Goal: Transaction & Acquisition: Book appointment/travel/reservation

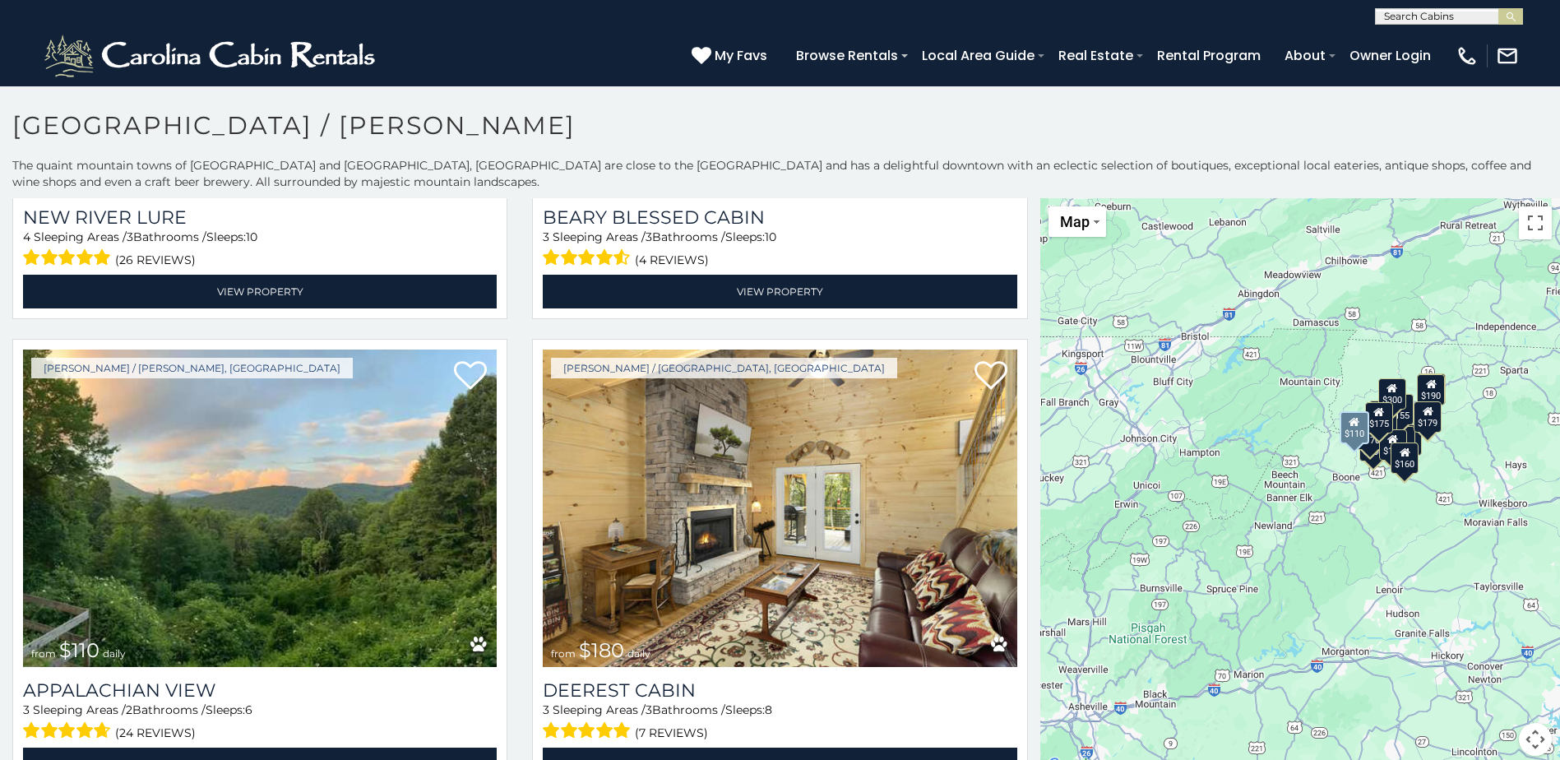
scroll to position [1480, 0]
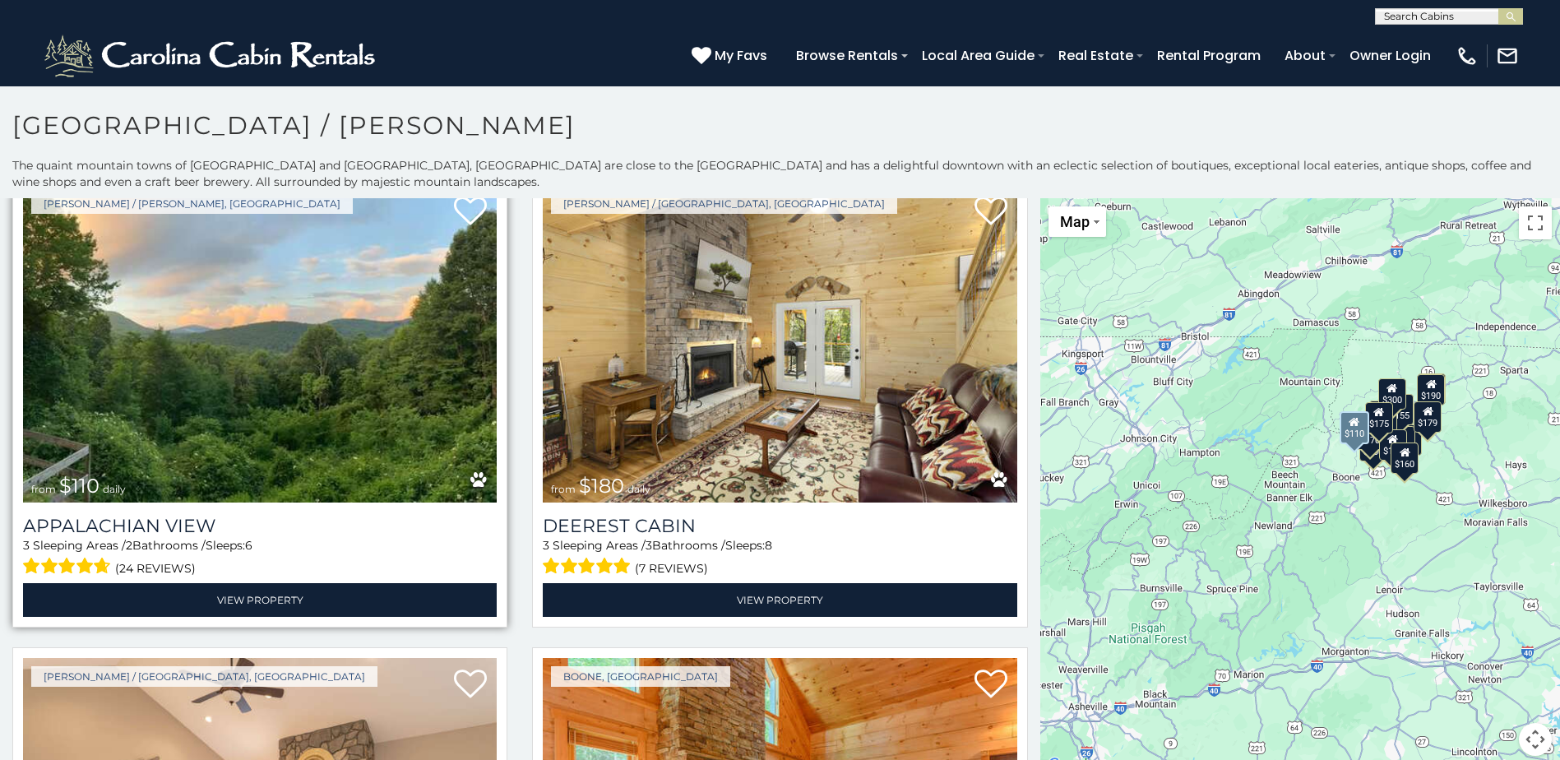
click at [312, 428] on img at bounding box center [260, 343] width 474 height 317
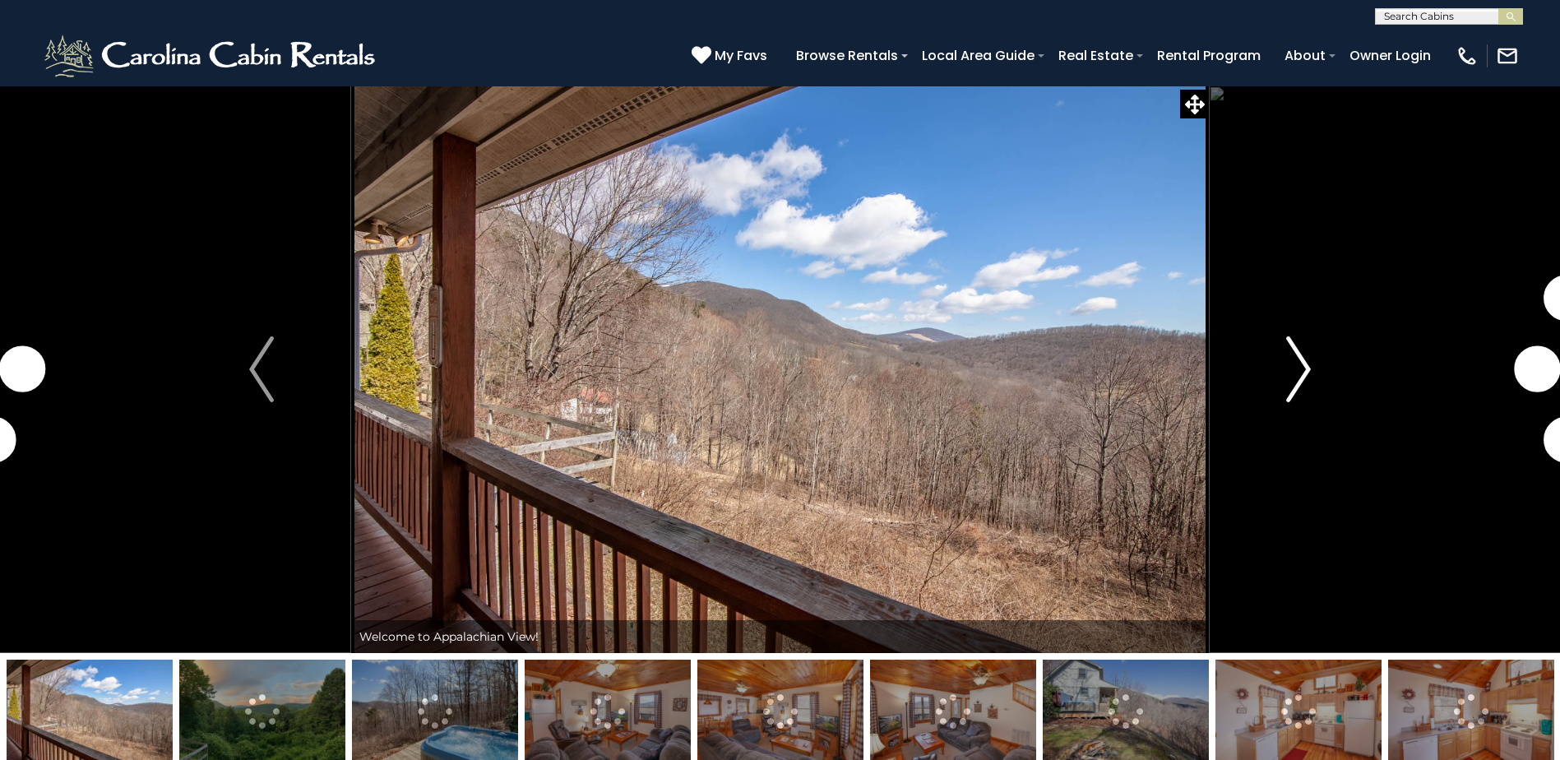
click at [1299, 380] on img "Next" at bounding box center [1298, 369] width 25 height 66
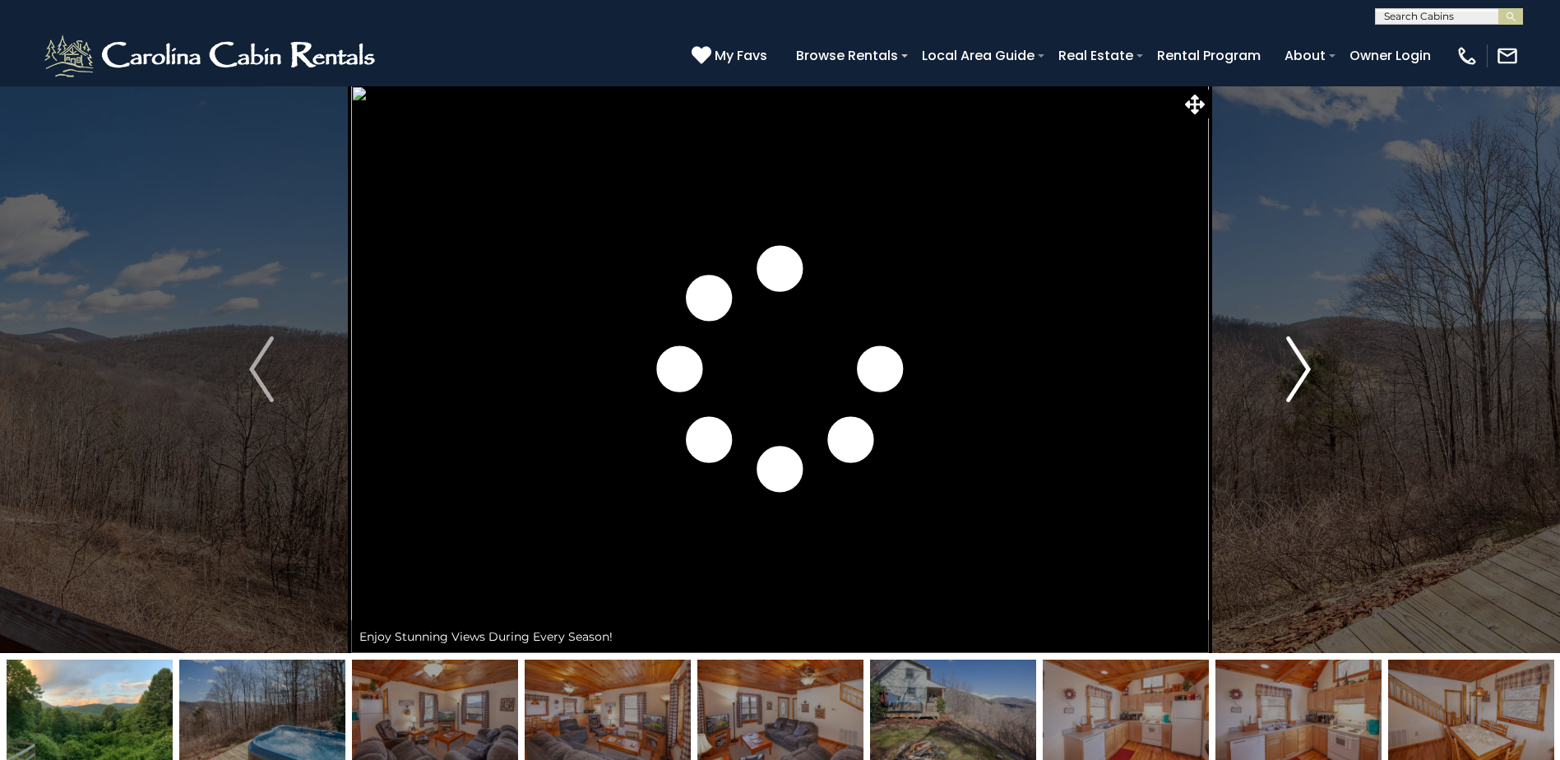
click at [1299, 380] on img "Next" at bounding box center [1298, 369] width 25 height 66
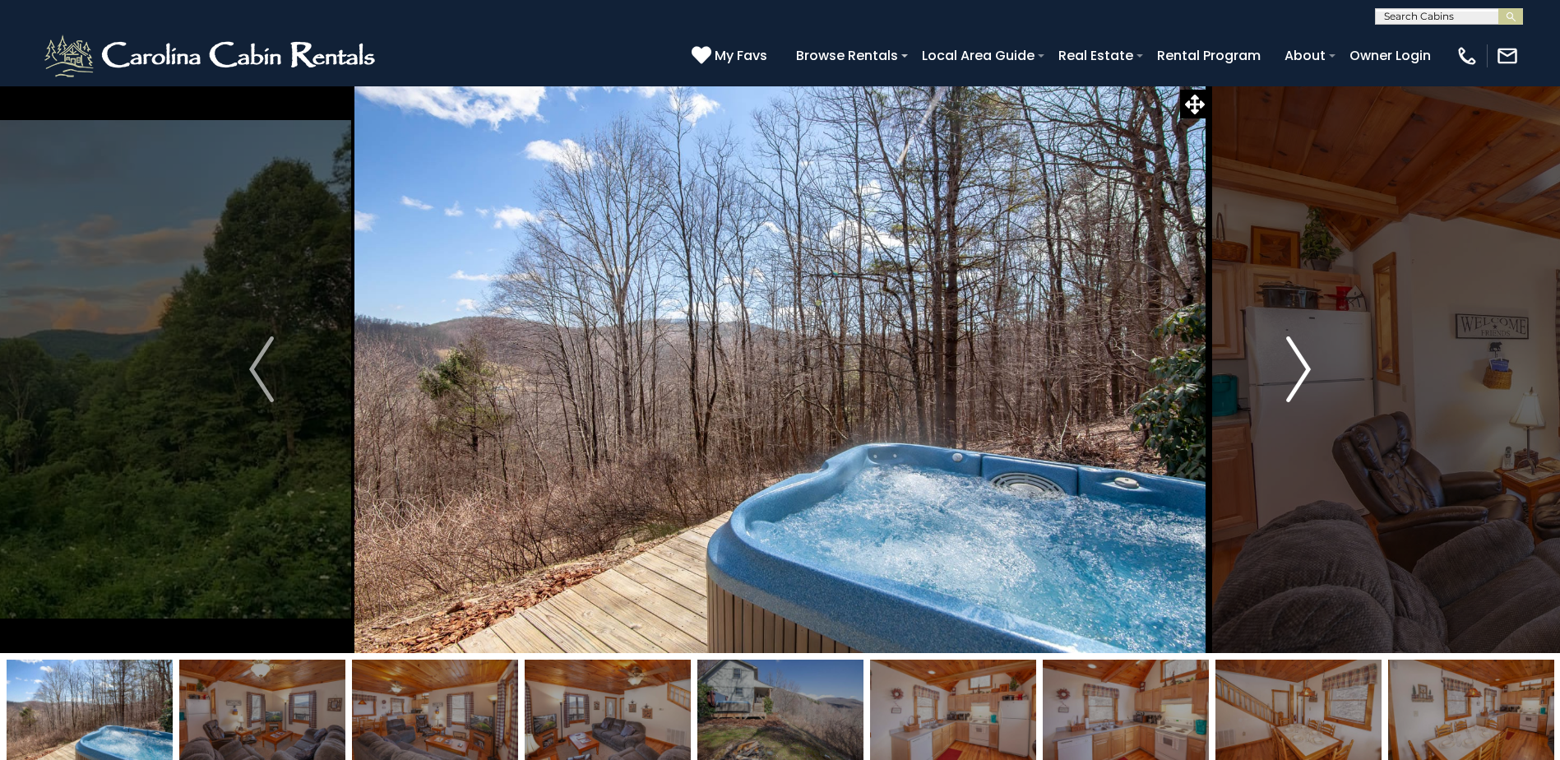
click at [1299, 380] on img "Next" at bounding box center [1298, 369] width 25 height 66
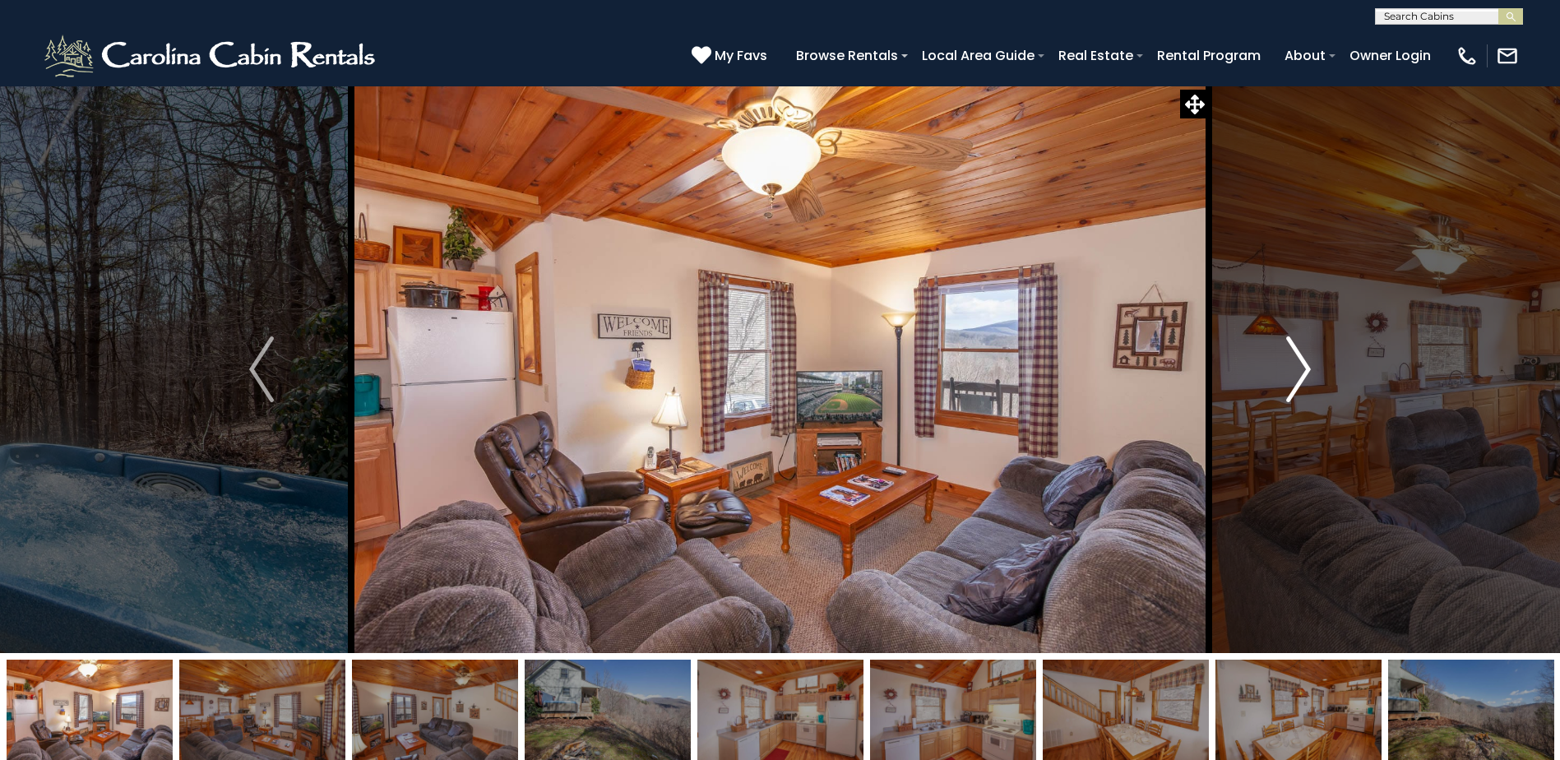
click at [1299, 380] on img "Next" at bounding box center [1298, 369] width 25 height 66
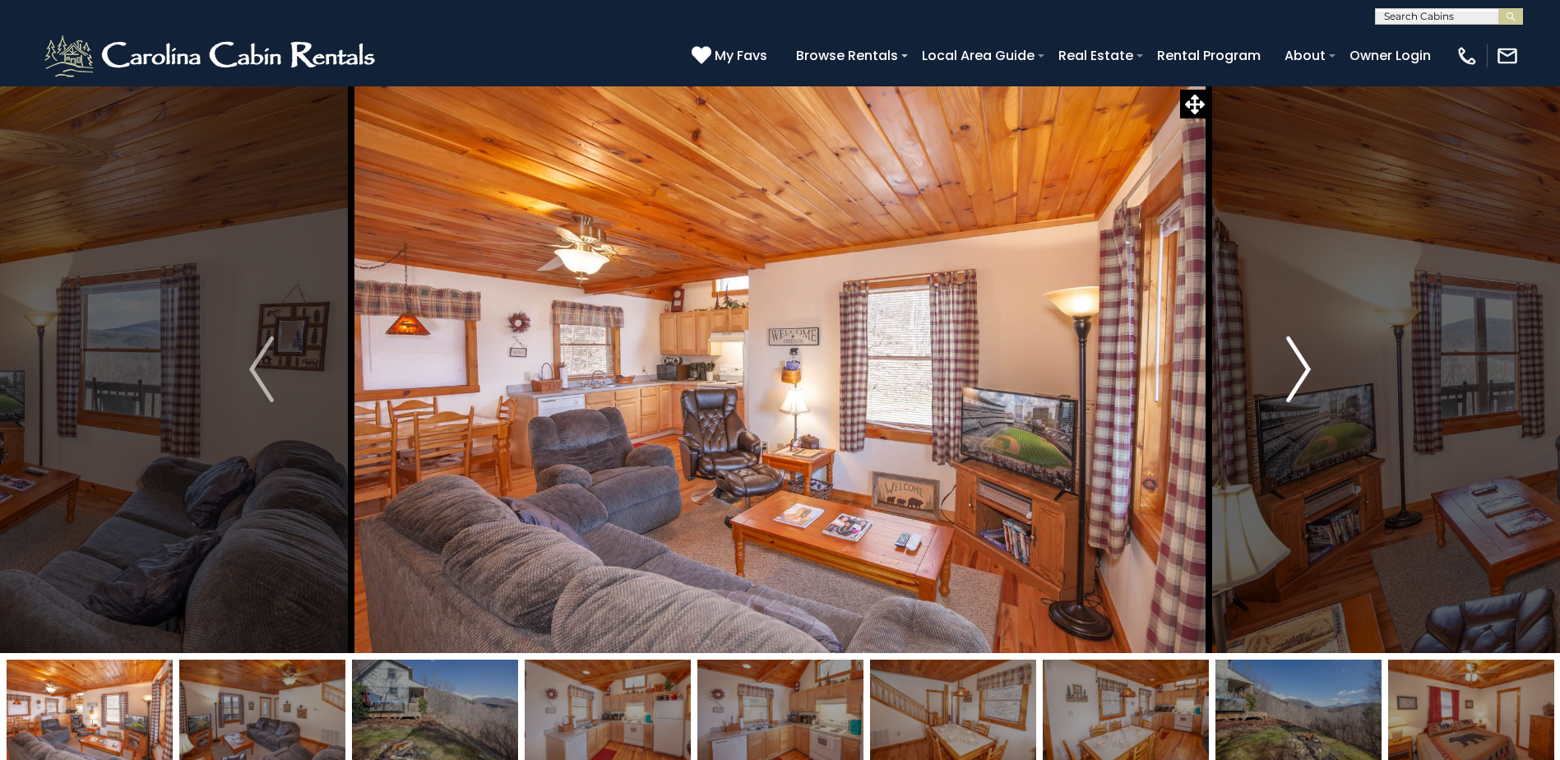
click at [1299, 380] on img "Next" at bounding box center [1298, 369] width 25 height 66
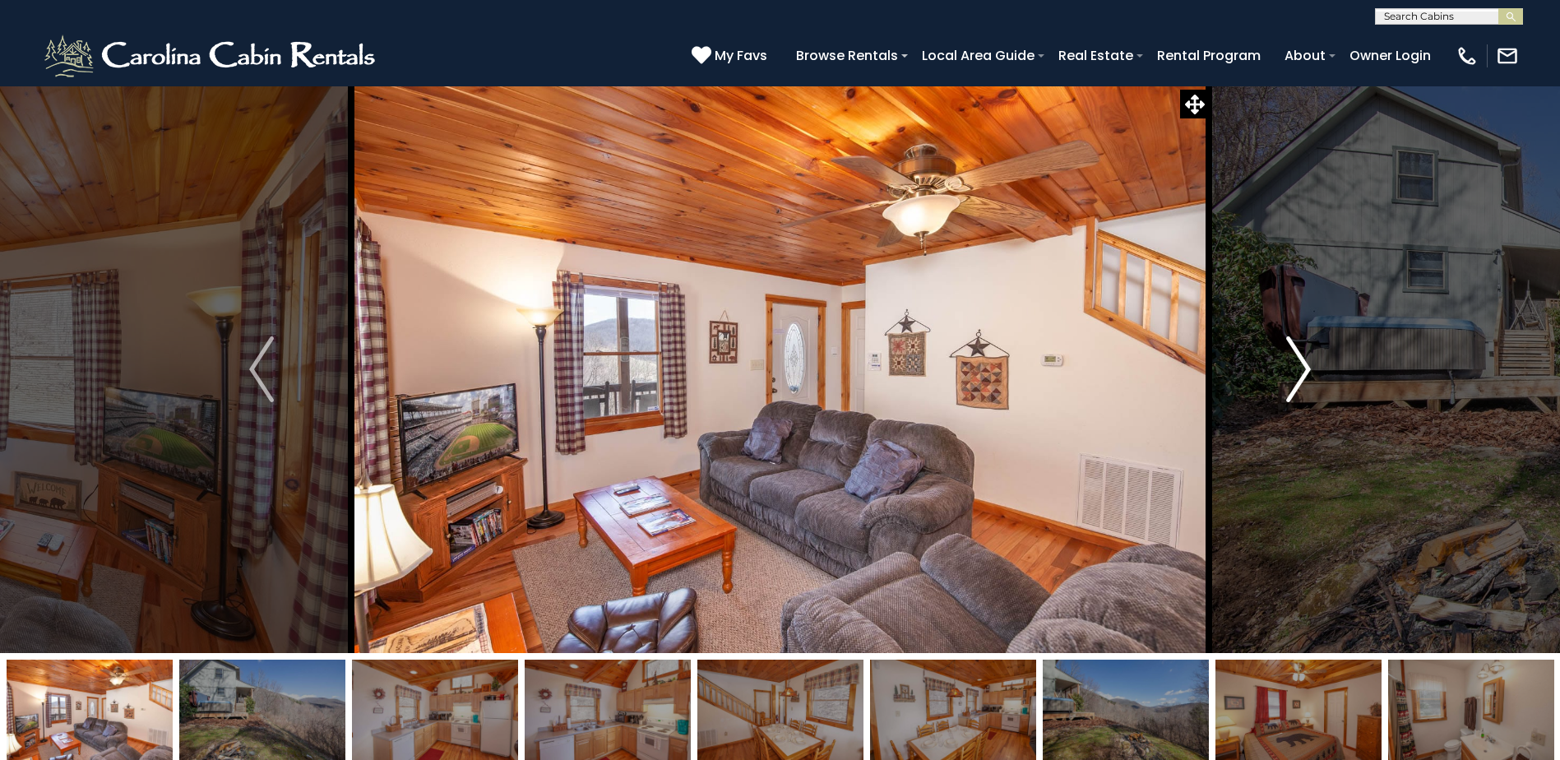
click at [1299, 380] on img "Next" at bounding box center [1298, 369] width 25 height 66
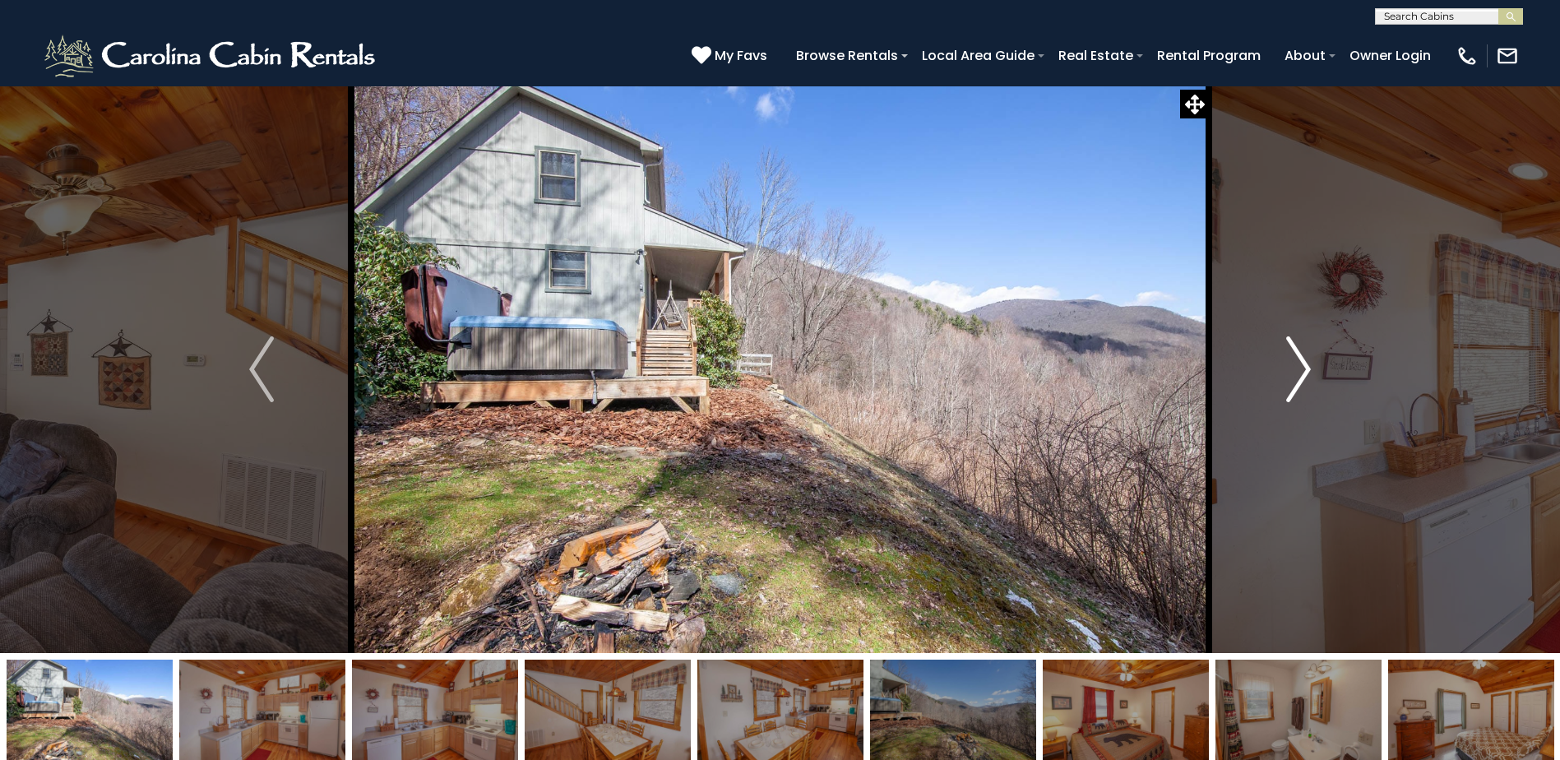
click at [1299, 380] on img "Next" at bounding box center [1298, 369] width 25 height 66
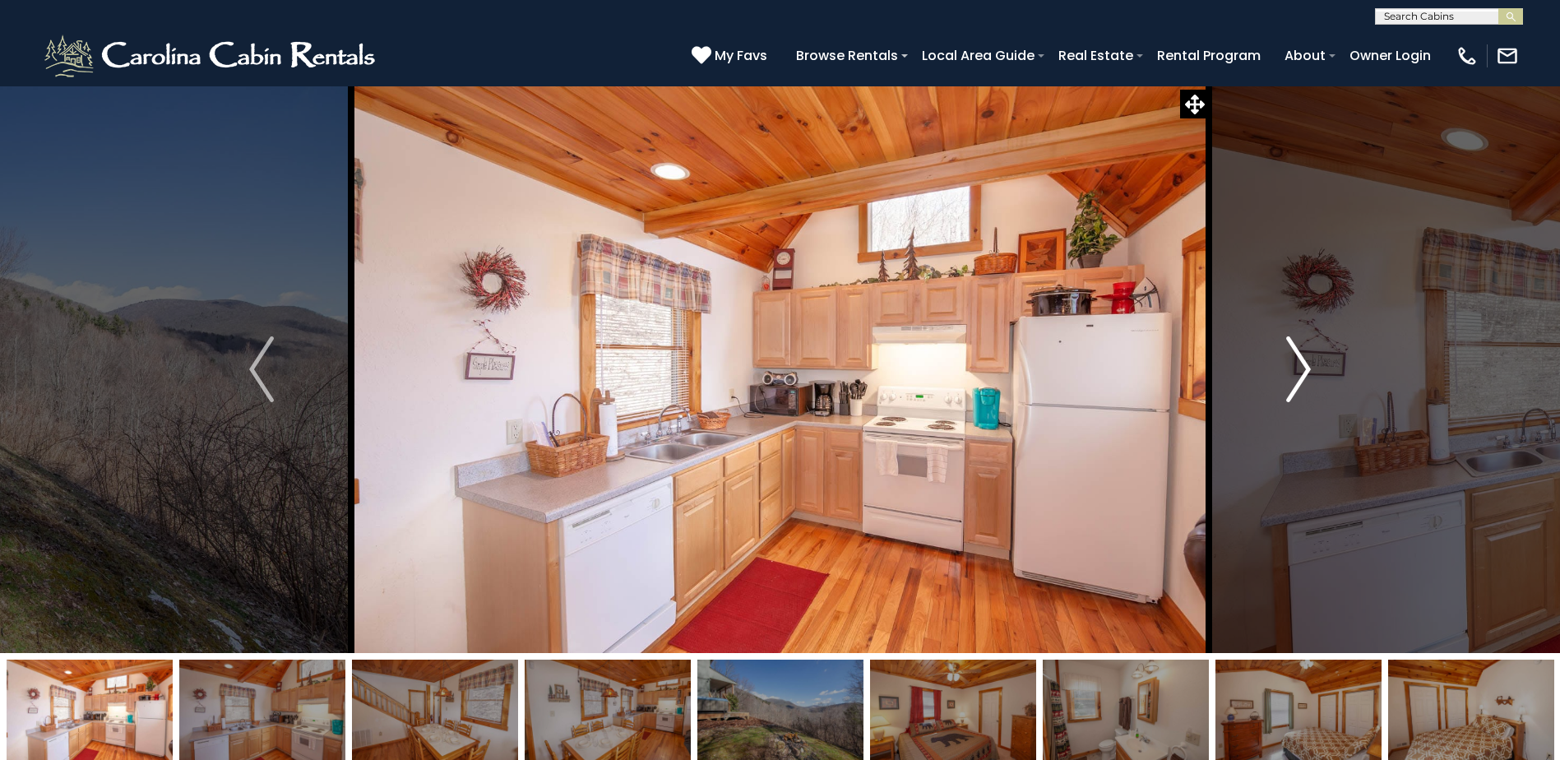
click at [1299, 380] on img "Next" at bounding box center [1298, 369] width 25 height 66
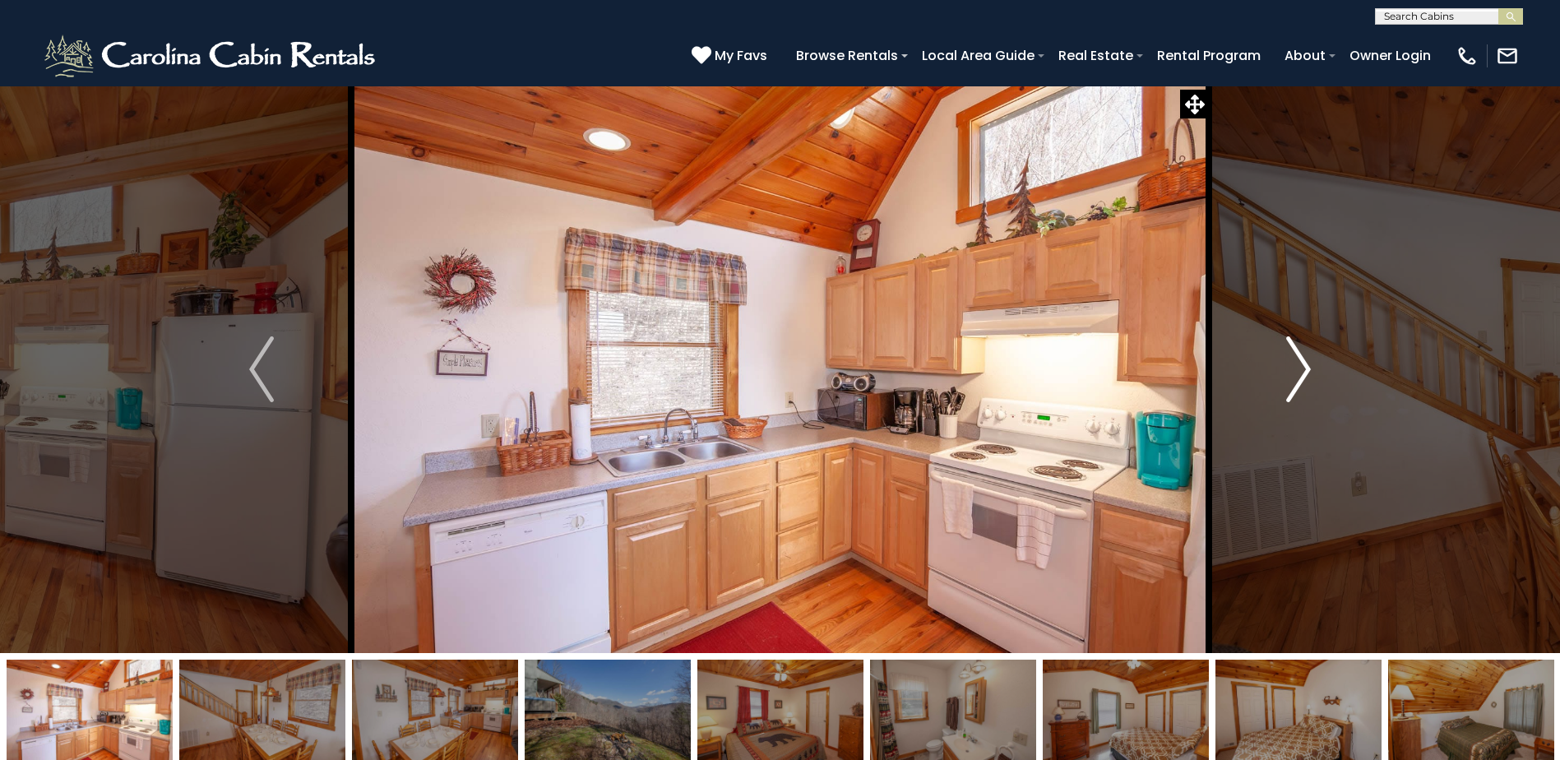
click at [1299, 380] on img "Next" at bounding box center [1298, 369] width 25 height 66
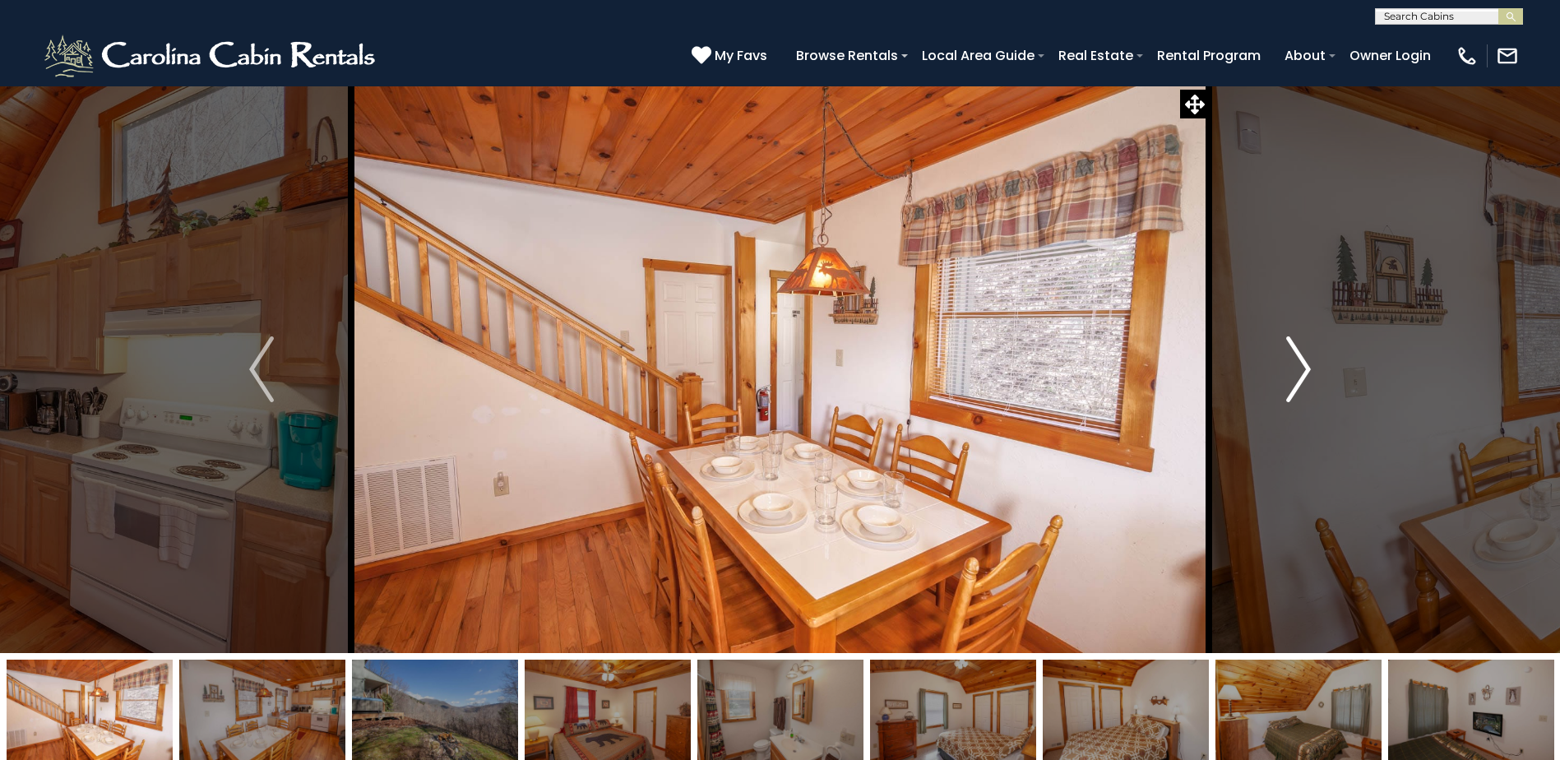
click at [1299, 380] on img "Next" at bounding box center [1298, 369] width 25 height 66
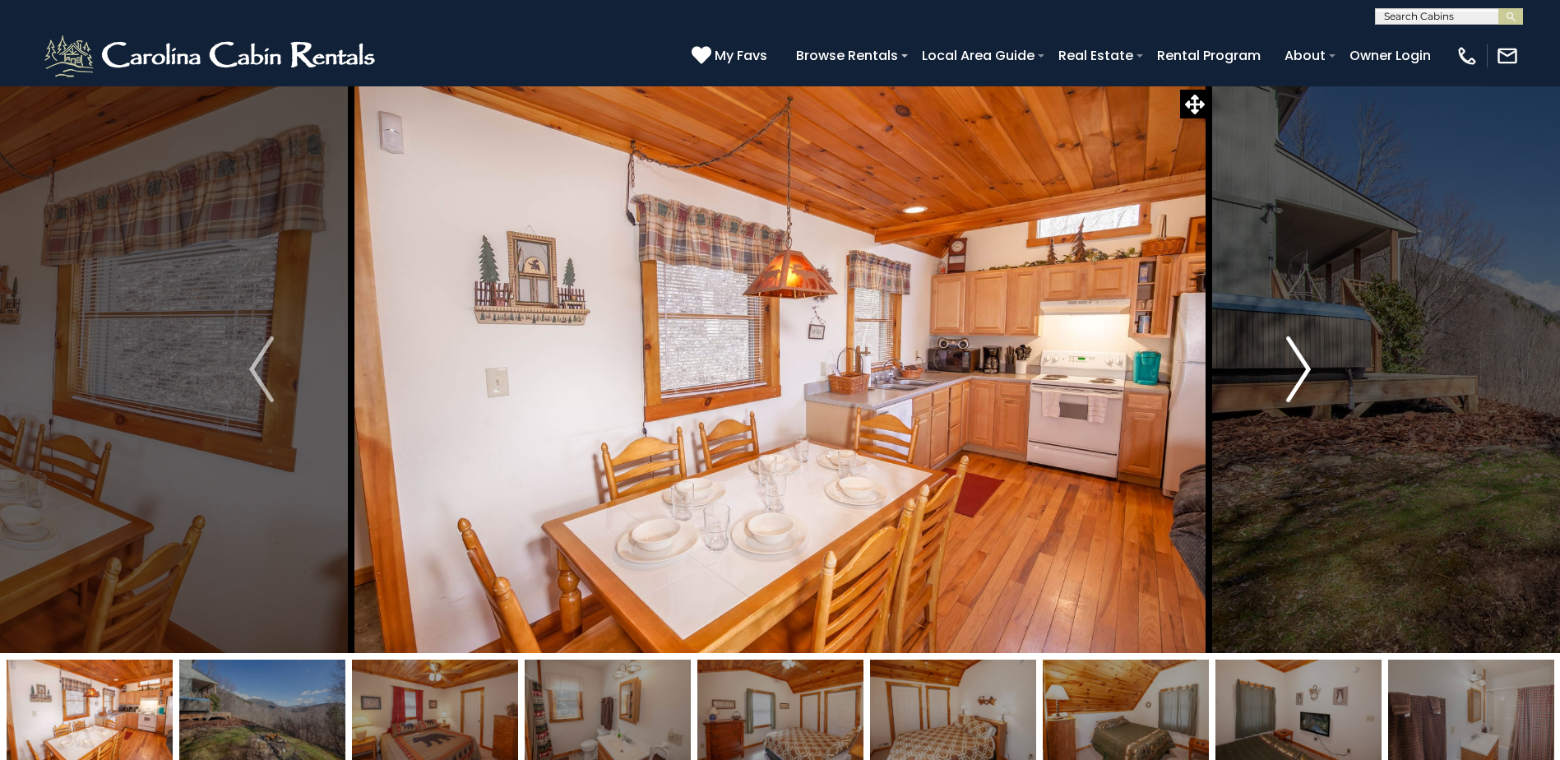
click at [1299, 380] on img "Next" at bounding box center [1298, 369] width 25 height 66
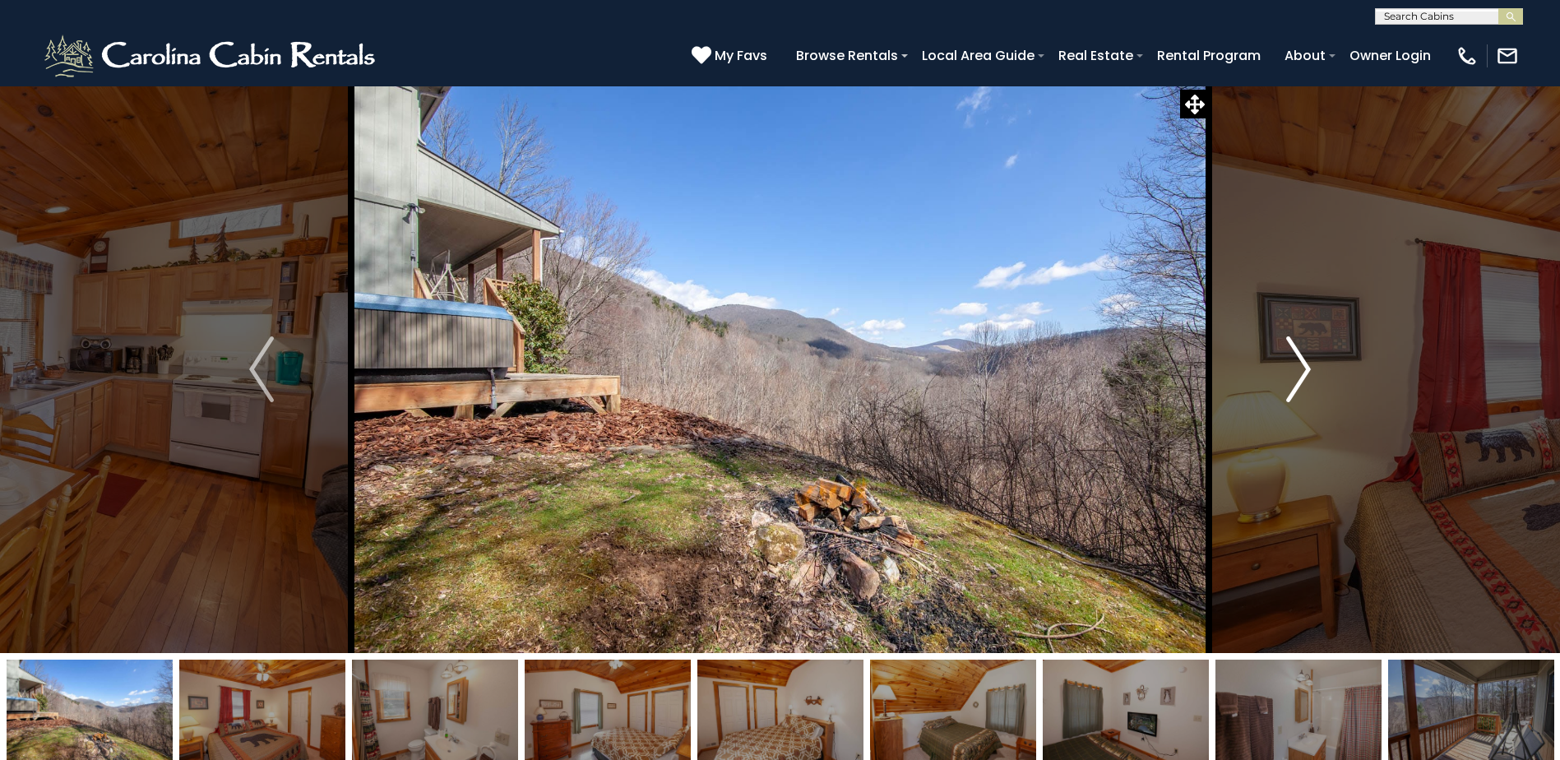
click at [1299, 380] on img "Next" at bounding box center [1298, 369] width 25 height 66
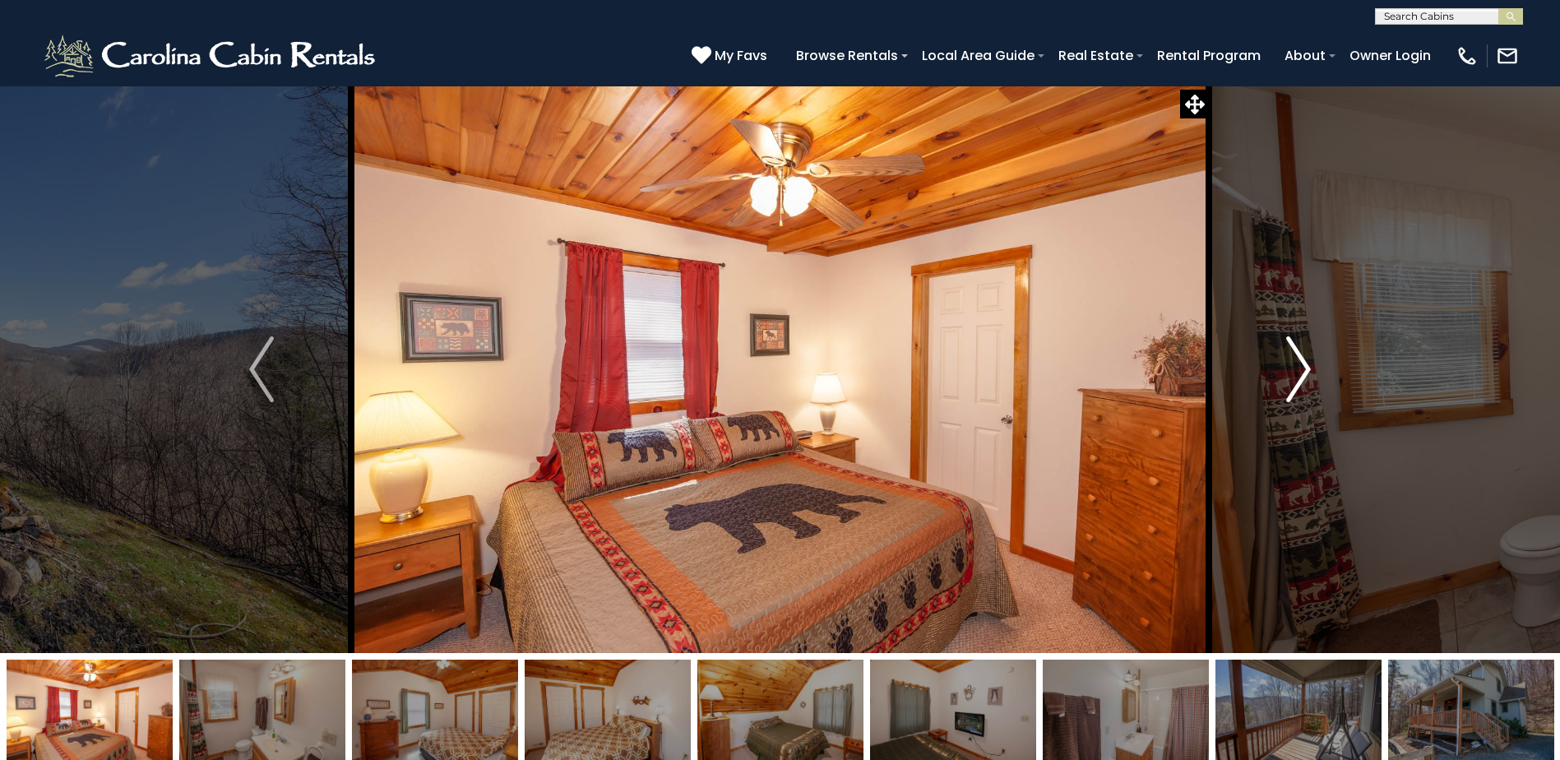
click at [1299, 380] on img "Next" at bounding box center [1298, 369] width 25 height 66
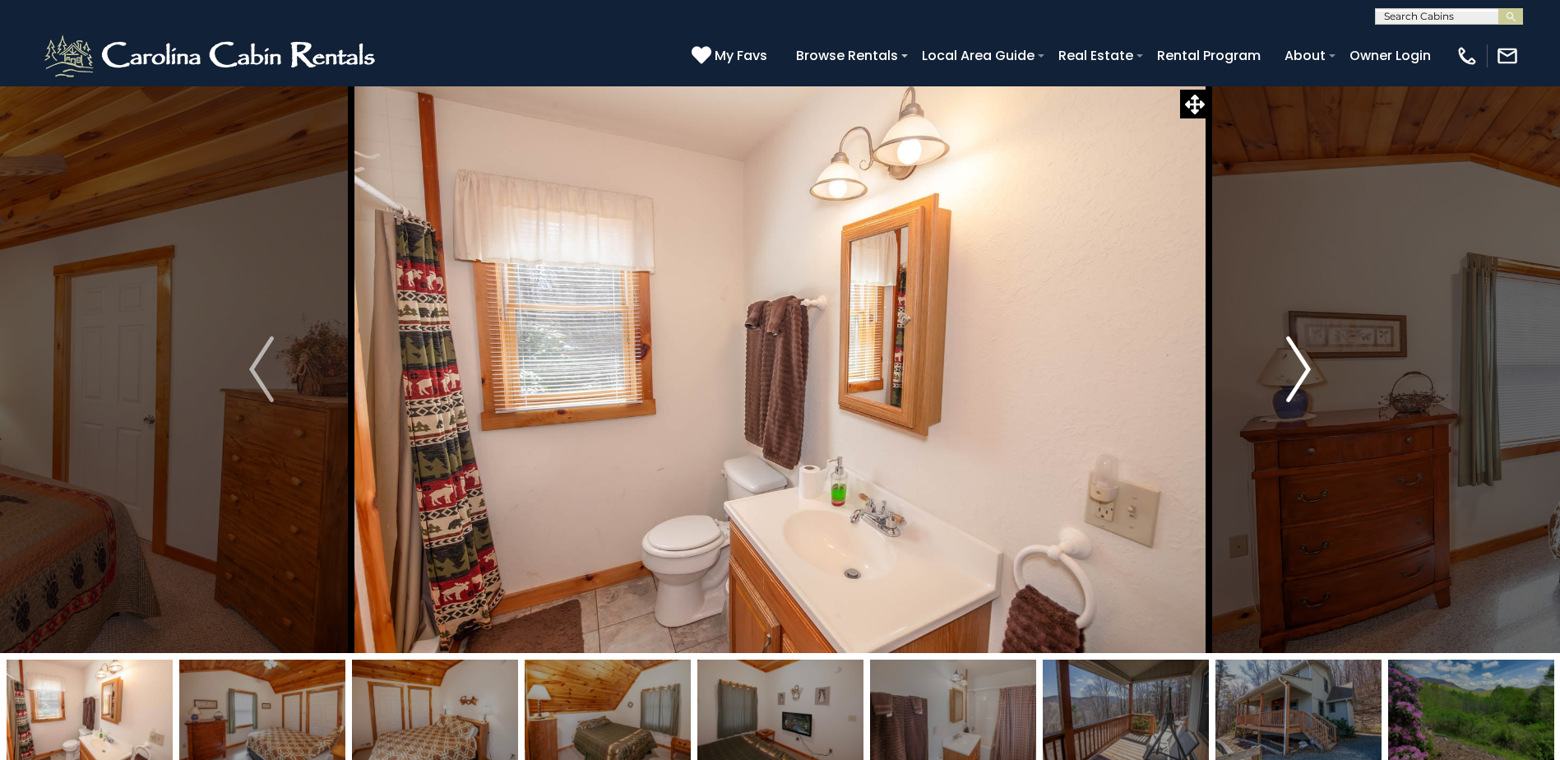
click at [1299, 380] on img "Next" at bounding box center [1298, 369] width 25 height 66
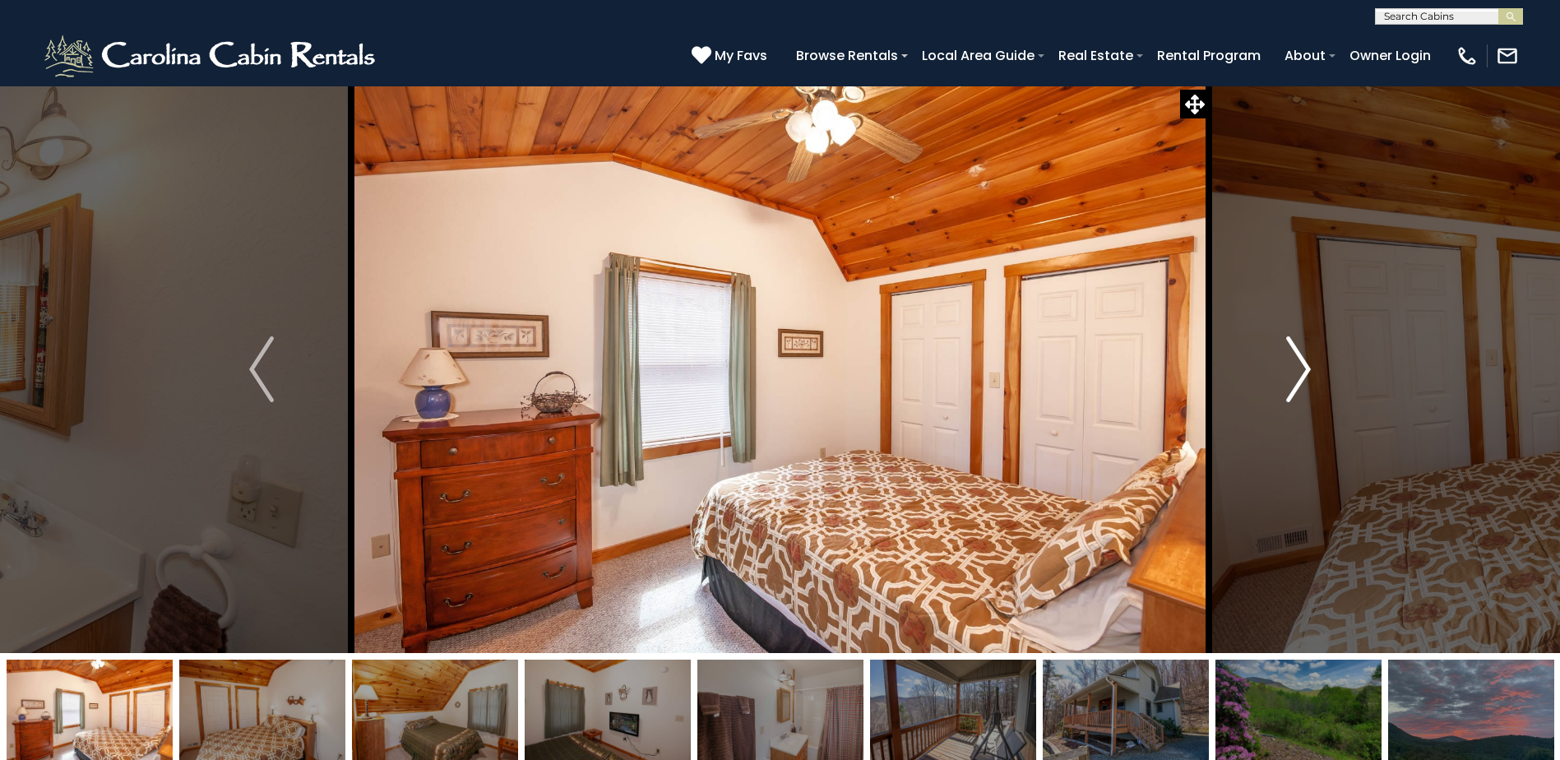
click at [1299, 380] on img "Next" at bounding box center [1298, 369] width 25 height 66
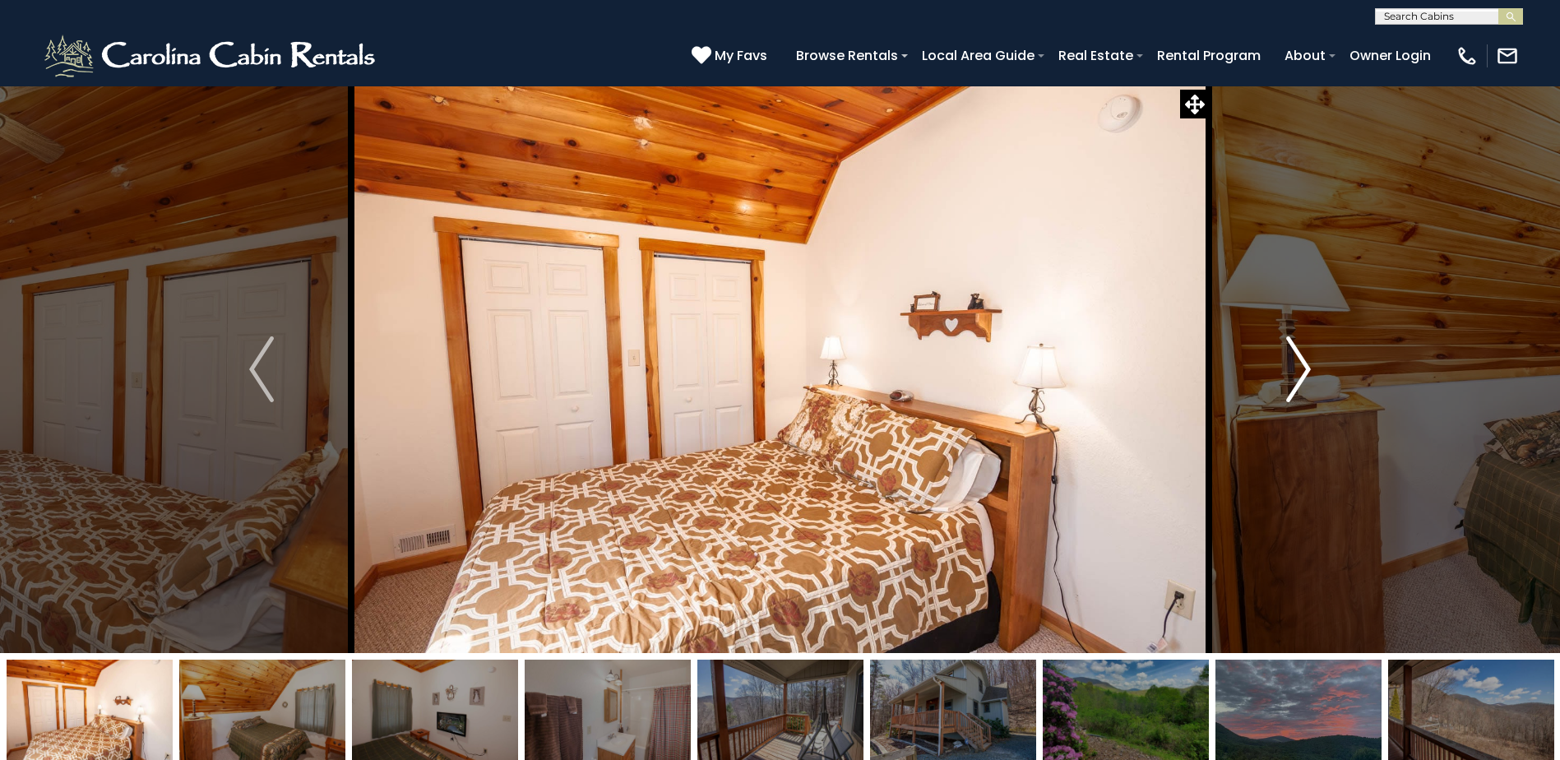
click at [1299, 380] on img "Next" at bounding box center [1298, 369] width 25 height 66
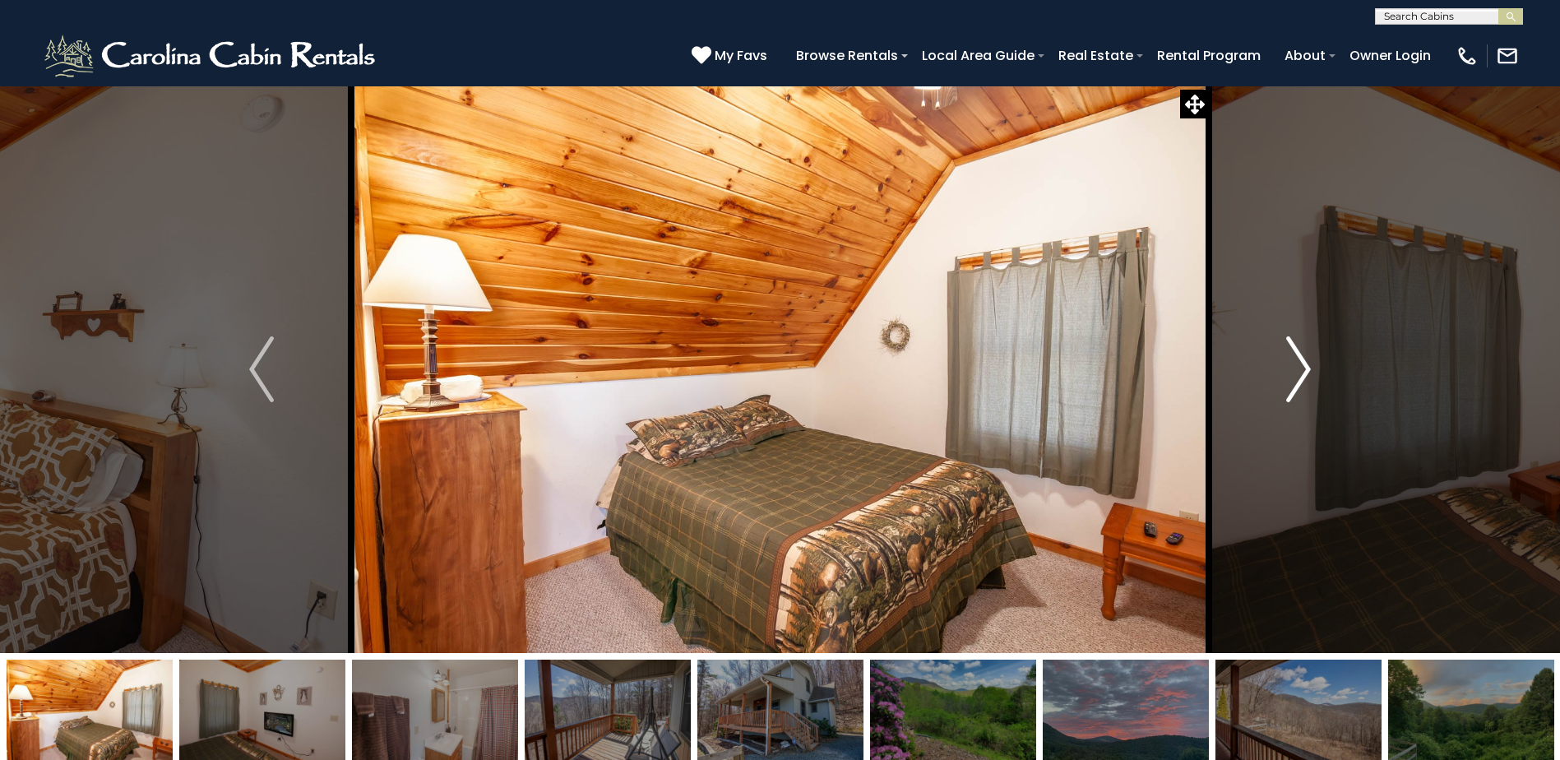
click at [1299, 380] on img "Next" at bounding box center [1298, 369] width 25 height 66
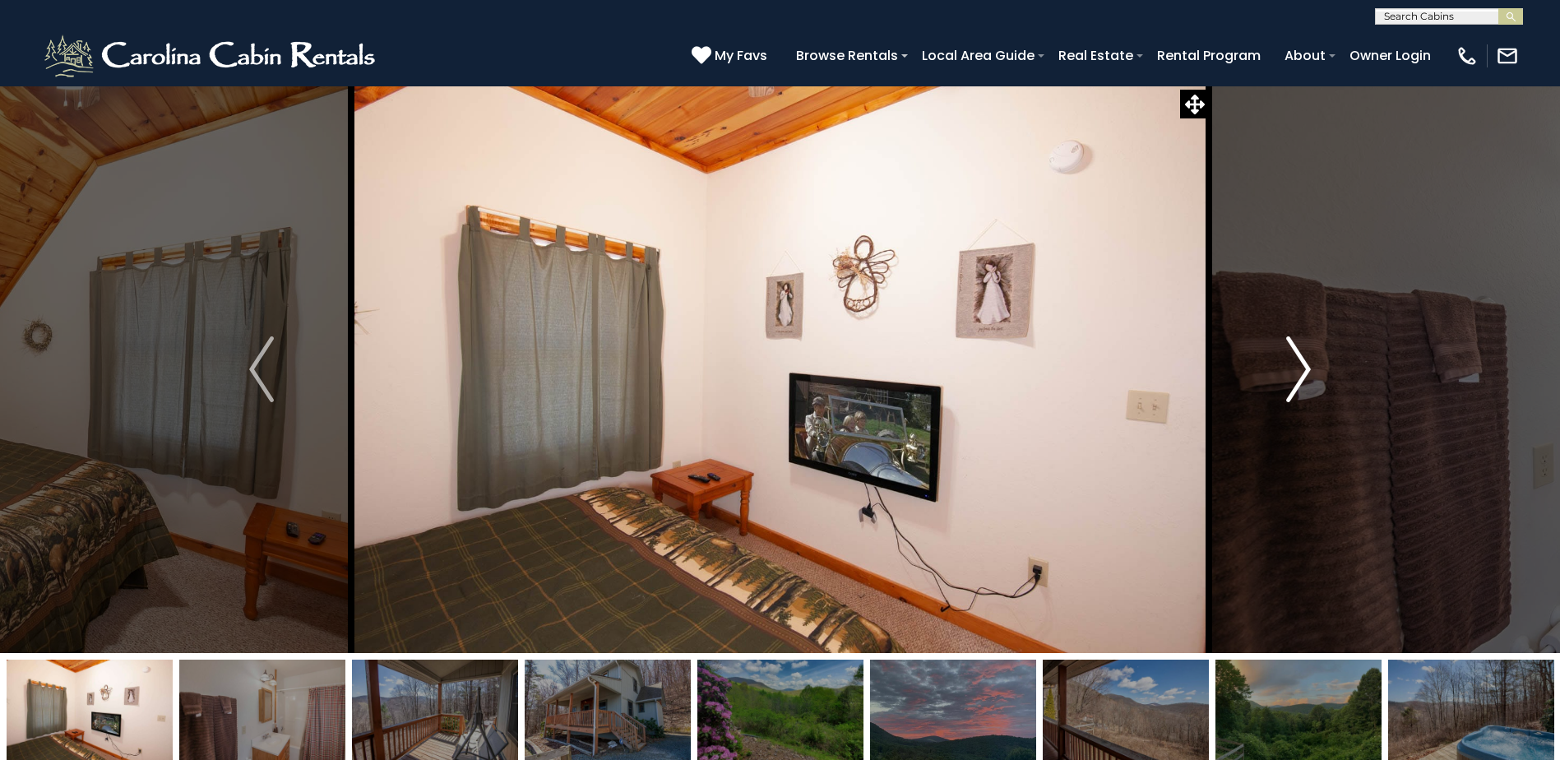
click at [1299, 380] on img "Next" at bounding box center [1298, 369] width 25 height 66
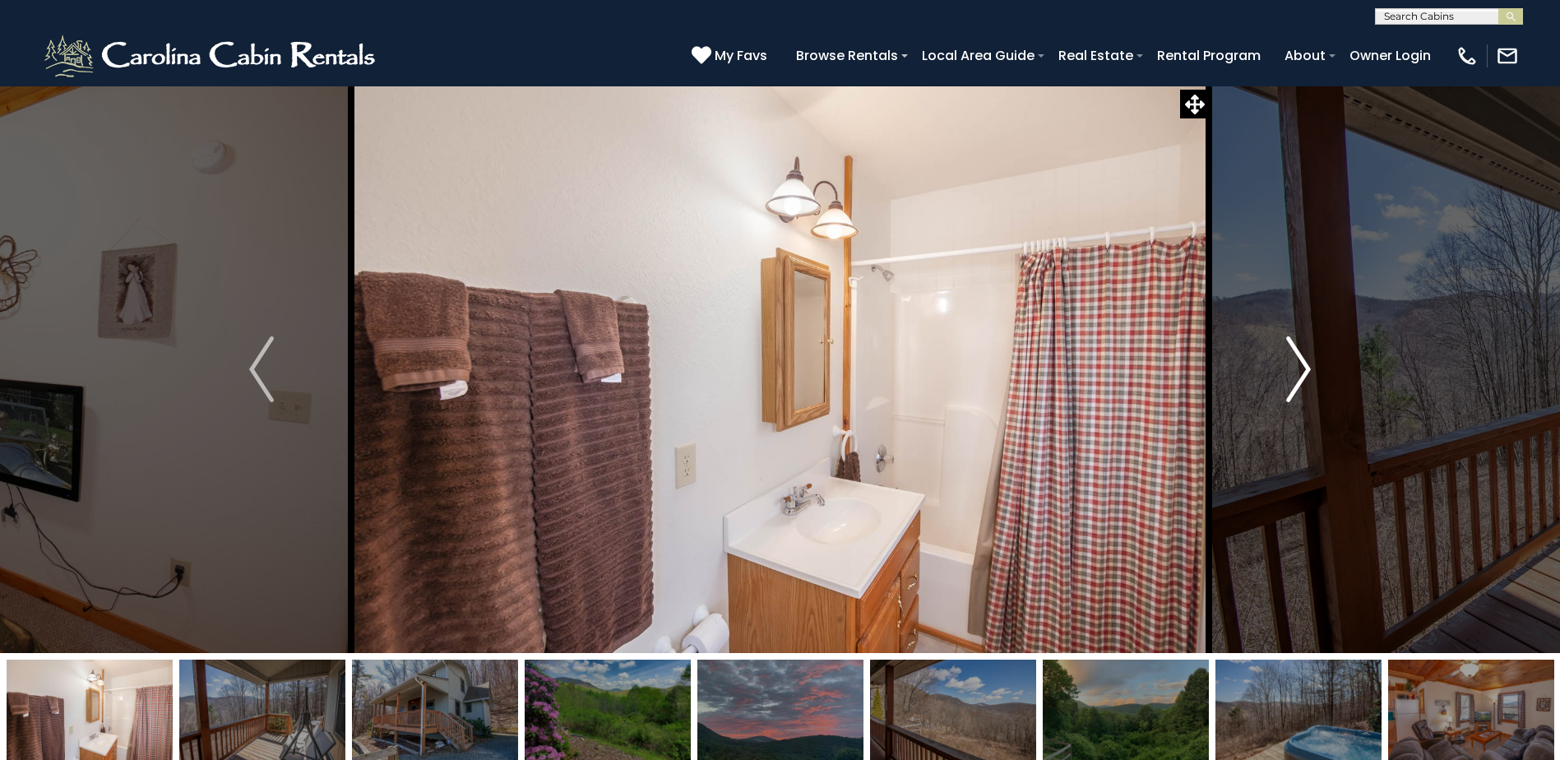
click at [1299, 380] on img "Next" at bounding box center [1298, 369] width 25 height 66
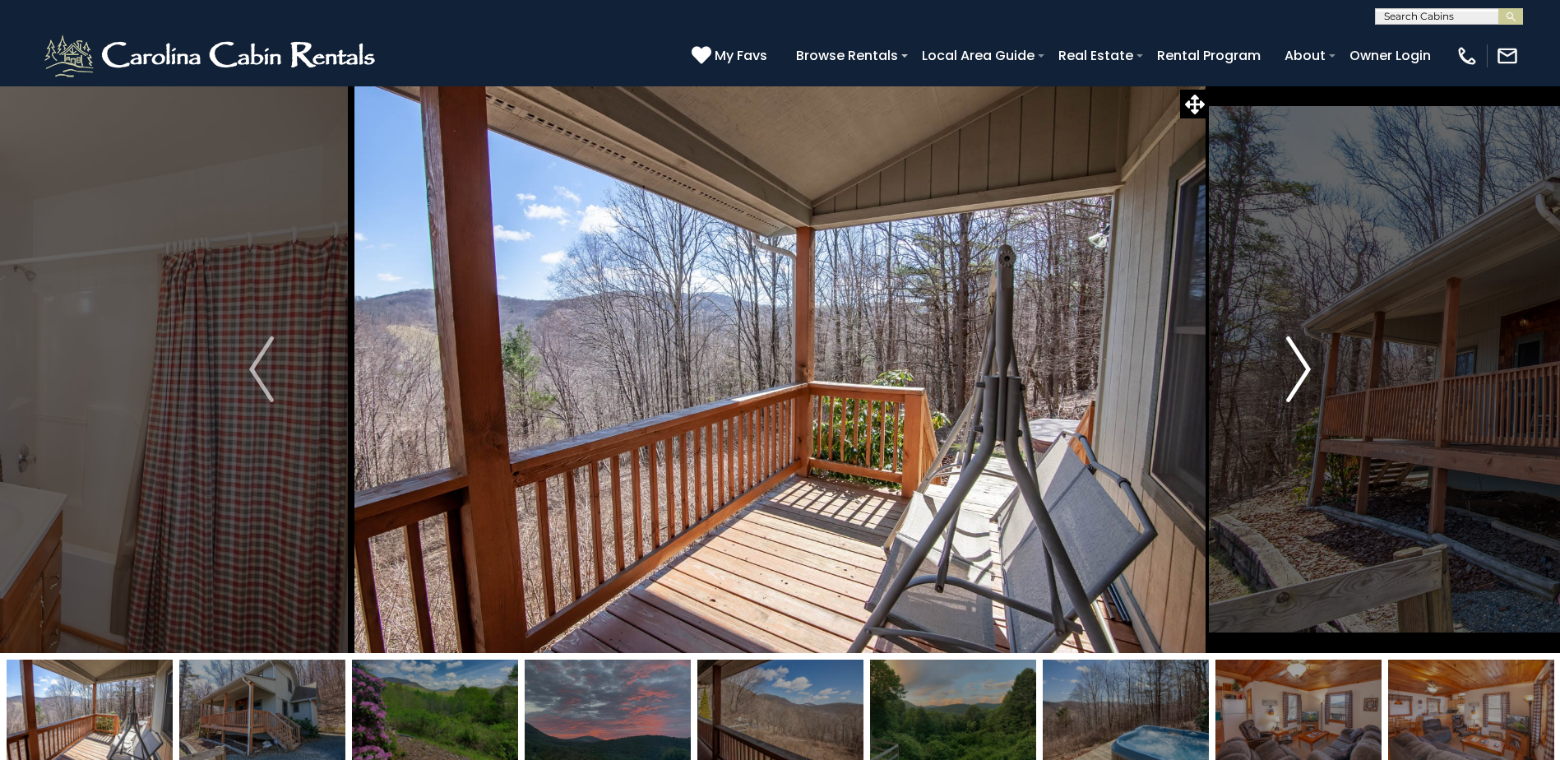
click at [1299, 380] on img "Next" at bounding box center [1298, 369] width 25 height 66
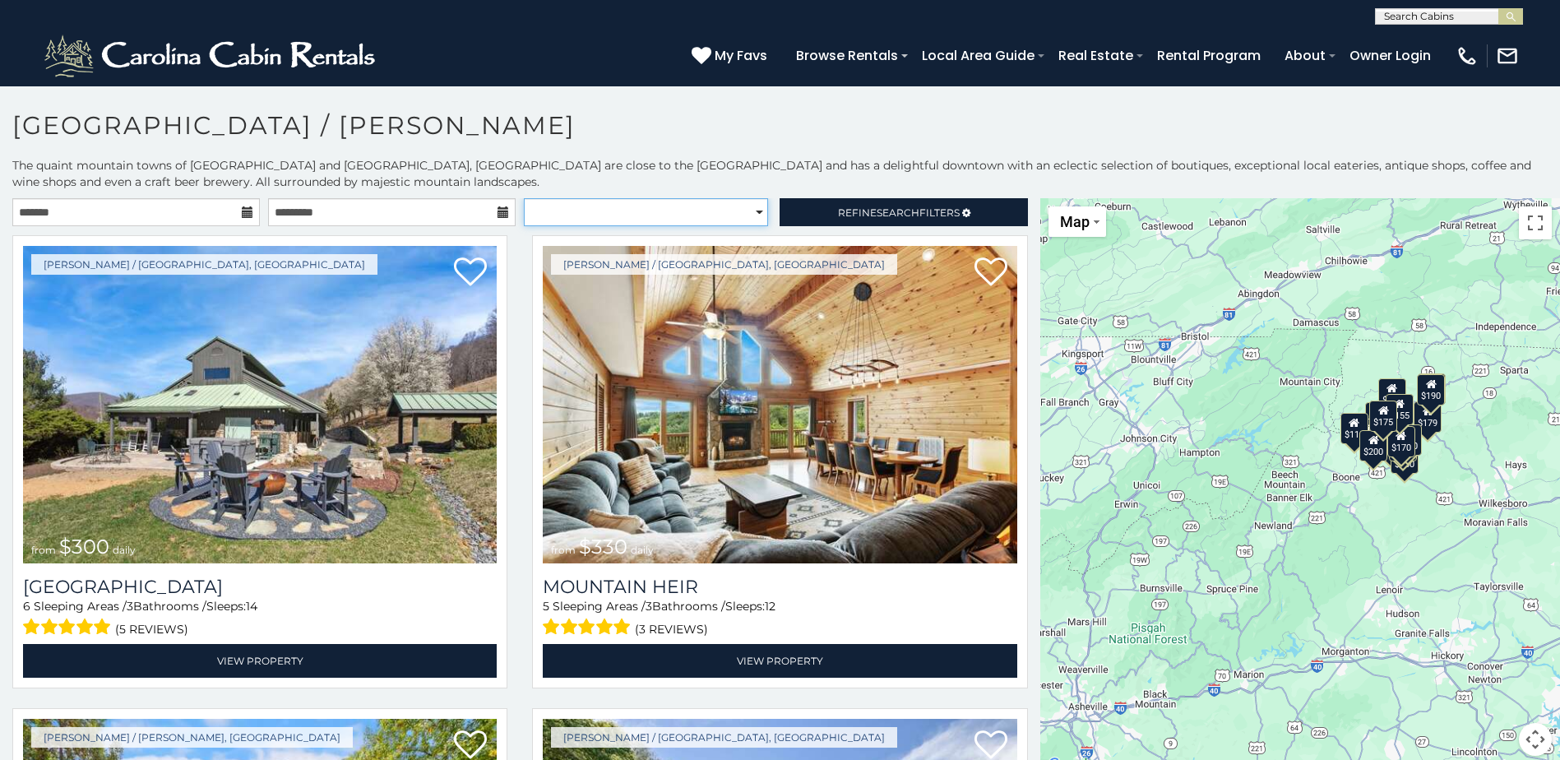
click at [738, 212] on select "**********" at bounding box center [646, 212] width 244 height 28
select select "**********"
click at [524, 198] on select "**********" at bounding box center [646, 212] width 244 height 28
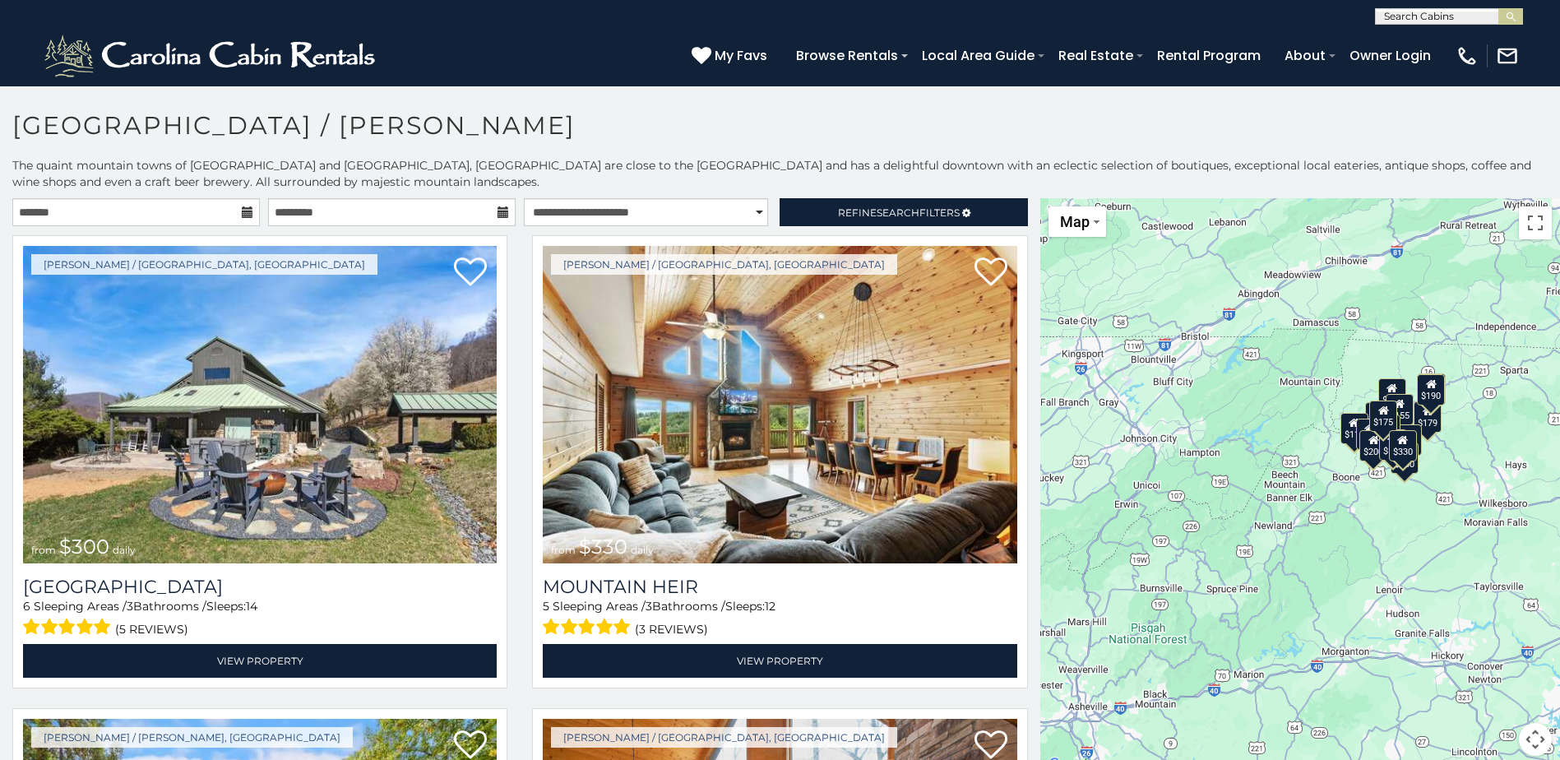
click at [900, 194] on div "**********" at bounding box center [780, 466] width 1560 height 618
click at [899, 215] on span "Search" at bounding box center [898, 212] width 43 height 12
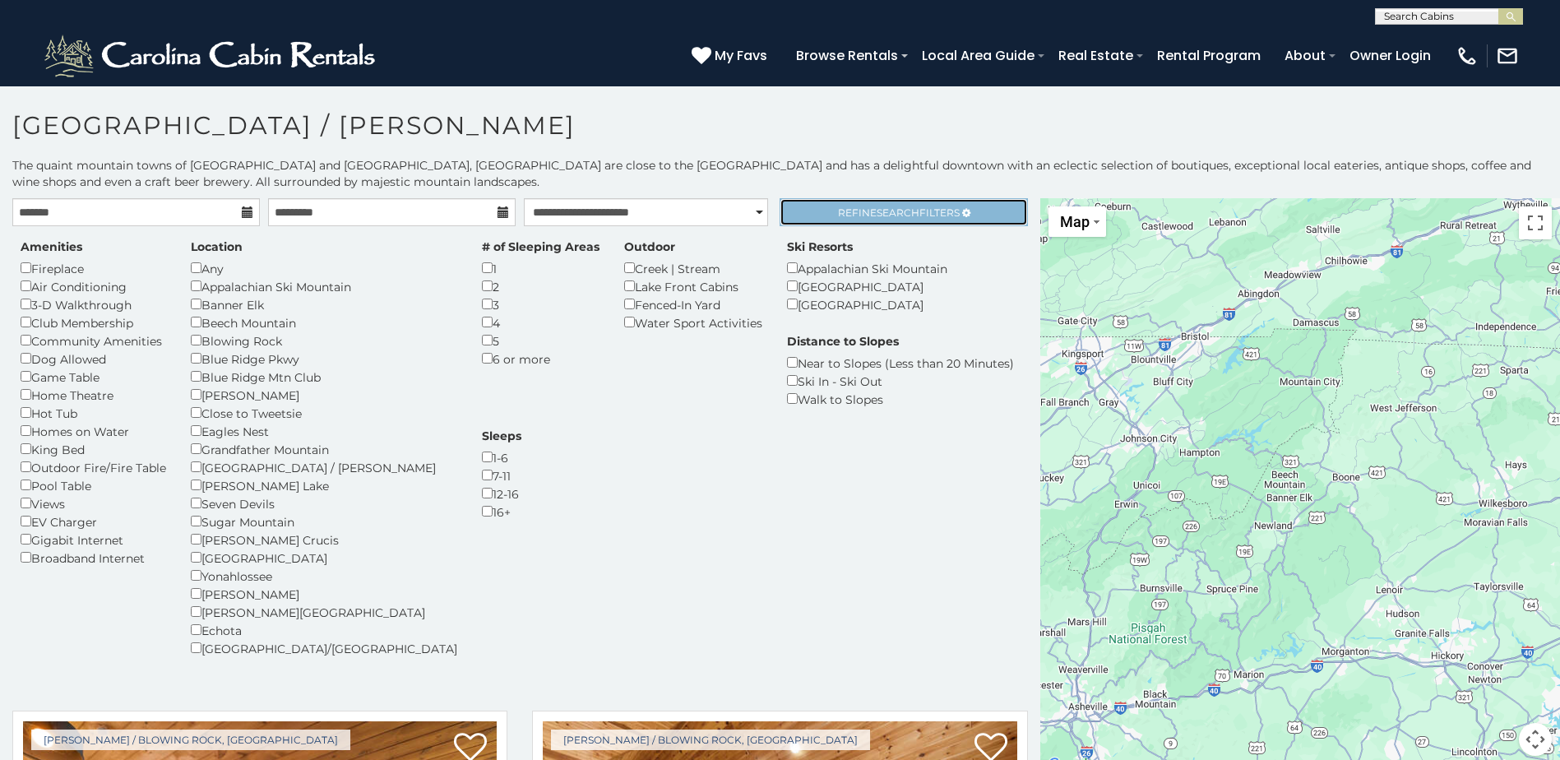
click at [849, 215] on span "Refine Search Filters" at bounding box center [899, 212] width 122 height 12
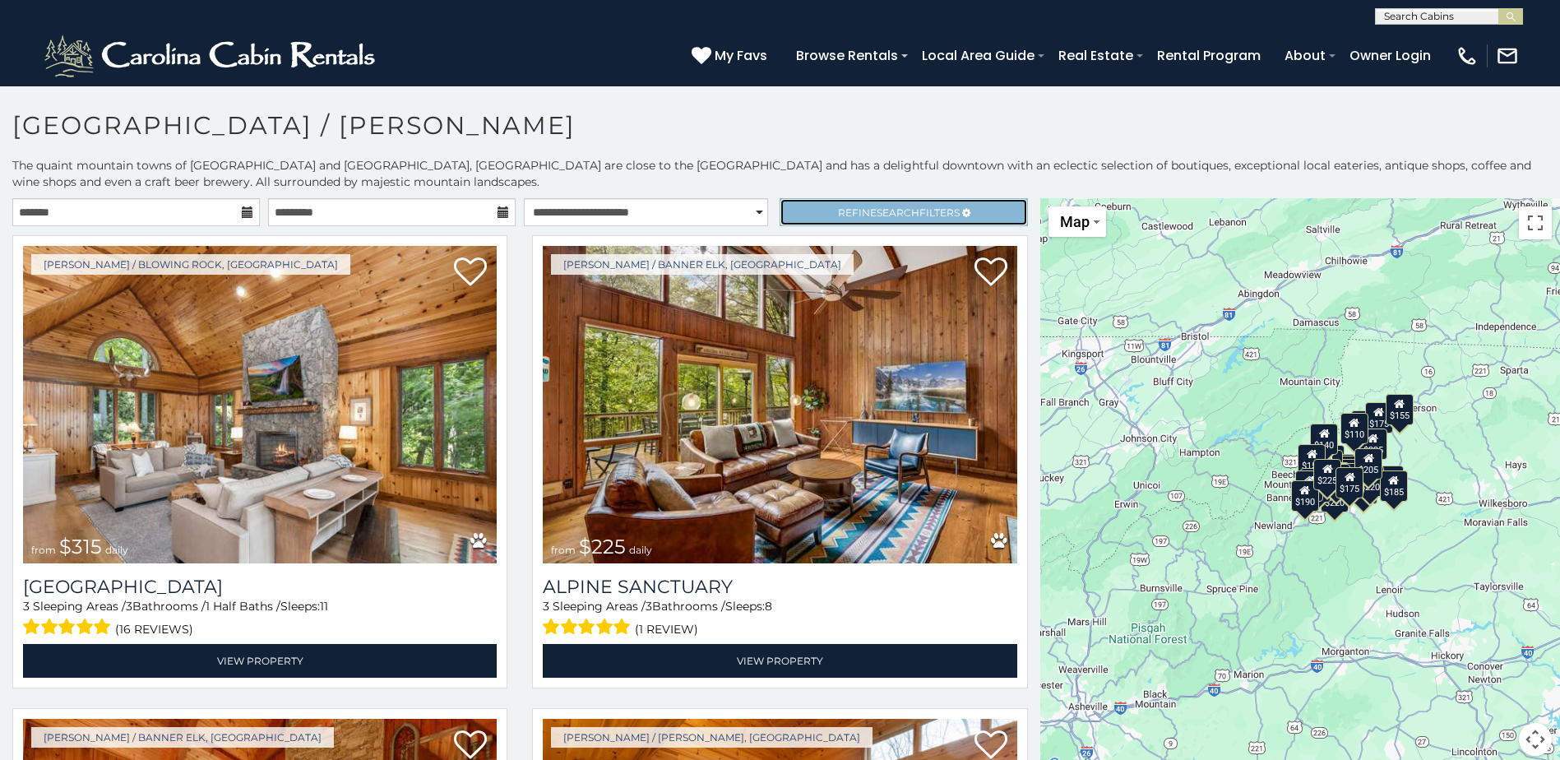
click at [855, 208] on span "Refine Search Filters" at bounding box center [899, 212] width 122 height 12
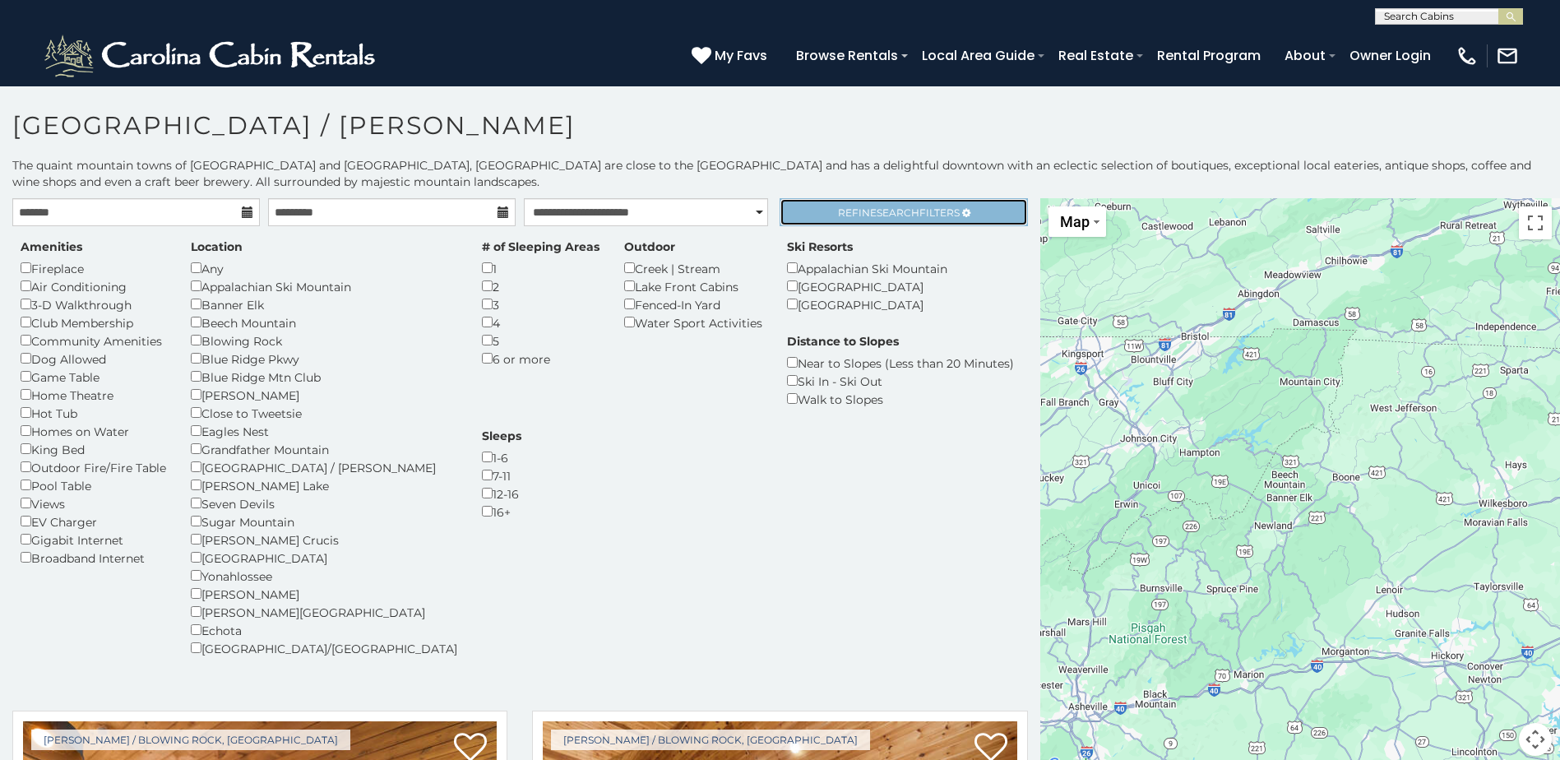
click at [923, 211] on span "Refine Search Filters" at bounding box center [899, 212] width 122 height 12
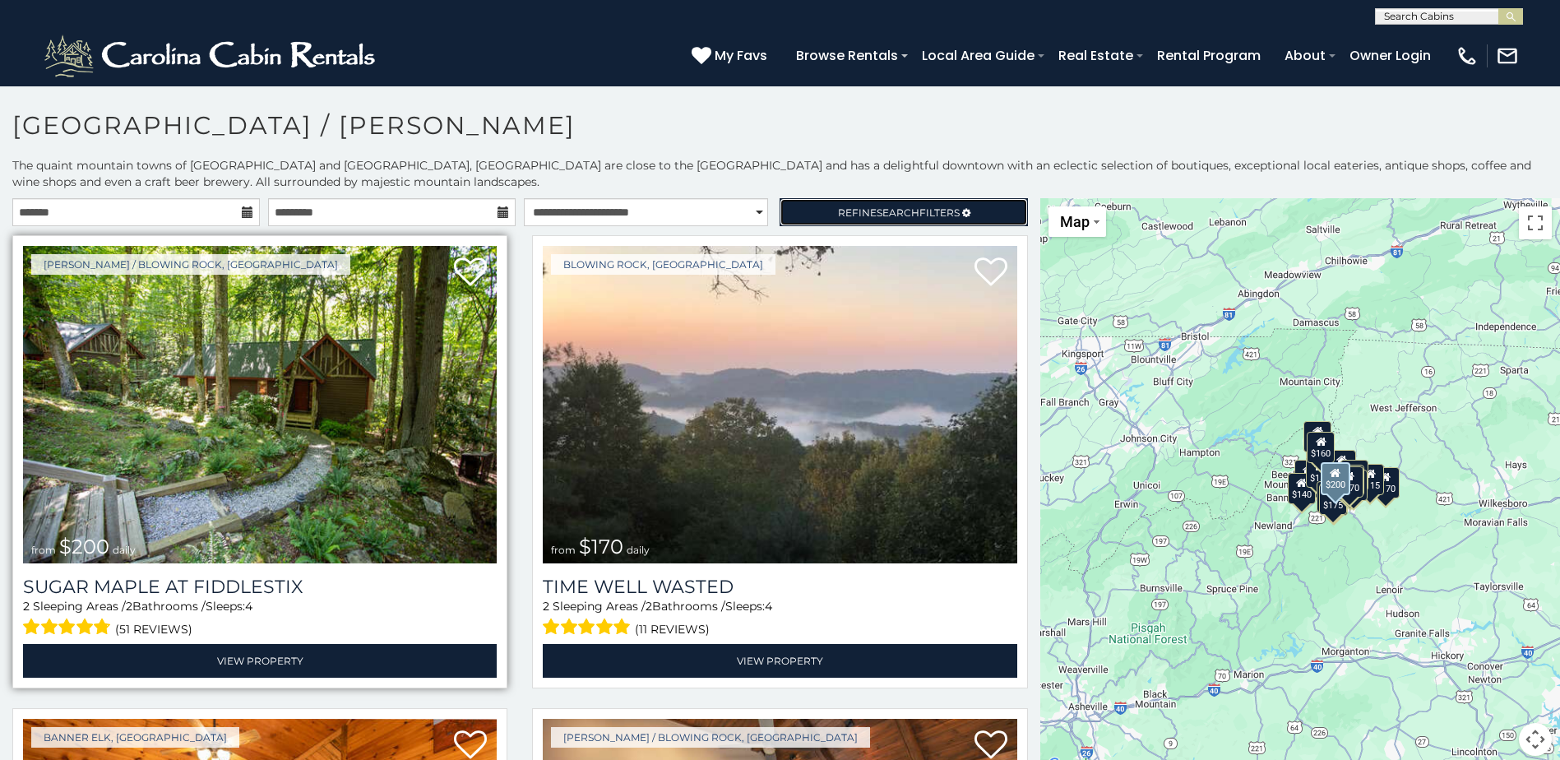
scroll to position [82, 0]
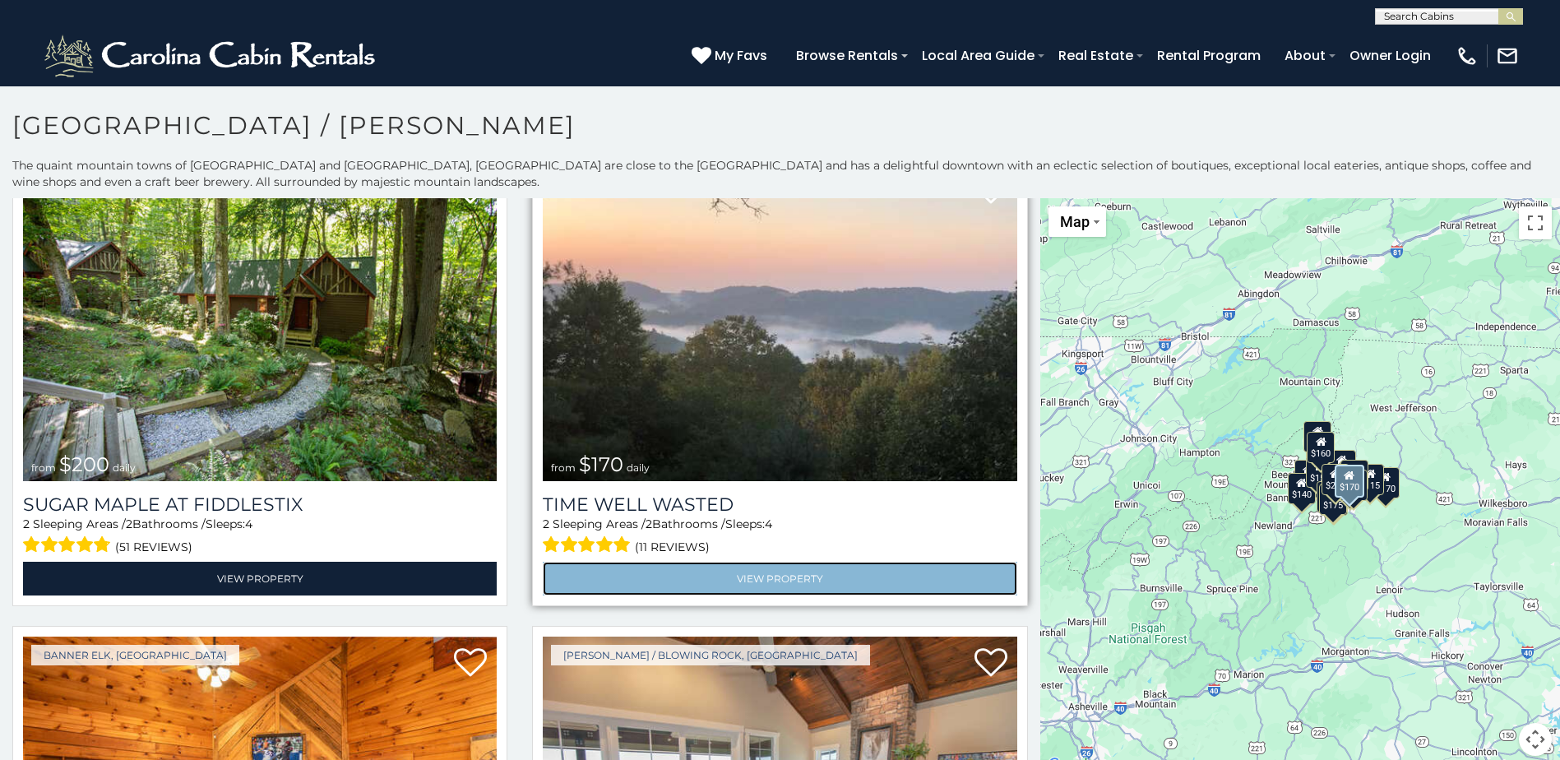
click at [796, 575] on link "View Property" at bounding box center [780, 579] width 474 height 34
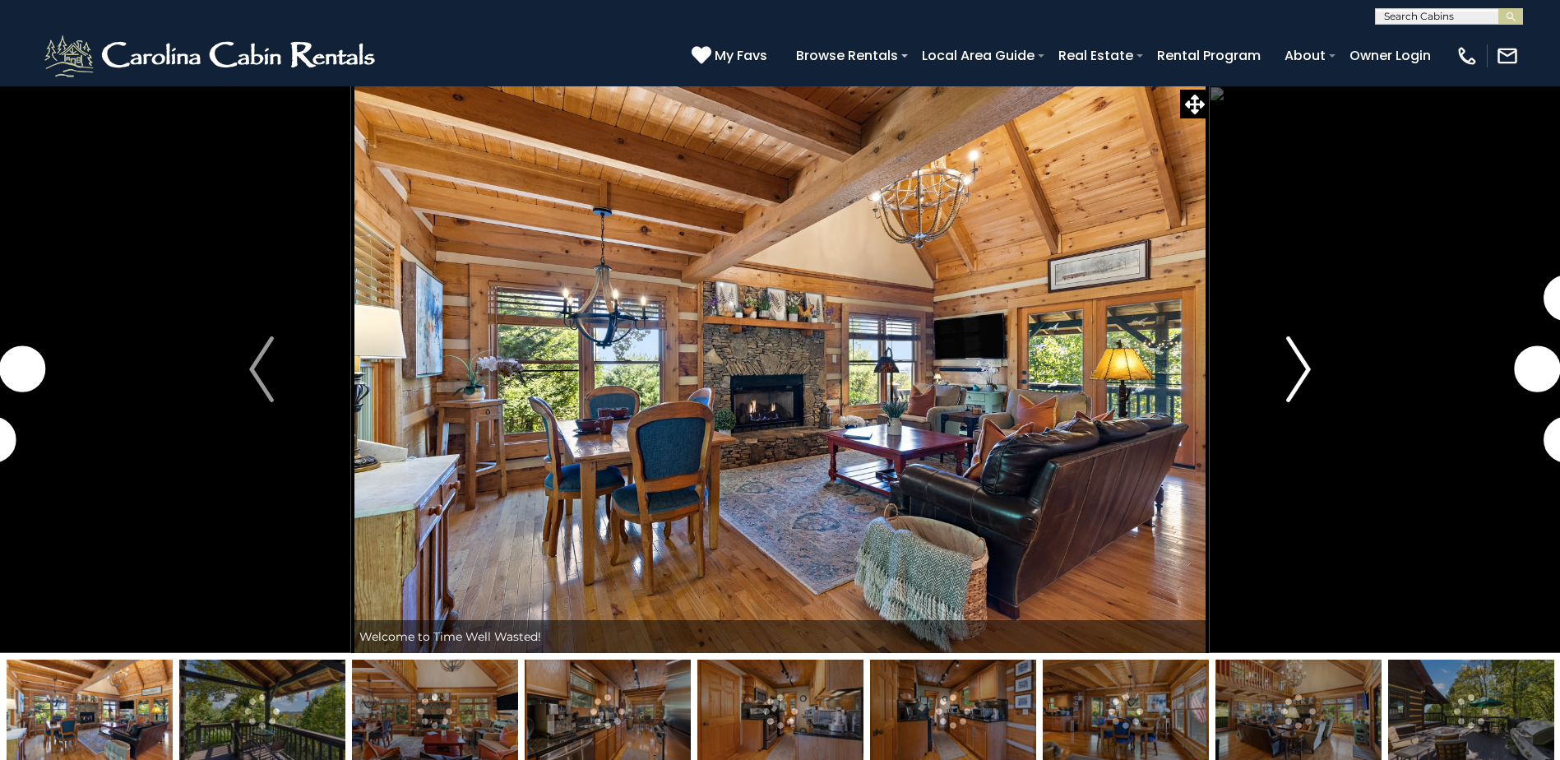
click at [1298, 375] on img "Next" at bounding box center [1298, 369] width 25 height 66
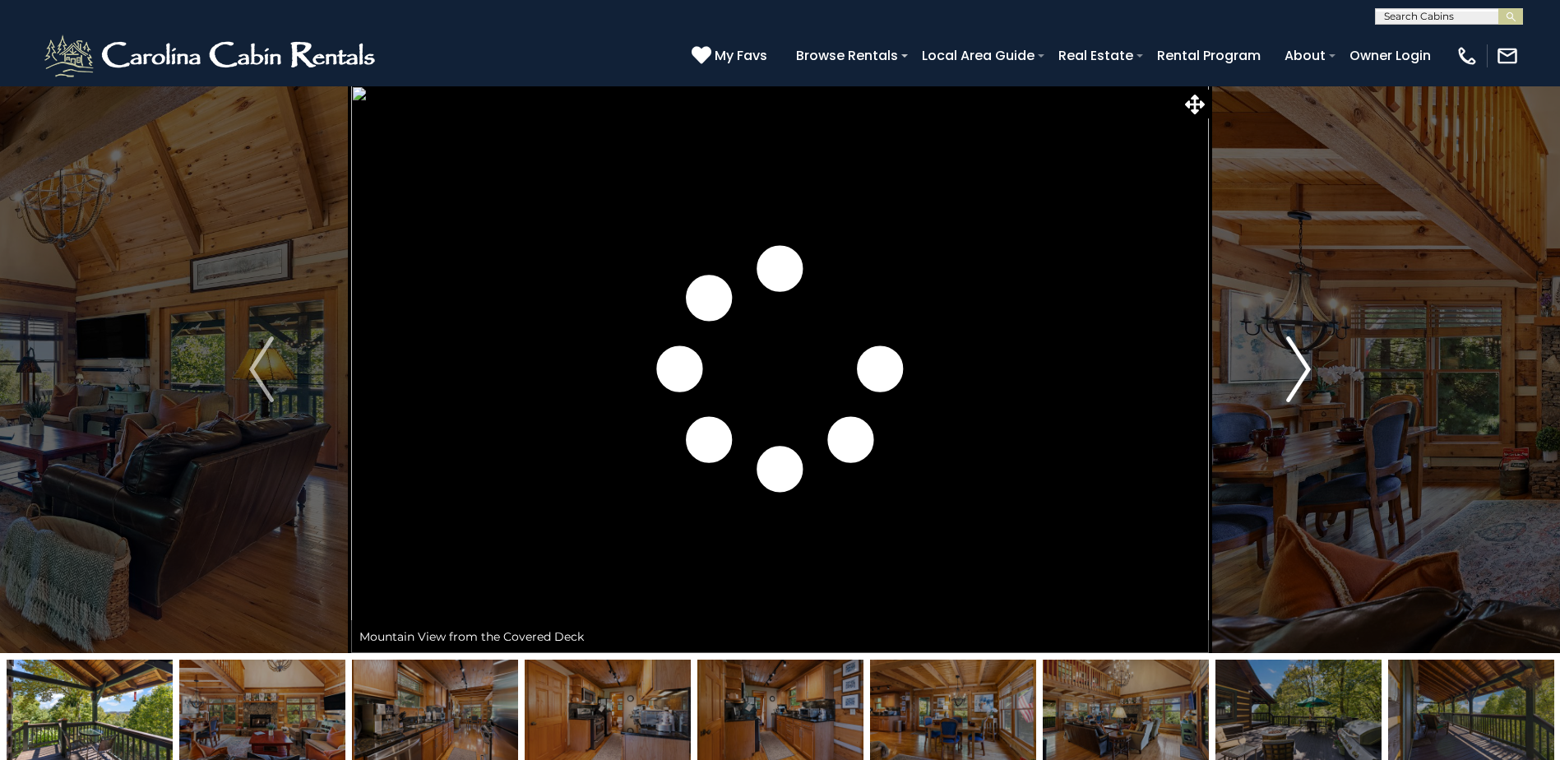
click at [1298, 375] on img "Next" at bounding box center [1298, 369] width 25 height 66
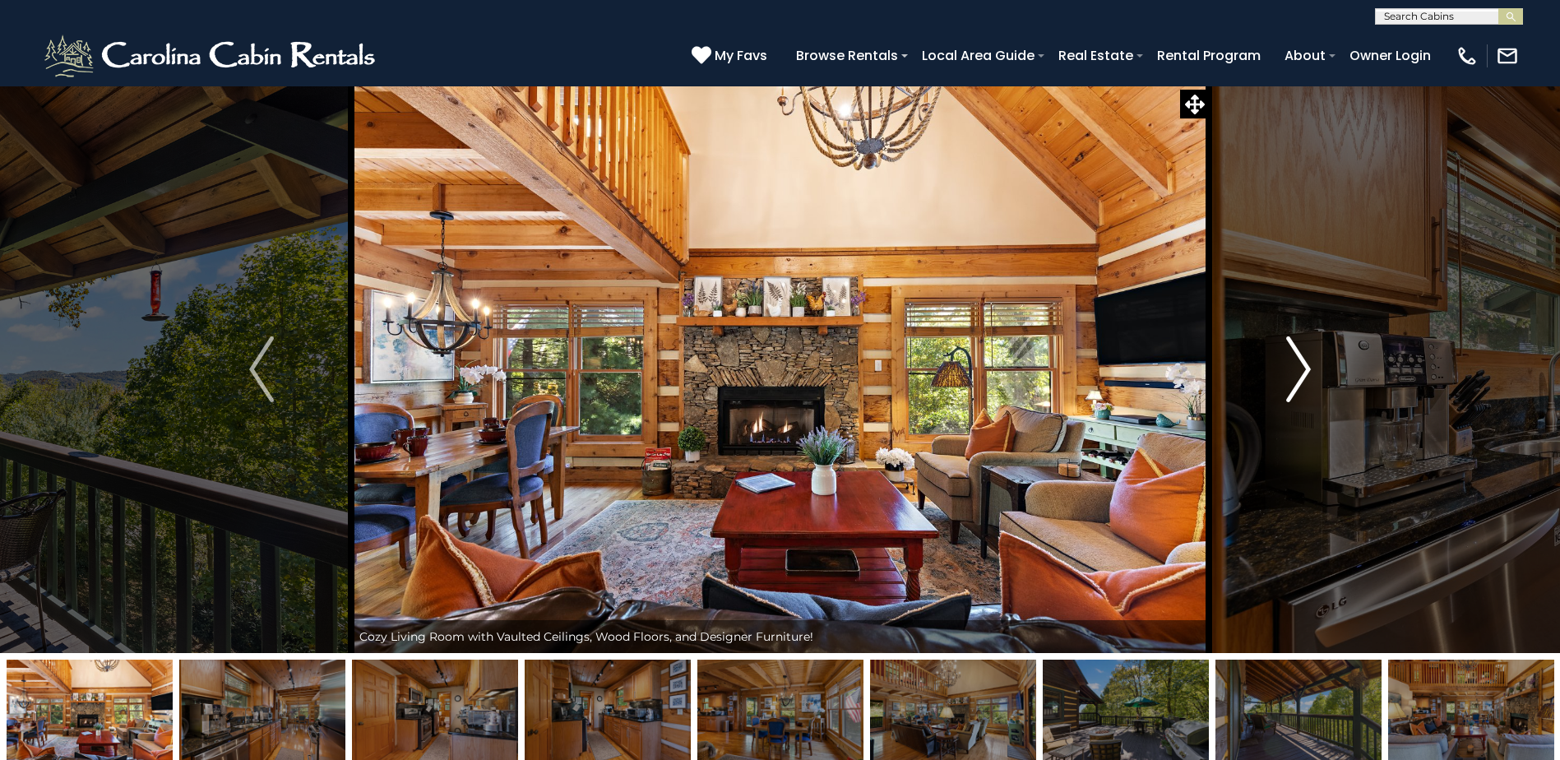
click at [1298, 375] on img "Next" at bounding box center [1298, 369] width 25 height 66
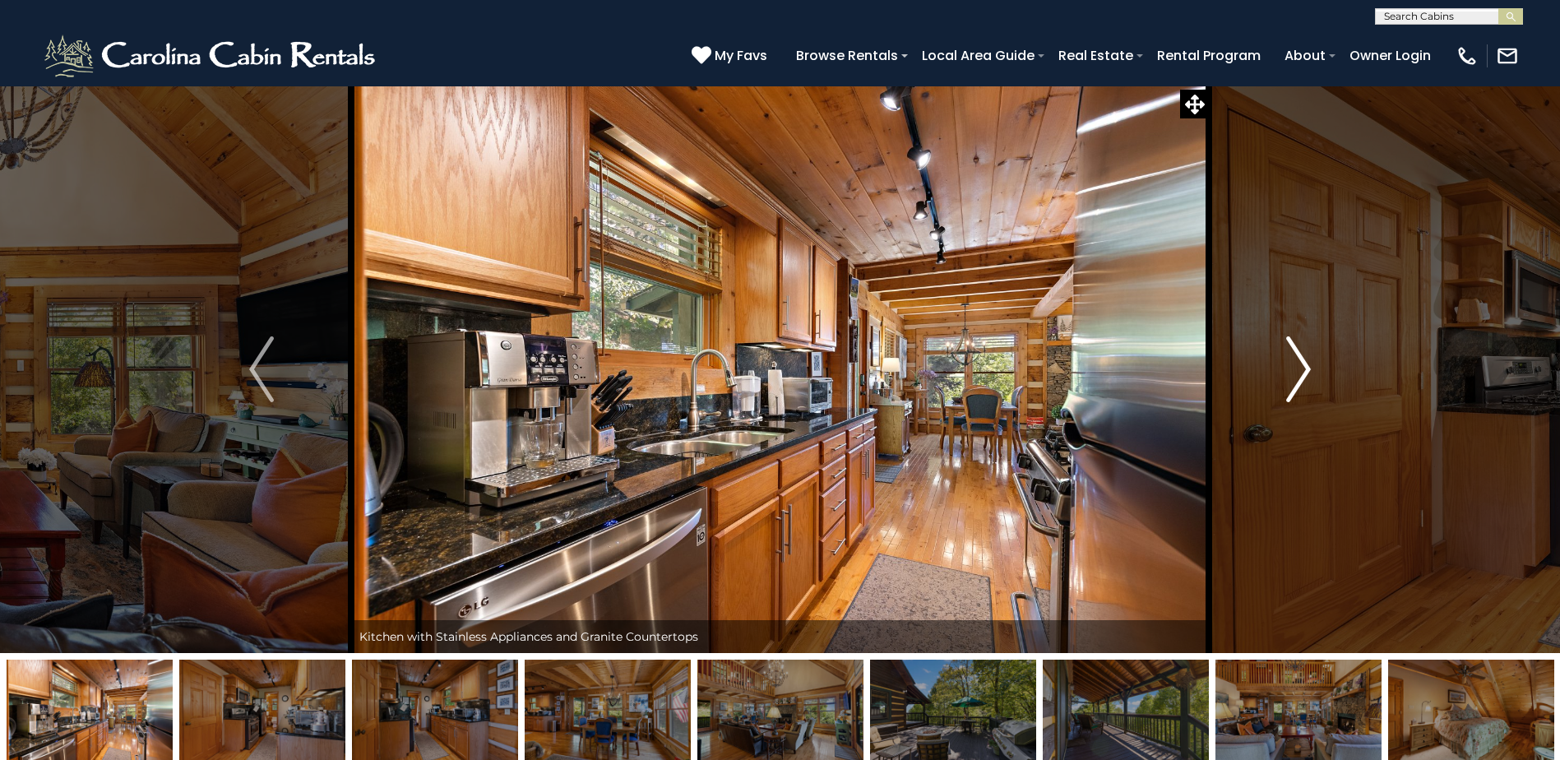
click at [1298, 375] on img "Next" at bounding box center [1298, 369] width 25 height 66
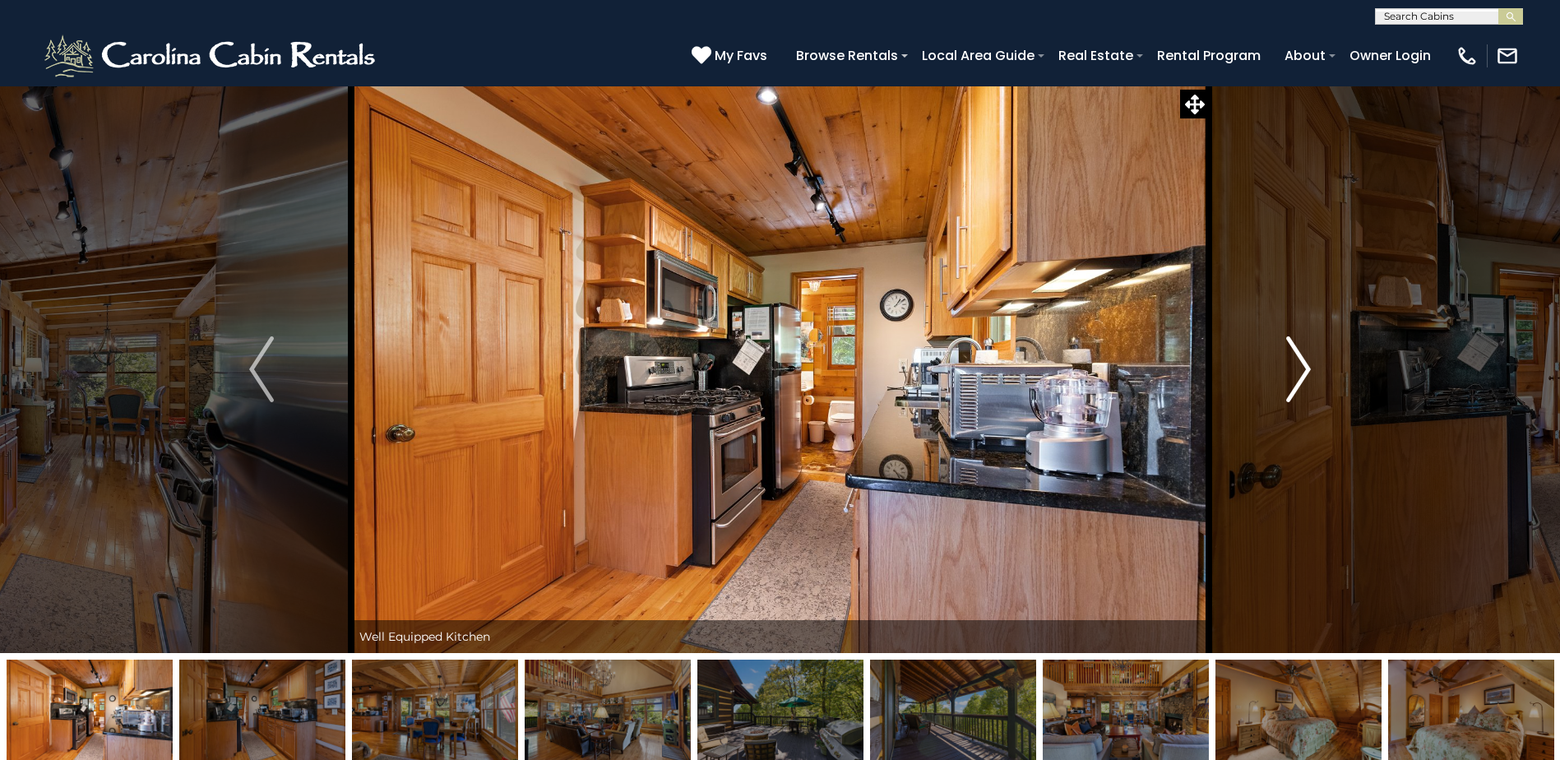
click at [1298, 375] on img "Next" at bounding box center [1298, 369] width 25 height 66
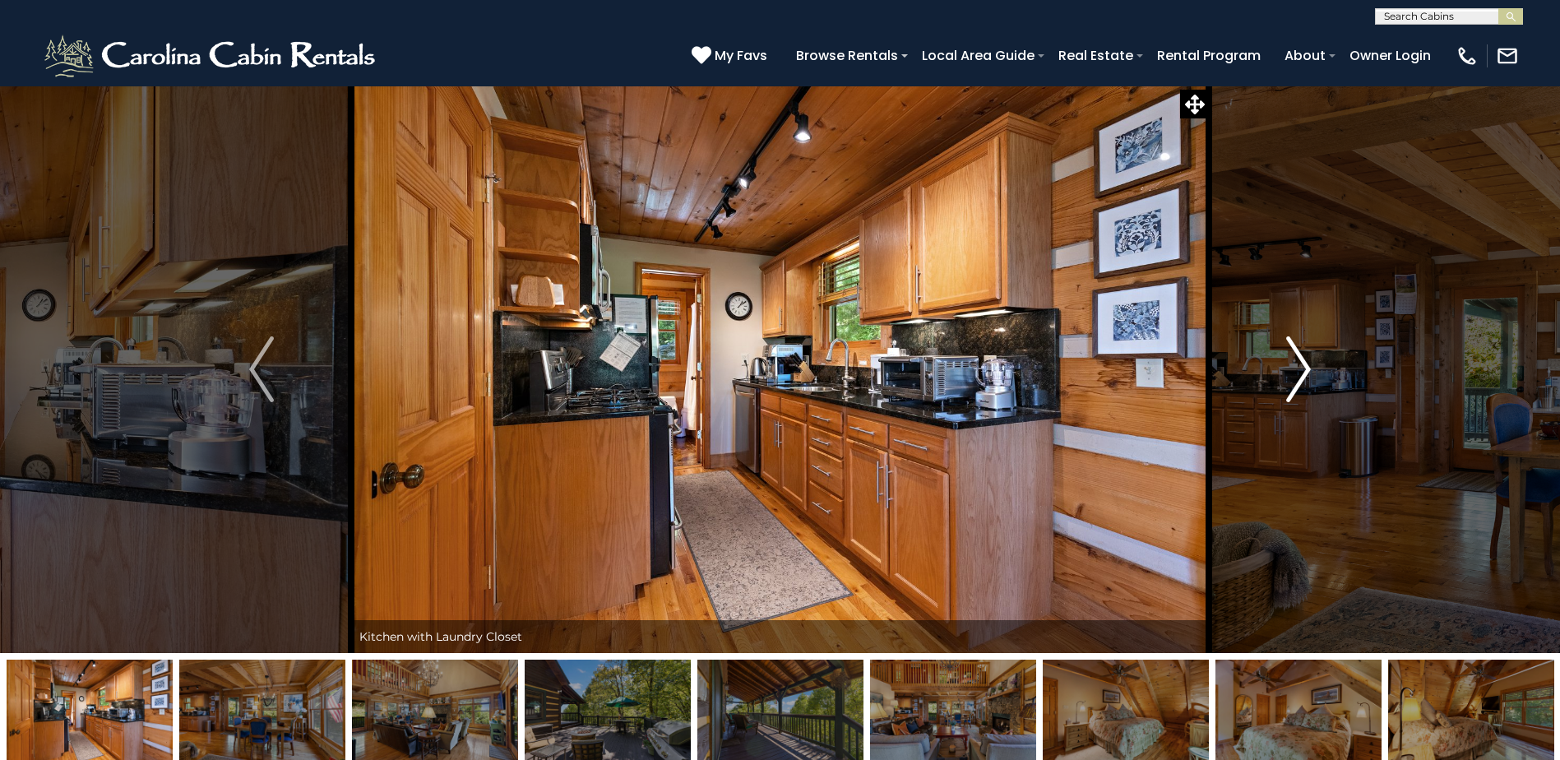
click at [1298, 375] on img "Next" at bounding box center [1298, 369] width 25 height 66
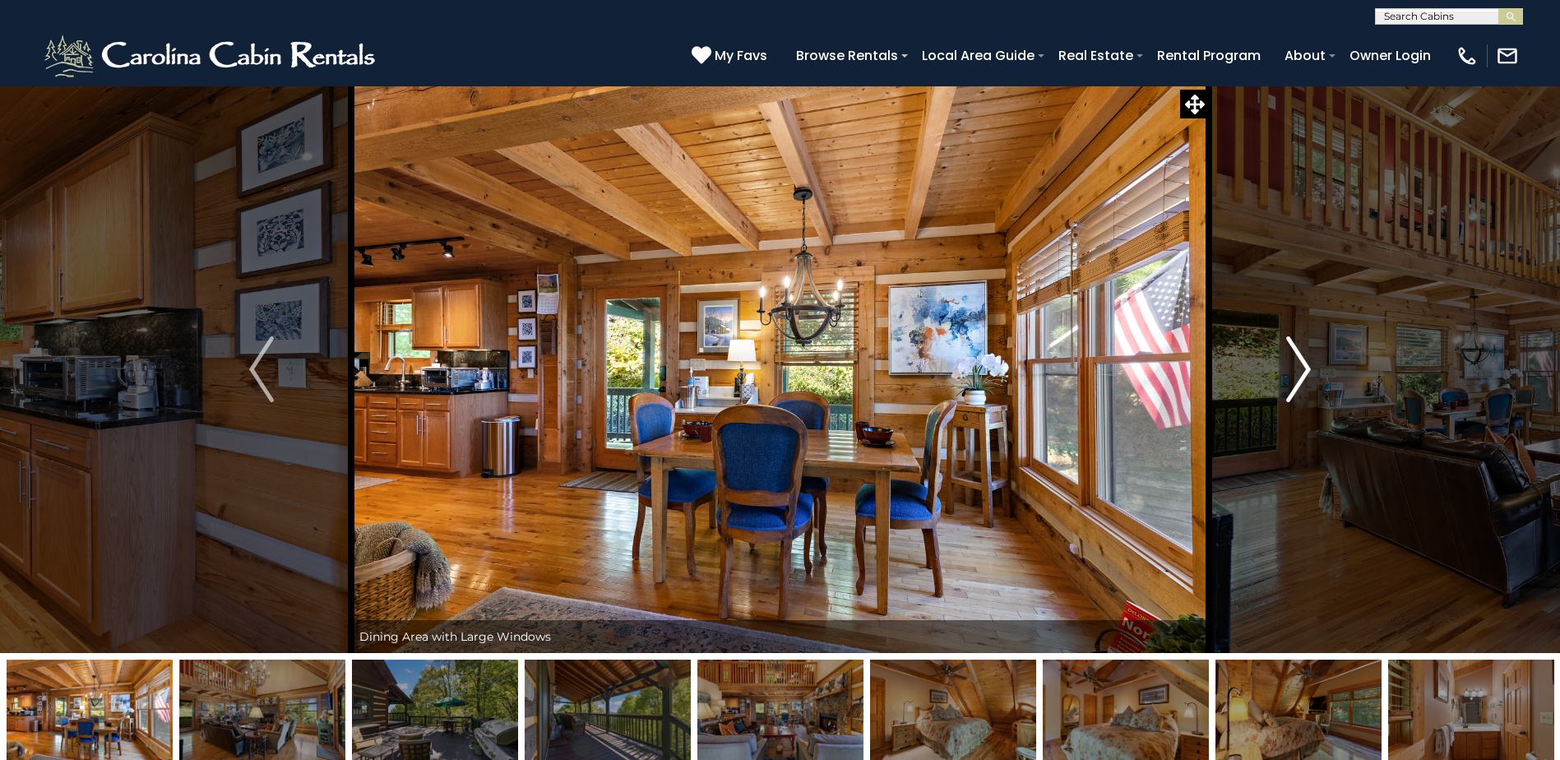
click at [1298, 375] on img "Next" at bounding box center [1298, 369] width 25 height 66
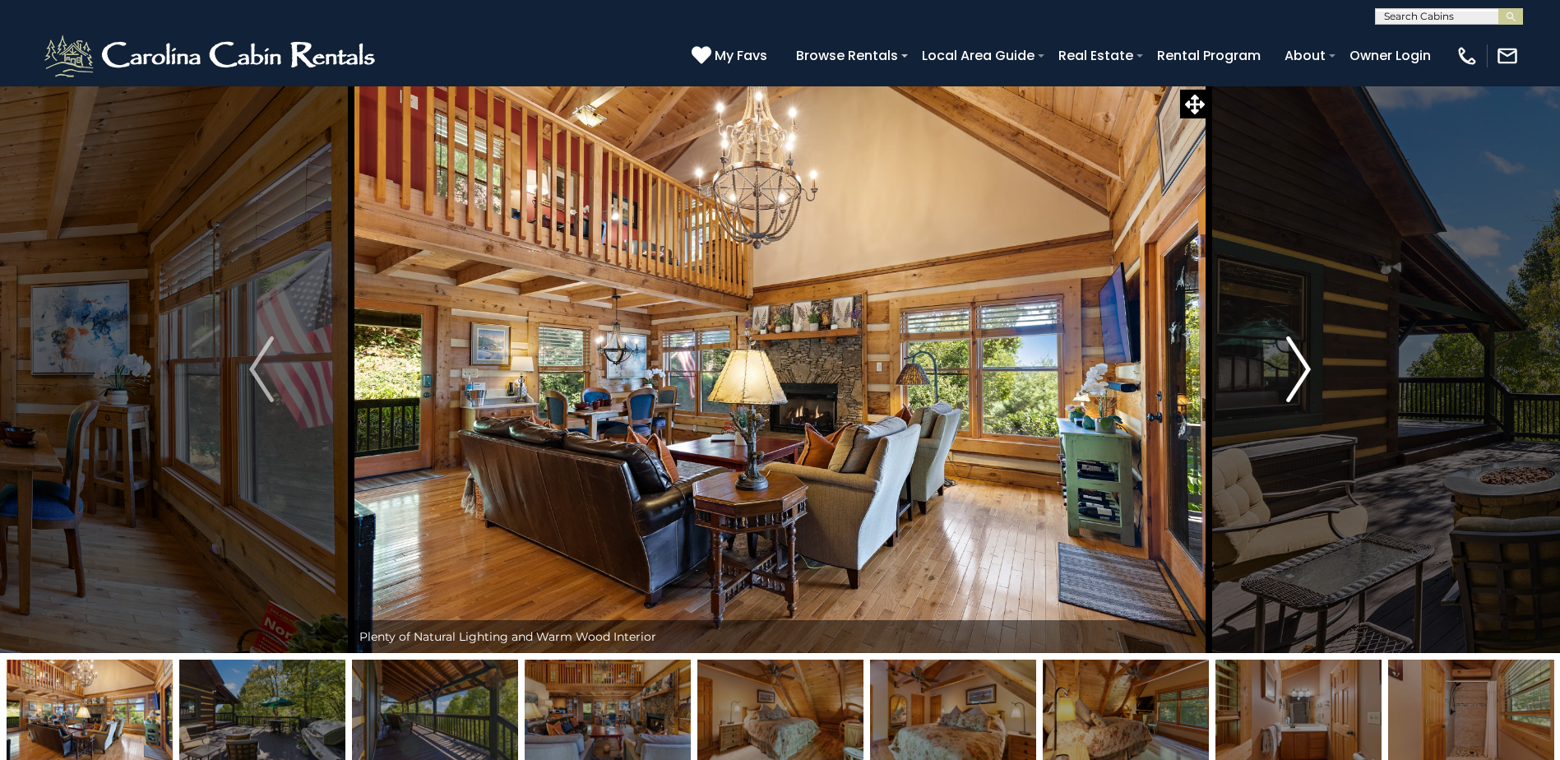
click at [1298, 375] on img "Next" at bounding box center [1298, 369] width 25 height 66
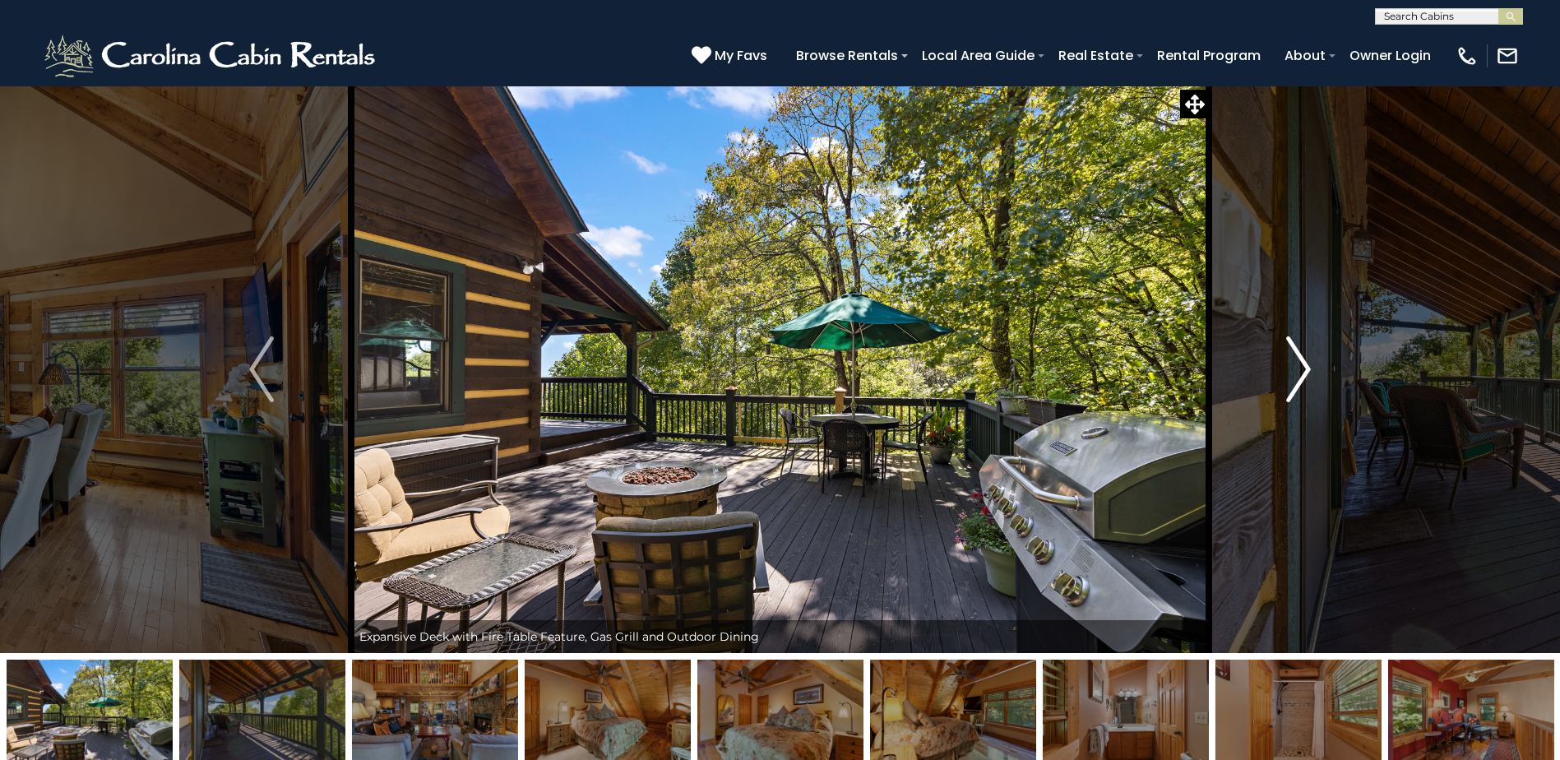
click at [1298, 375] on img "Next" at bounding box center [1298, 369] width 25 height 66
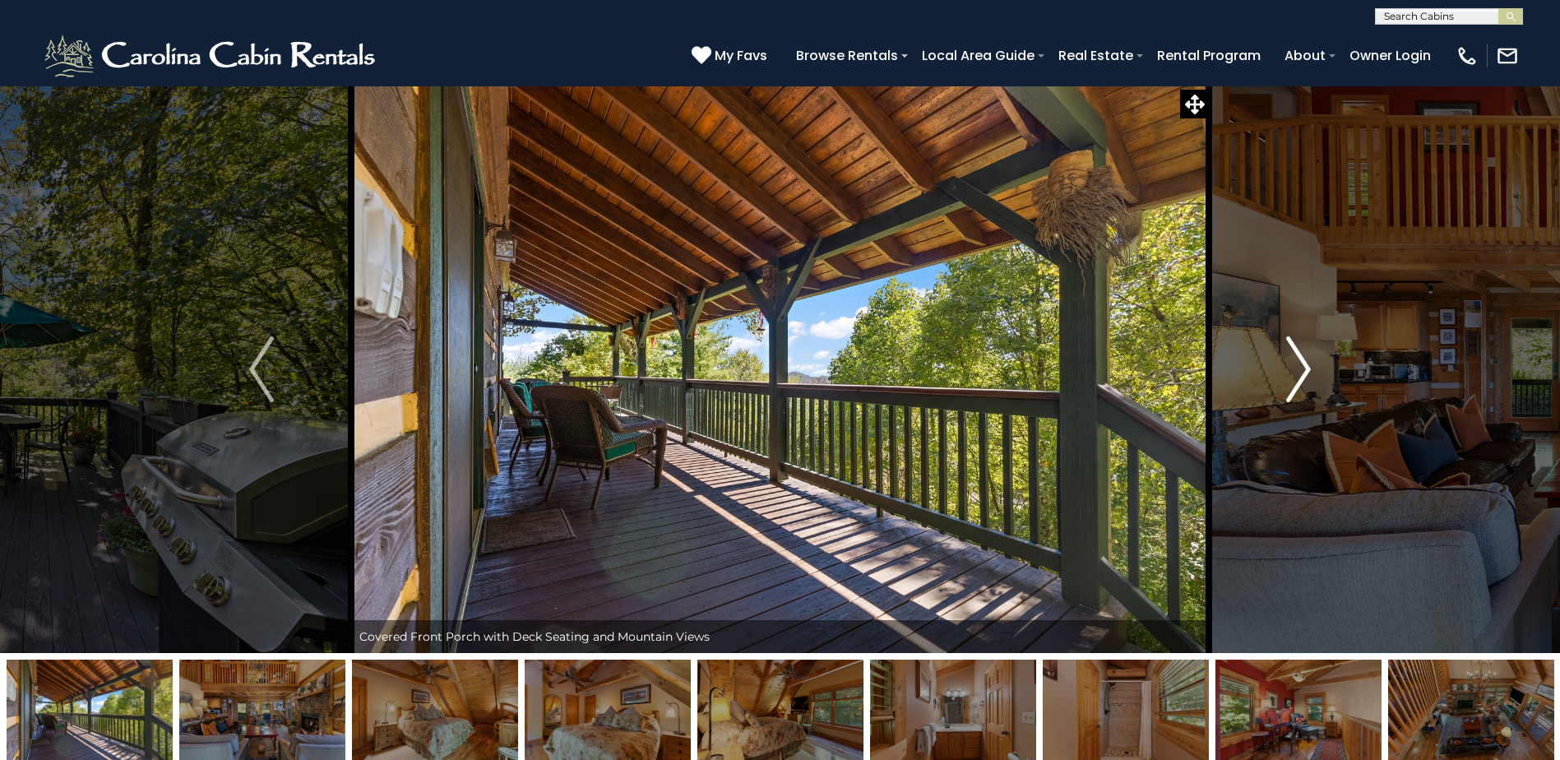
click at [1298, 375] on img "Next" at bounding box center [1298, 369] width 25 height 66
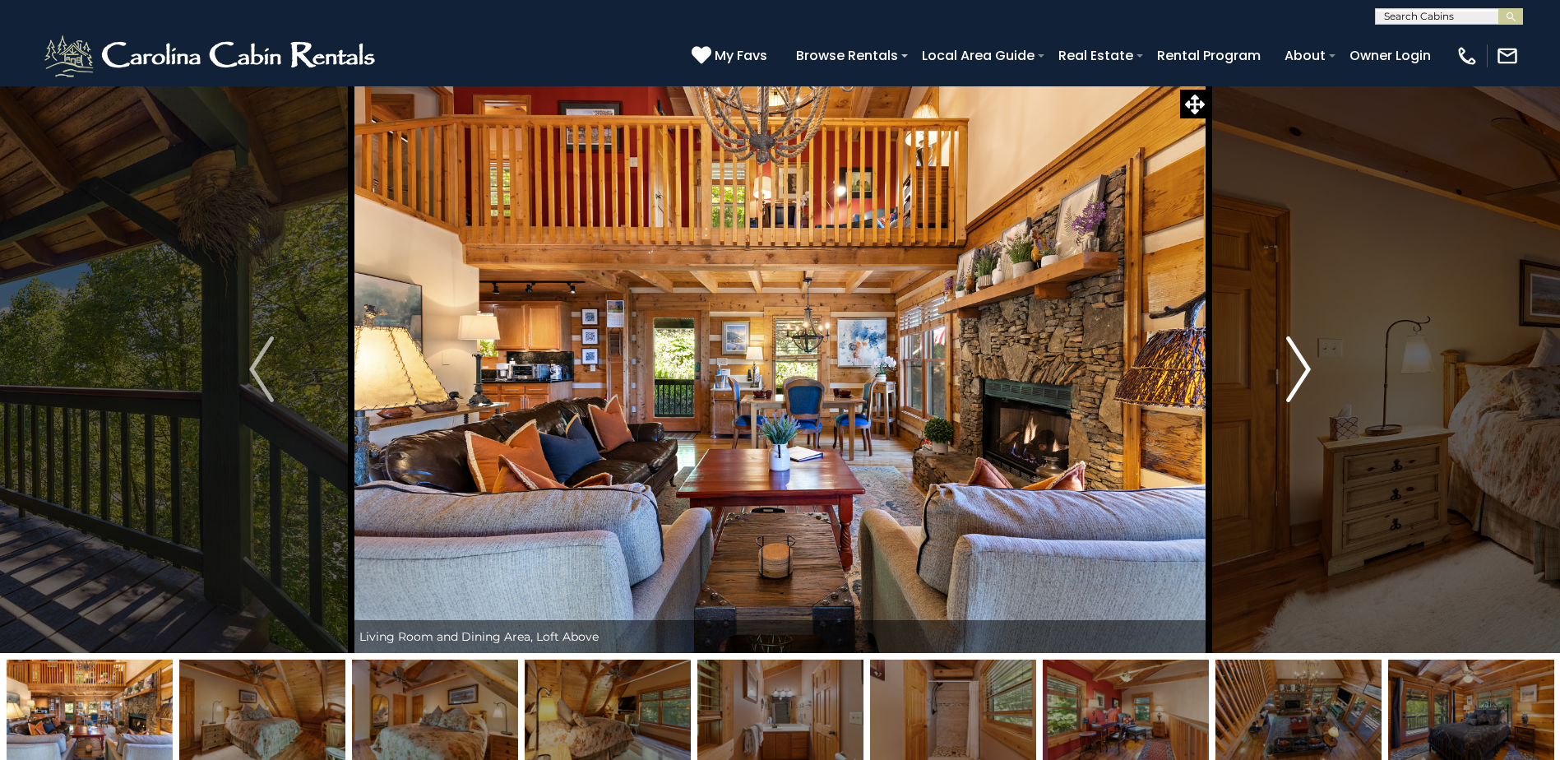
click at [1298, 375] on img "Next" at bounding box center [1298, 369] width 25 height 66
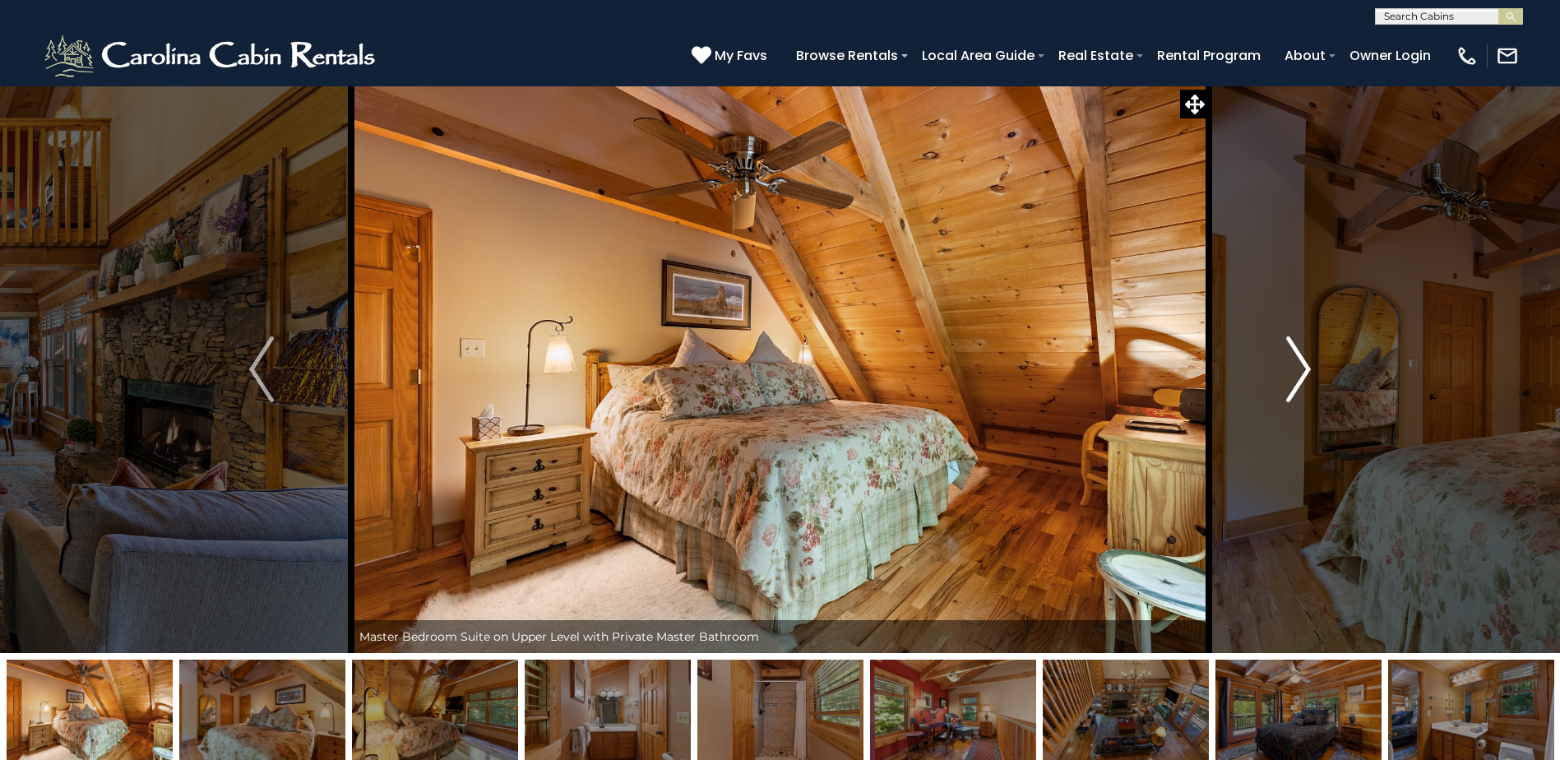
click at [1298, 375] on img "Next" at bounding box center [1298, 369] width 25 height 66
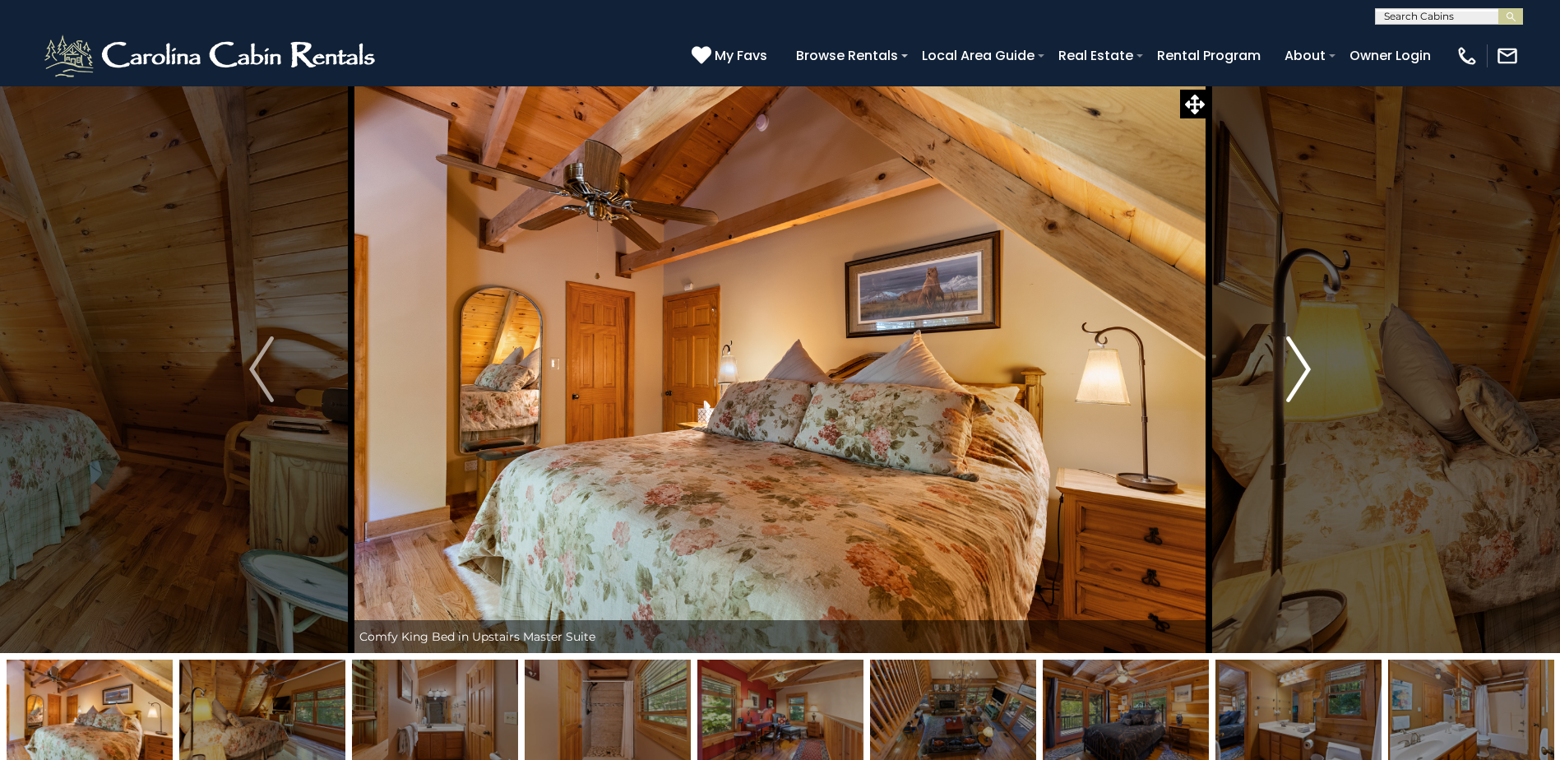
click at [1298, 375] on img "Next" at bounding box center [1298, 369] width 25 height 66
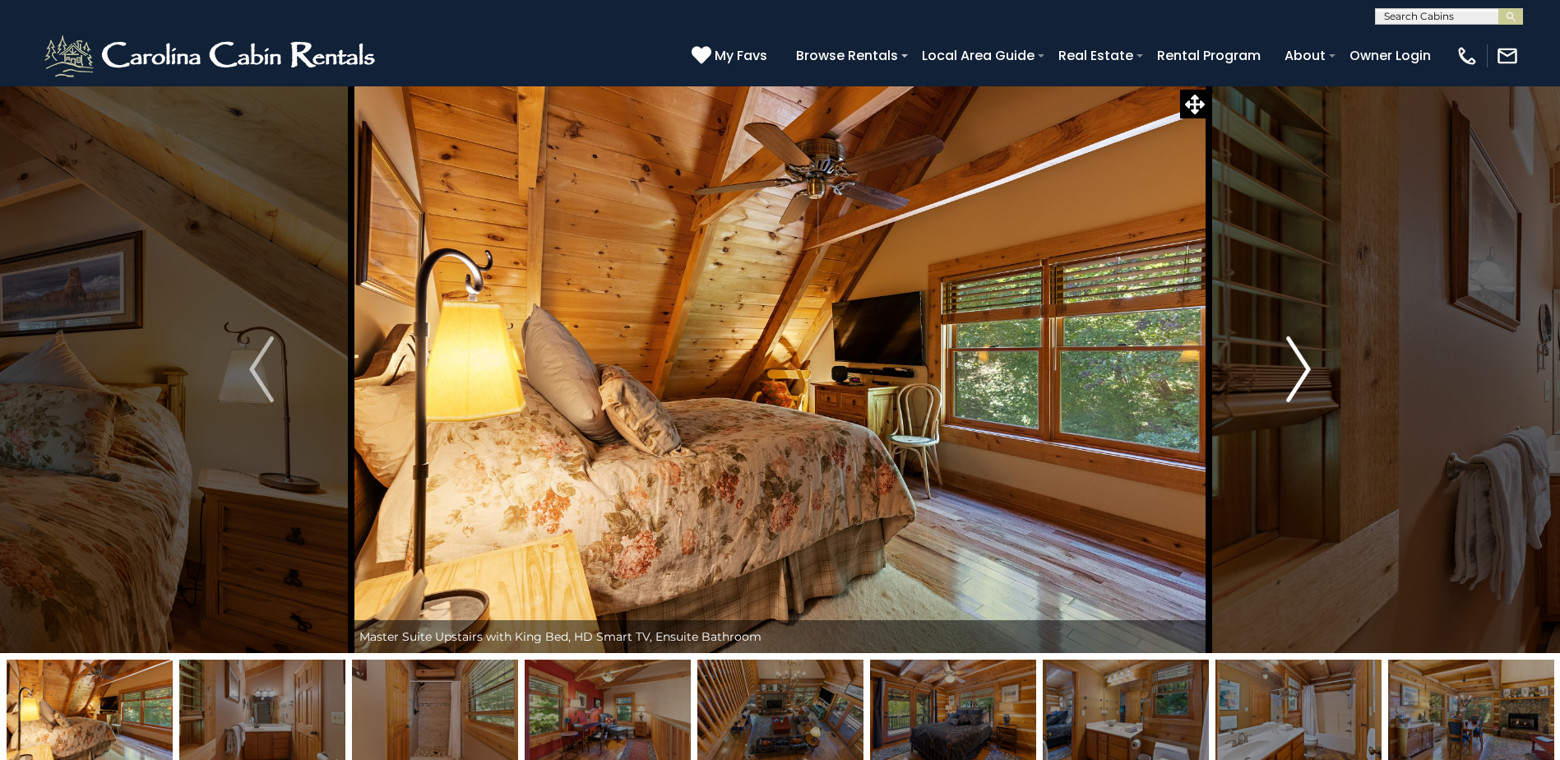
click at [1298, 375] on img "Next" at bounding box center [1298, 369] width 25 height 66
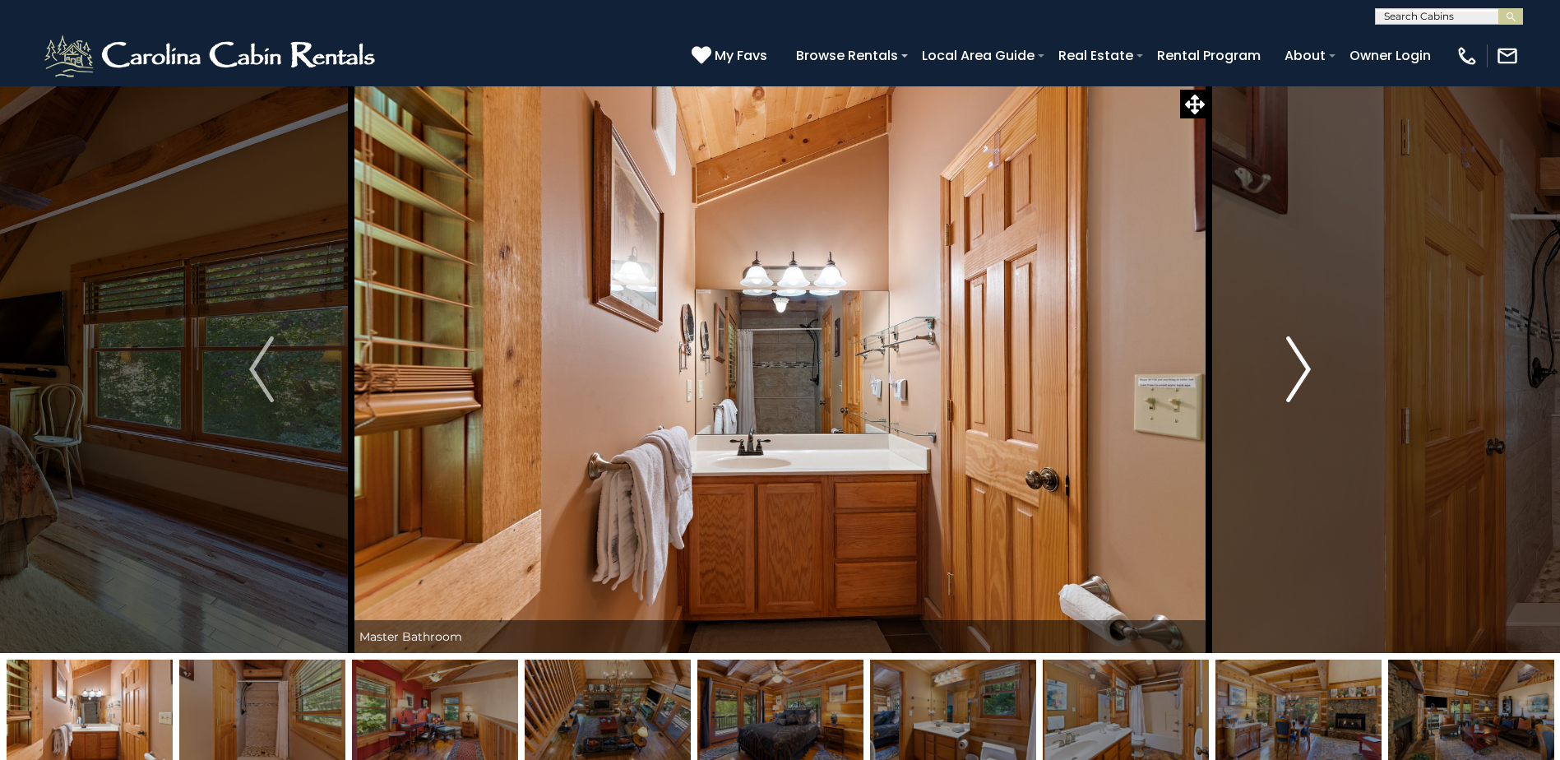
click at [1298, 375] on img "Next" at bounding box center [1298, 369] width 25 height 66
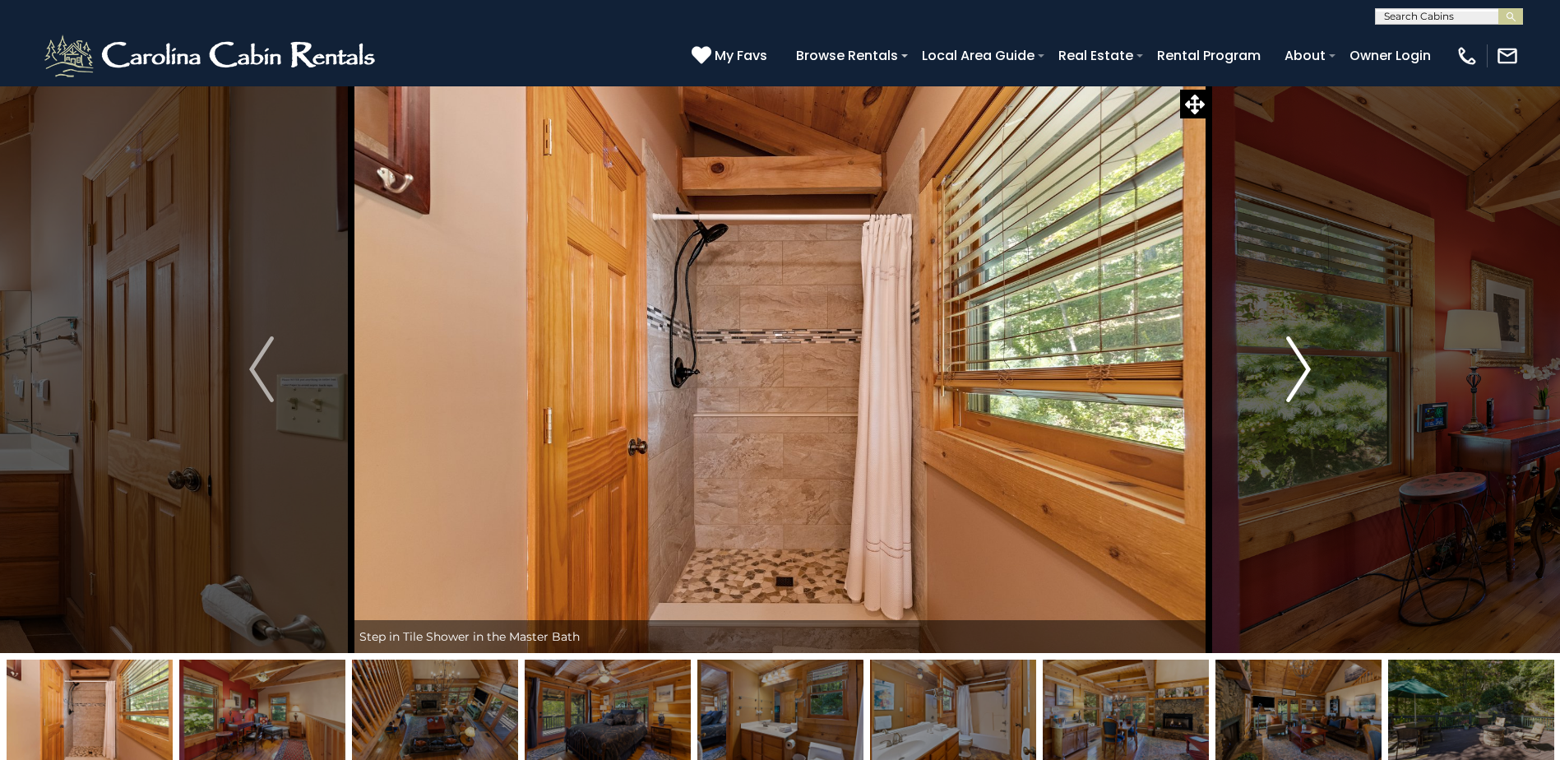
click at [1298, 375] on img "Next" at bounding box center [1298, 369] width 25 height 66
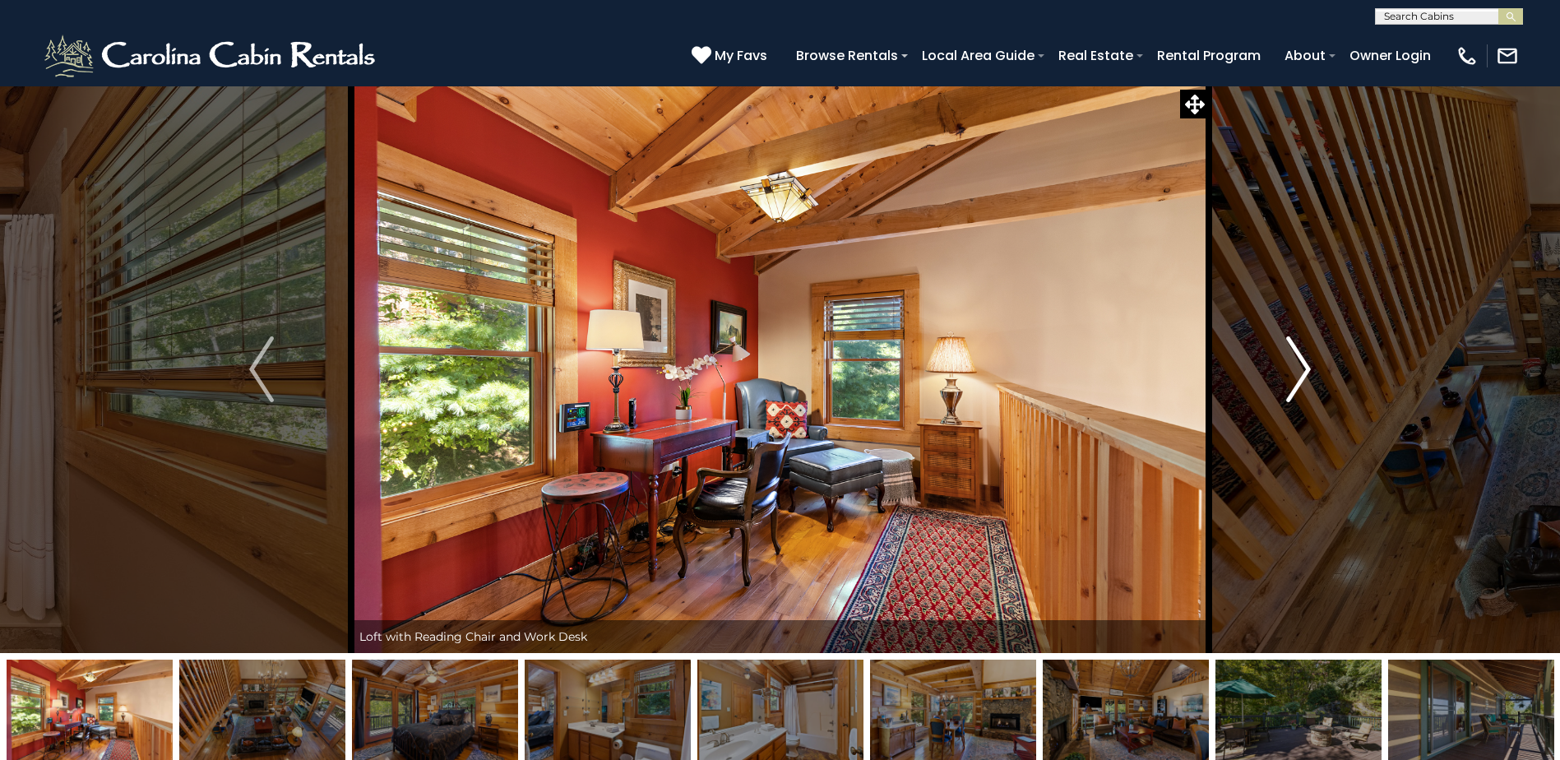
click at [1298, 375] on img "Next" at bounding box center [1298, 369] width 25 height 66
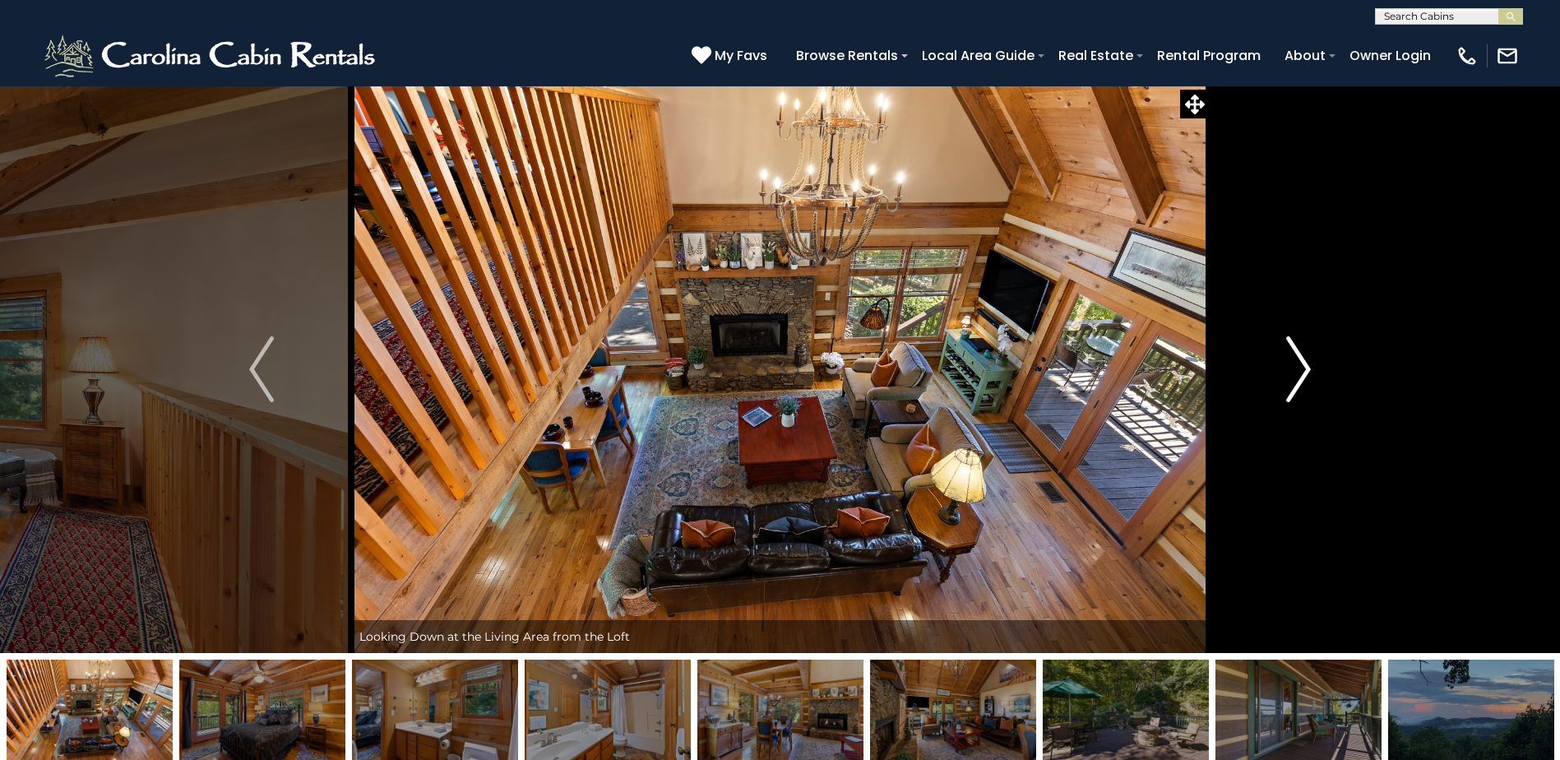
click at [1298, 375] on img "Next" at bounding box center [1298, 369] width 25 height 66
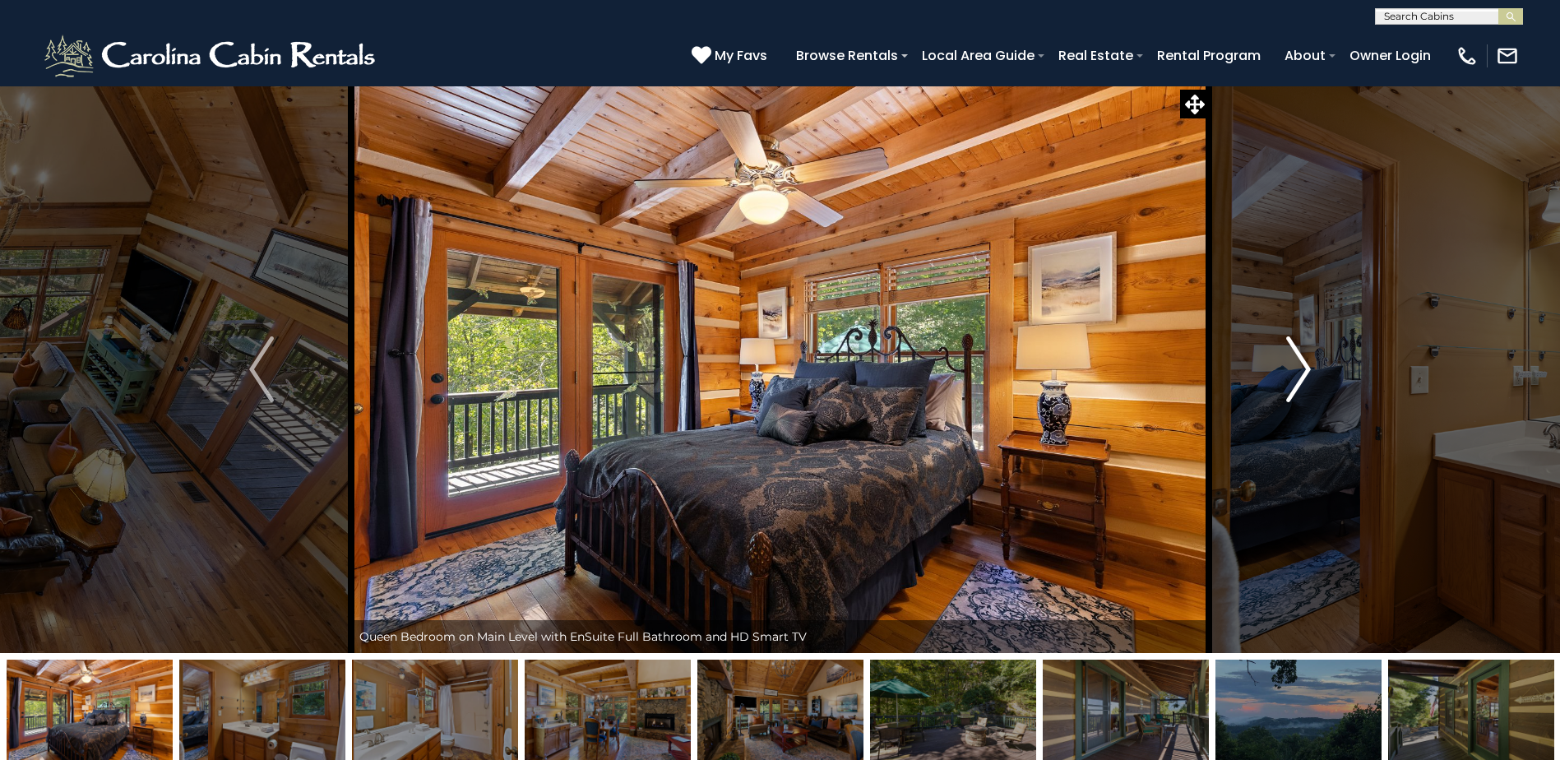
click at [1298, 375] on img "Next" at bounding box center [1298, 369] width 25 height 66
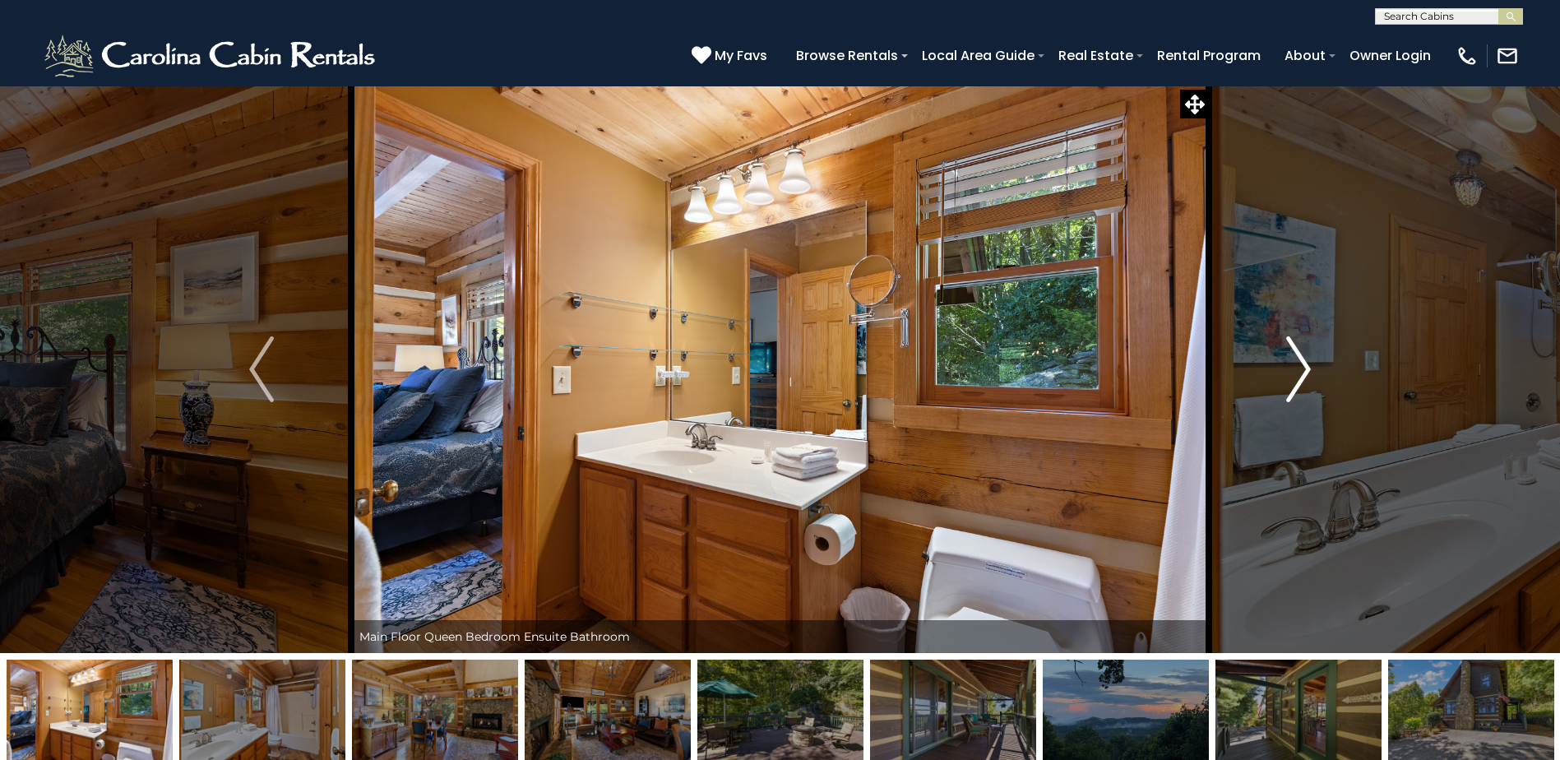
click at [1298, 375] on img "Next" at bounding box center [1298, 369] width 25 height 66
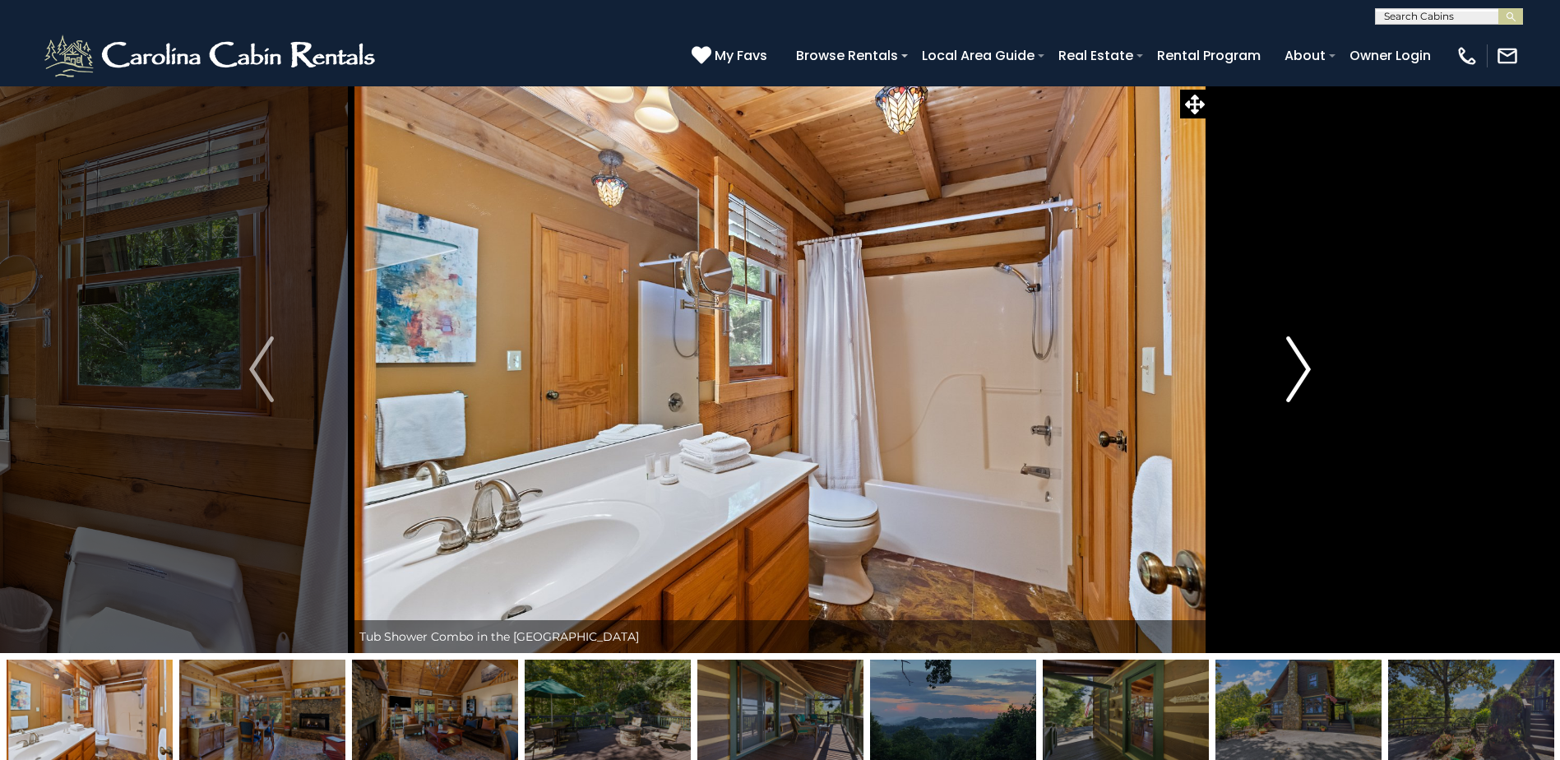
click at [1298, 375] on img "Next" at bounding box center [1298, 369] width 25 height 66
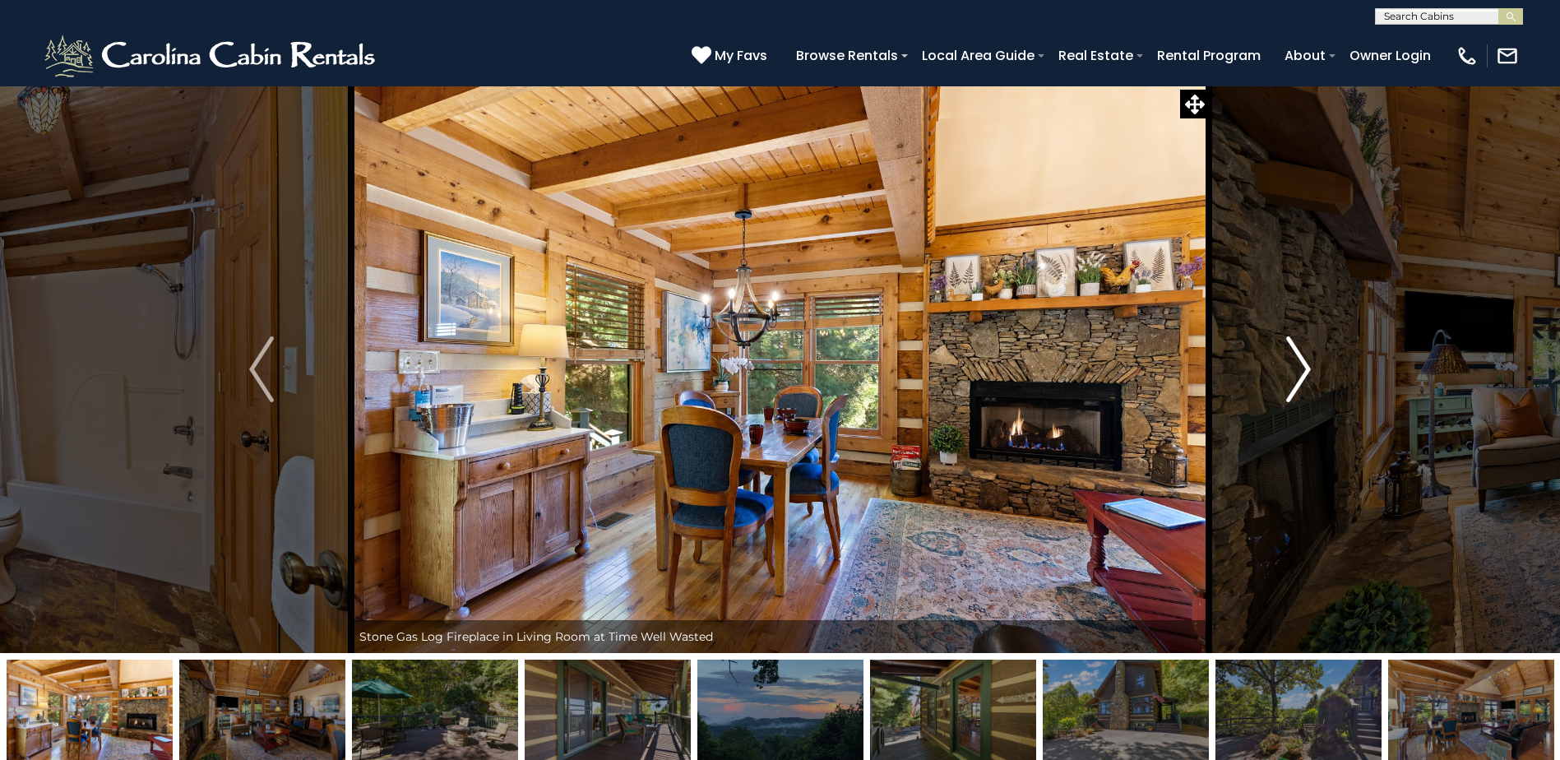
click at [1298, 375] on img "Next" at bounding box center [1298, 369] width 25 height 66
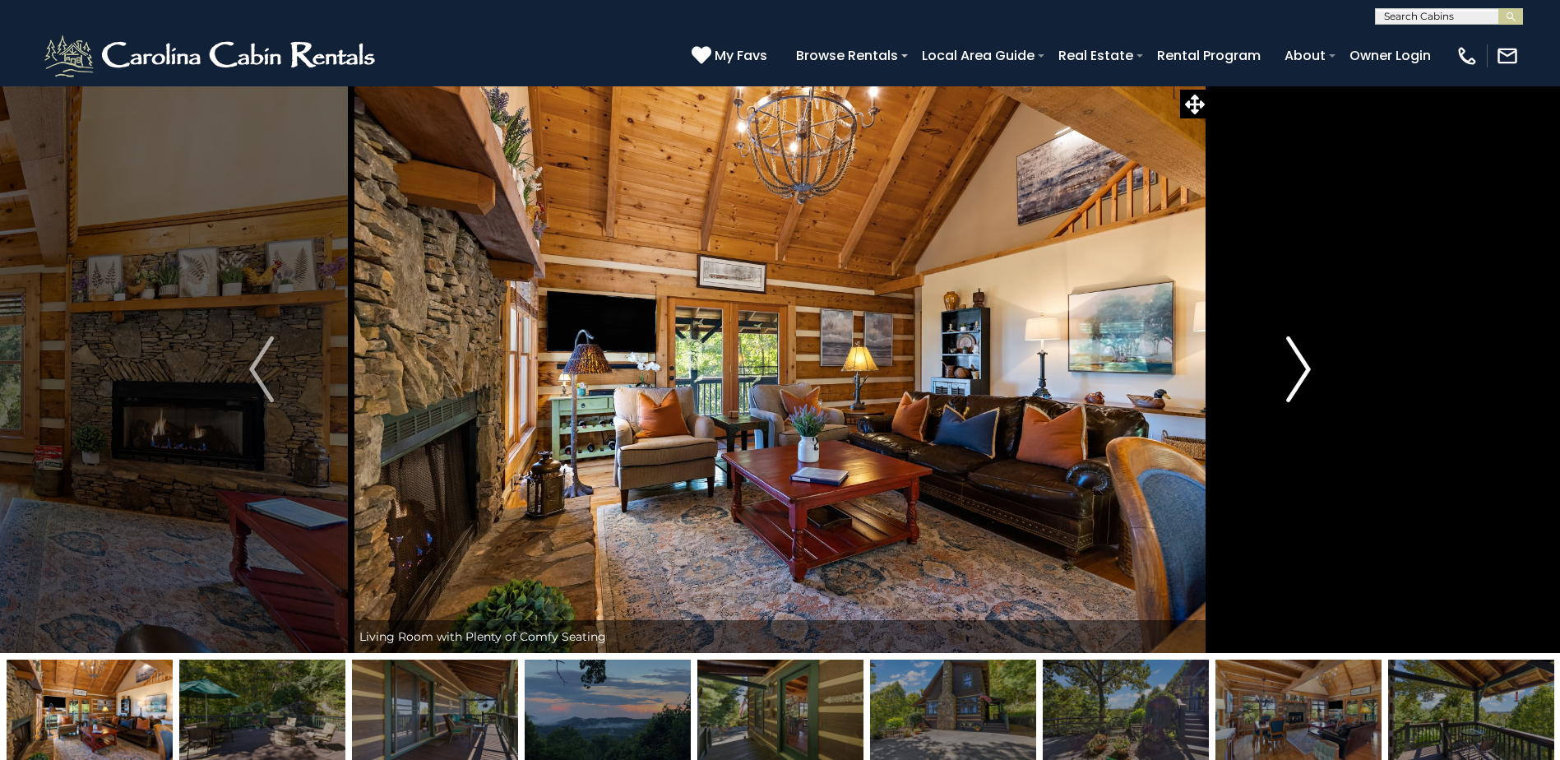
click at [1298, 375] on img "Next" at bounding box center [1298, 369] width 25 height 66
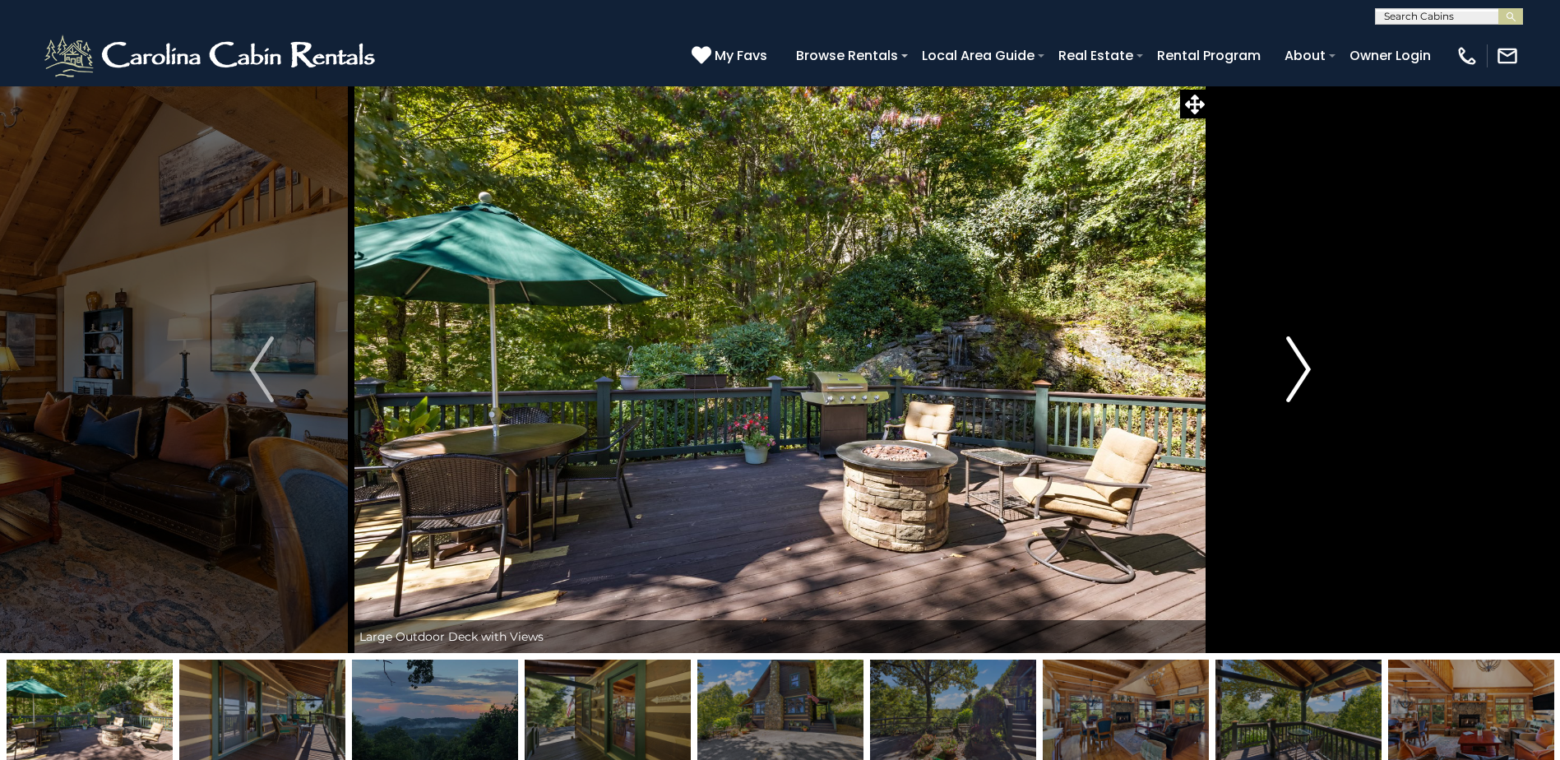
click at [1298, 375] on img "Next" at bounding box center [1298, 369] width 25 height 66
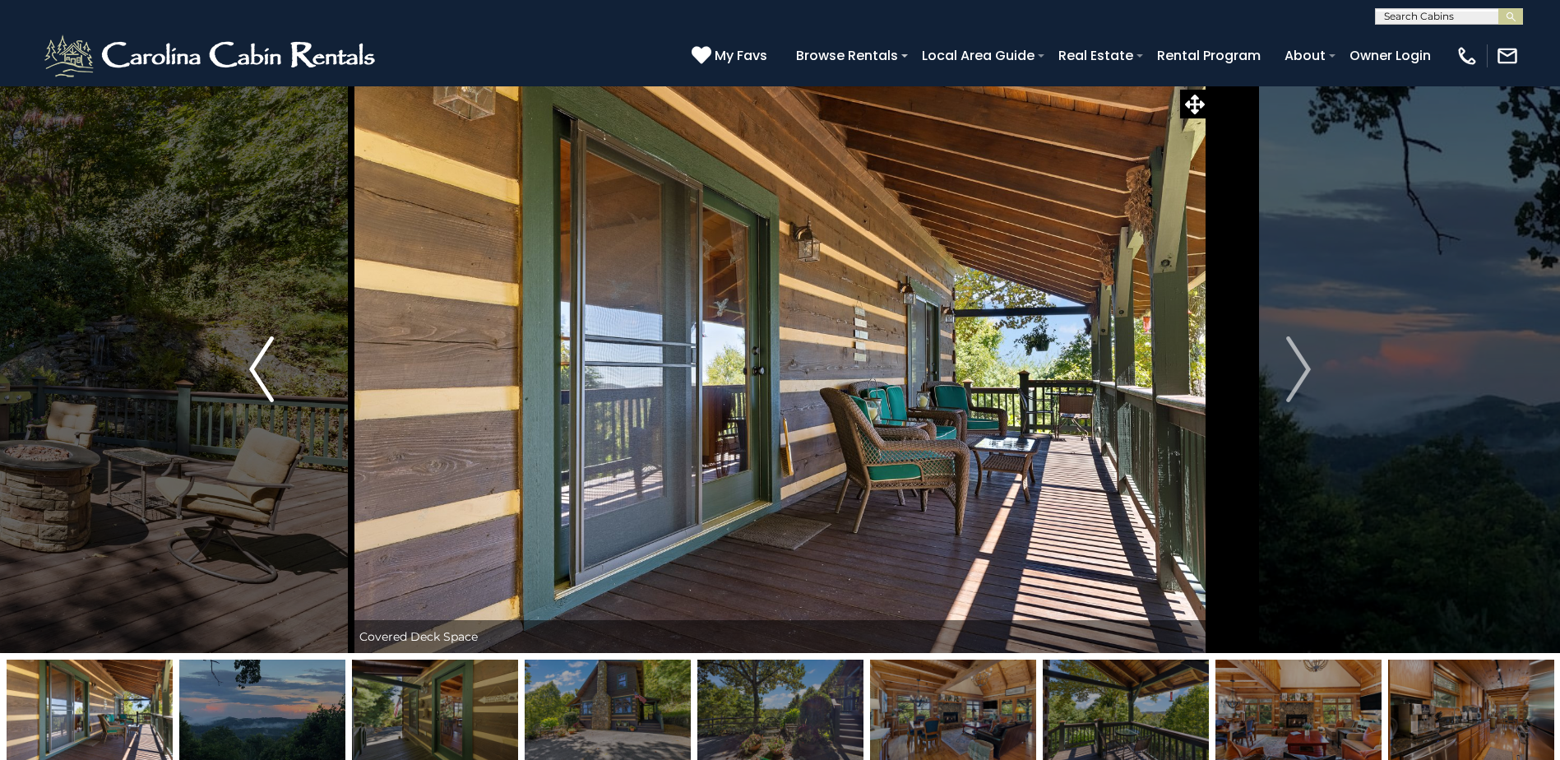
click at [275, 379] on button "Previous" at bounding box center [261, 369] width 179 height 567
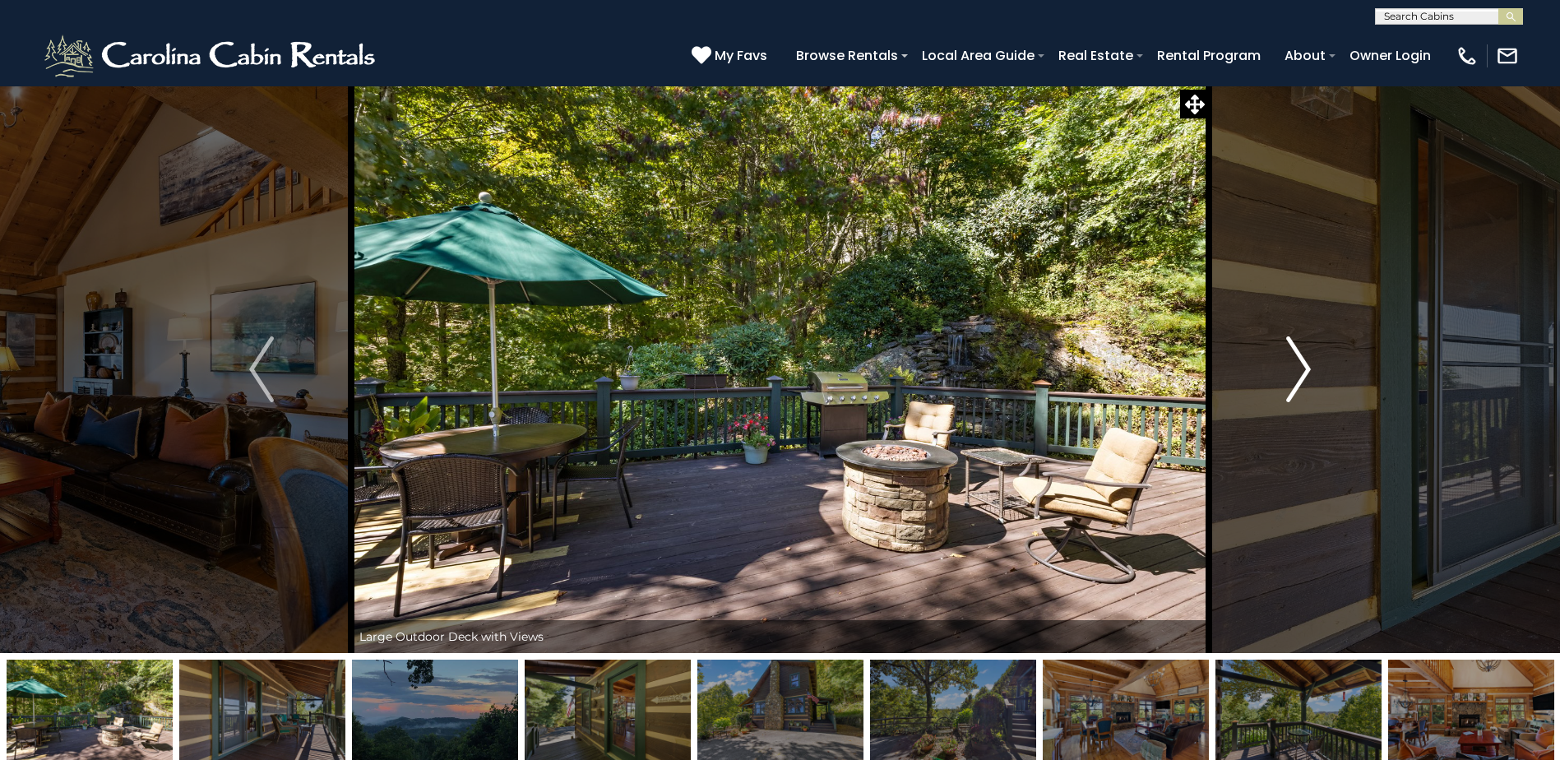
click at [1286, 391] on img "Next" at bounding box center [1298, 369] width 25 height 66
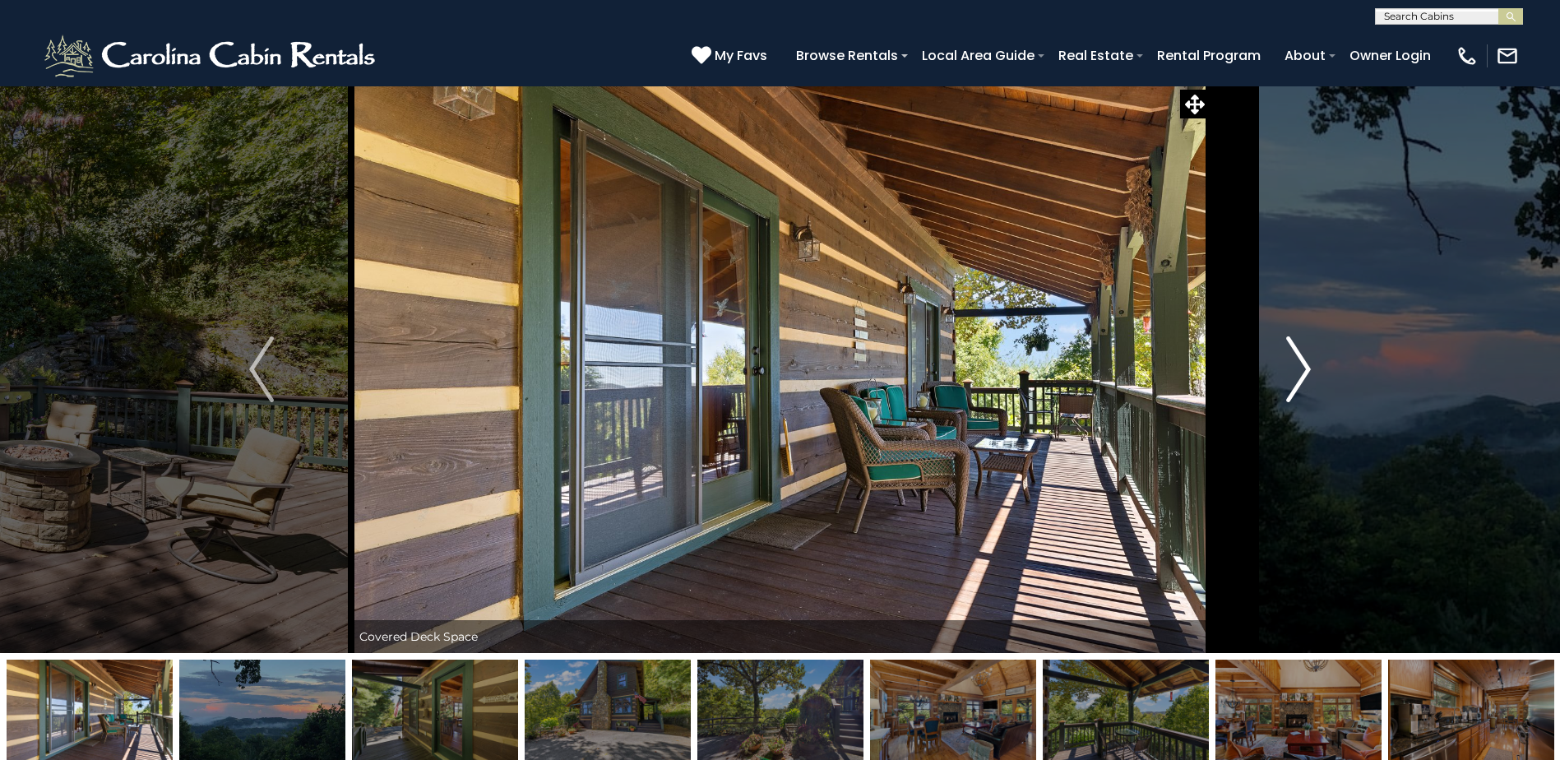
click at [1286, 391] on img "Next" at bounding box center [1298, 369] width 25 height 66
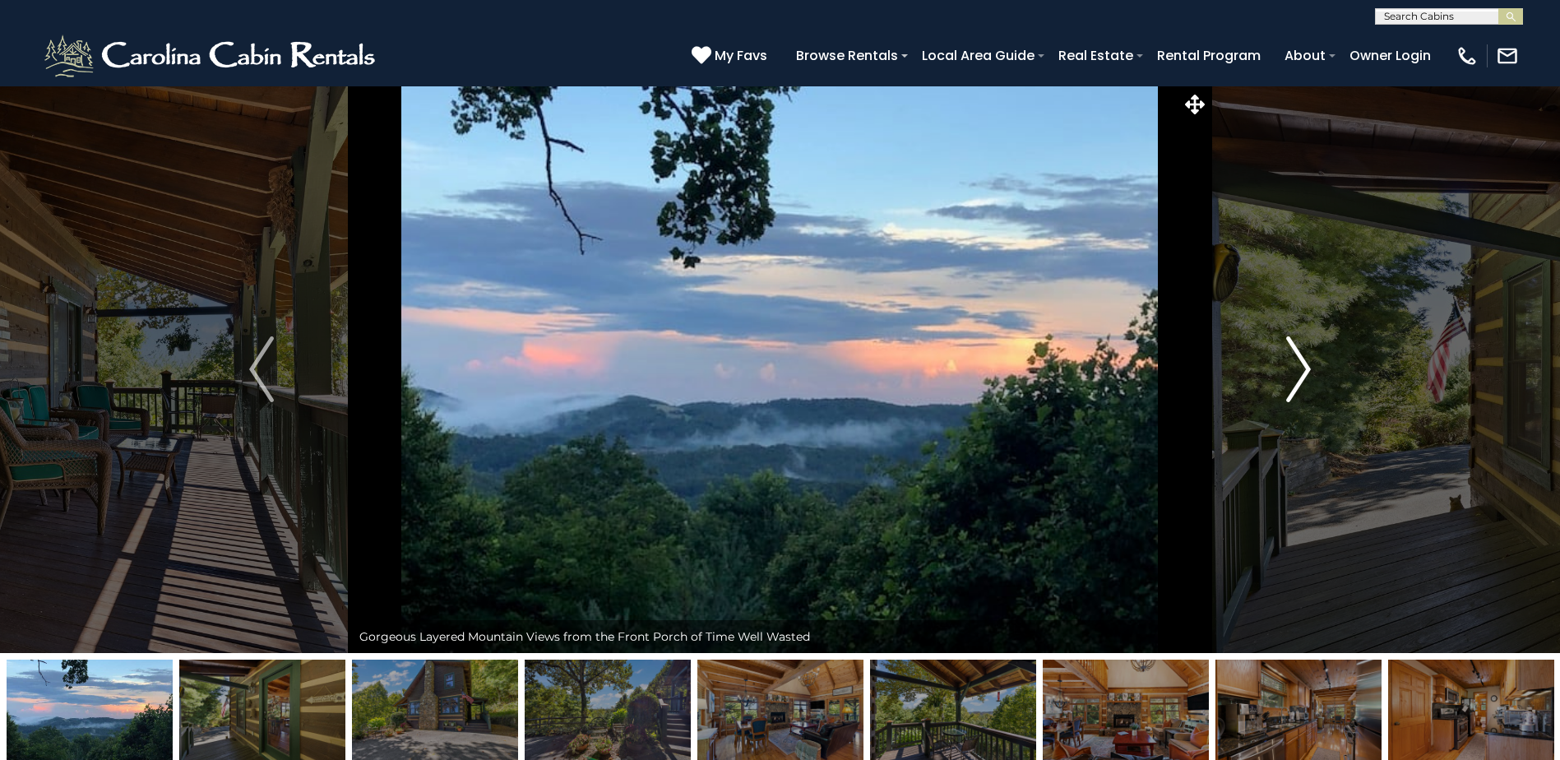
click at [1286, 391] on img "Next" at bounding box center [1298, 369] width 25 height 66
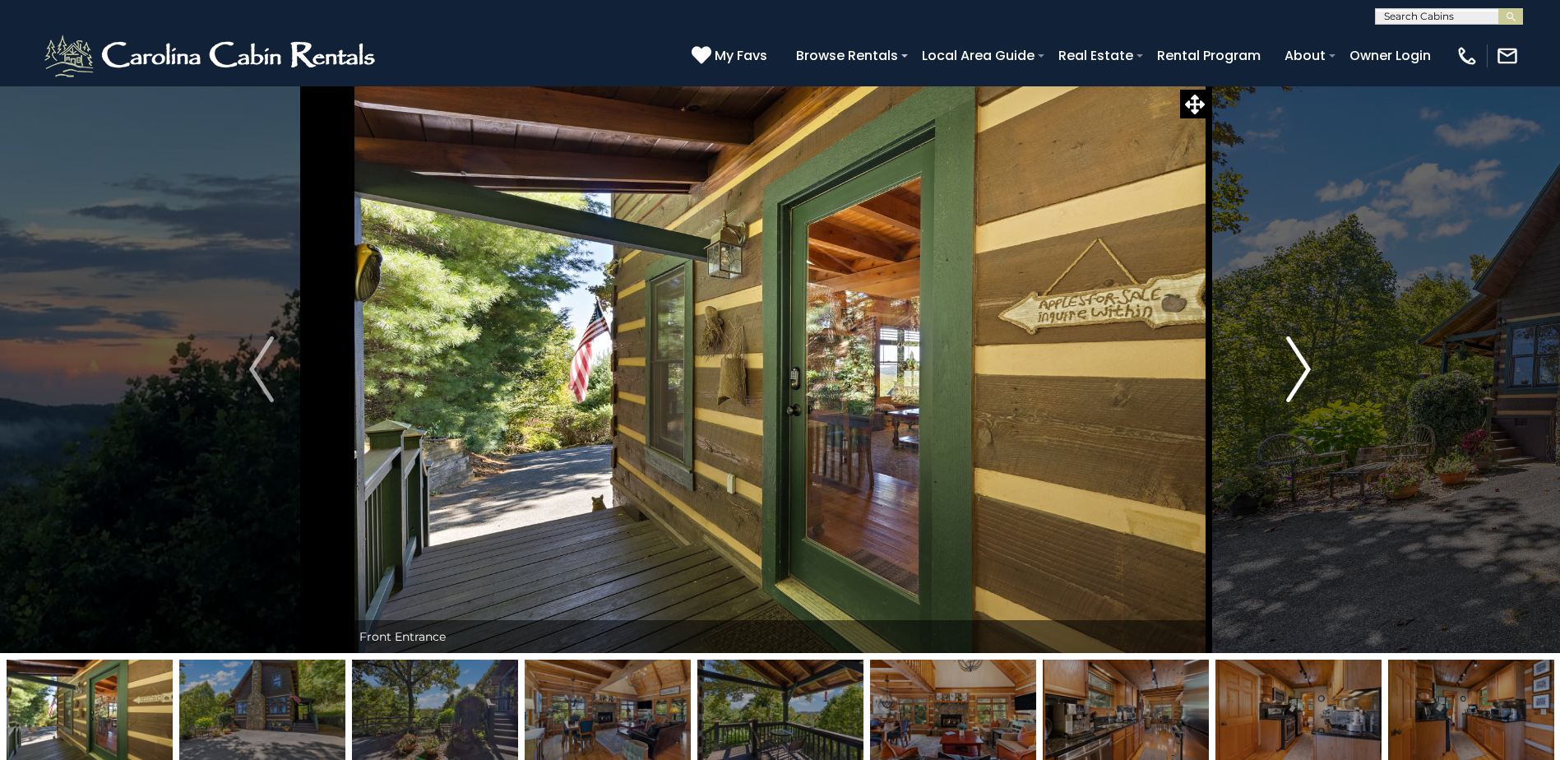
click at [1286, 391] on img "Next" at bounding box center [1298, 369] width 25 height 66
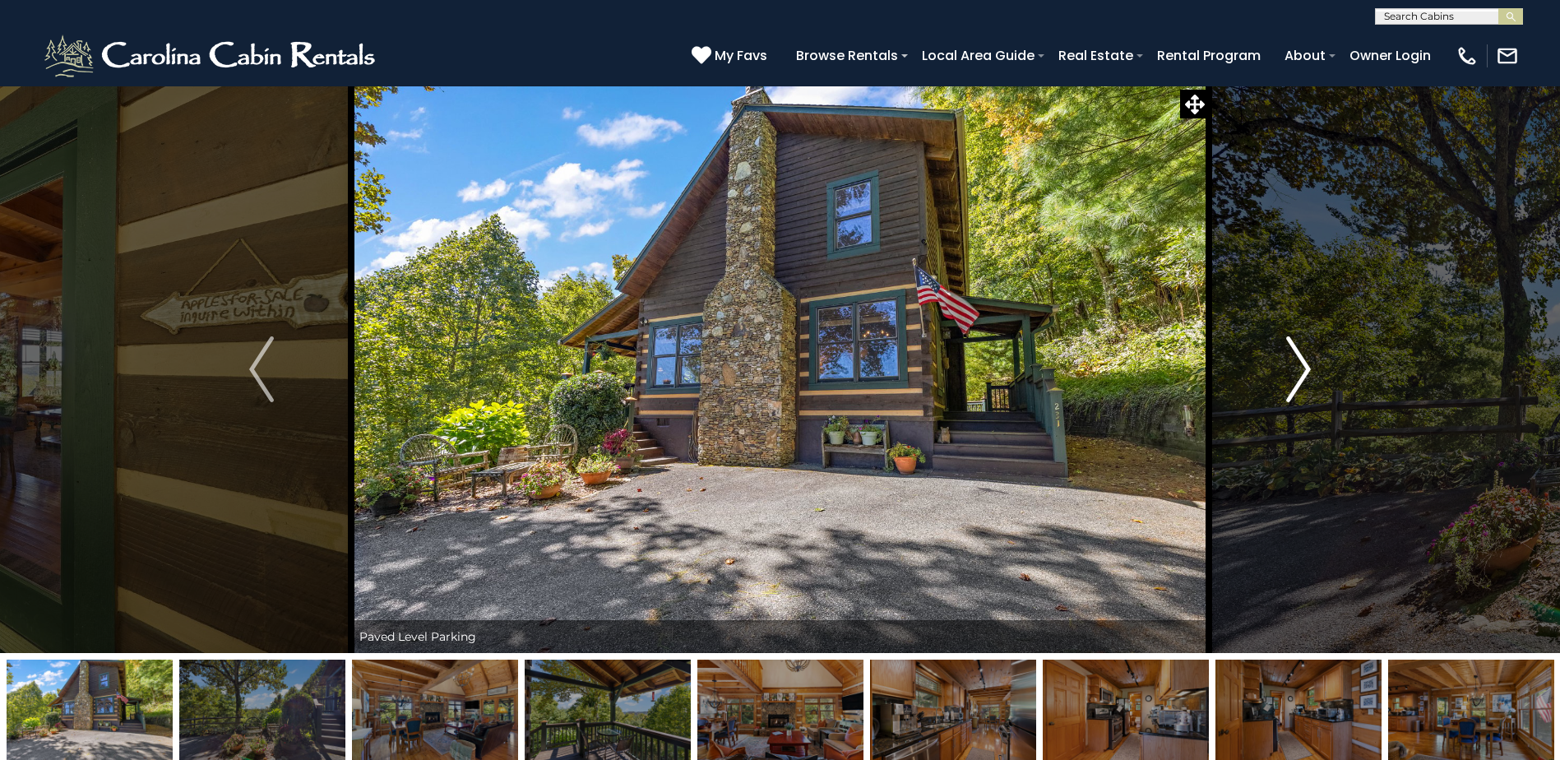
click at [1286, 391] on img "Next" at bounding box center [1298, 369] width 25 height 66
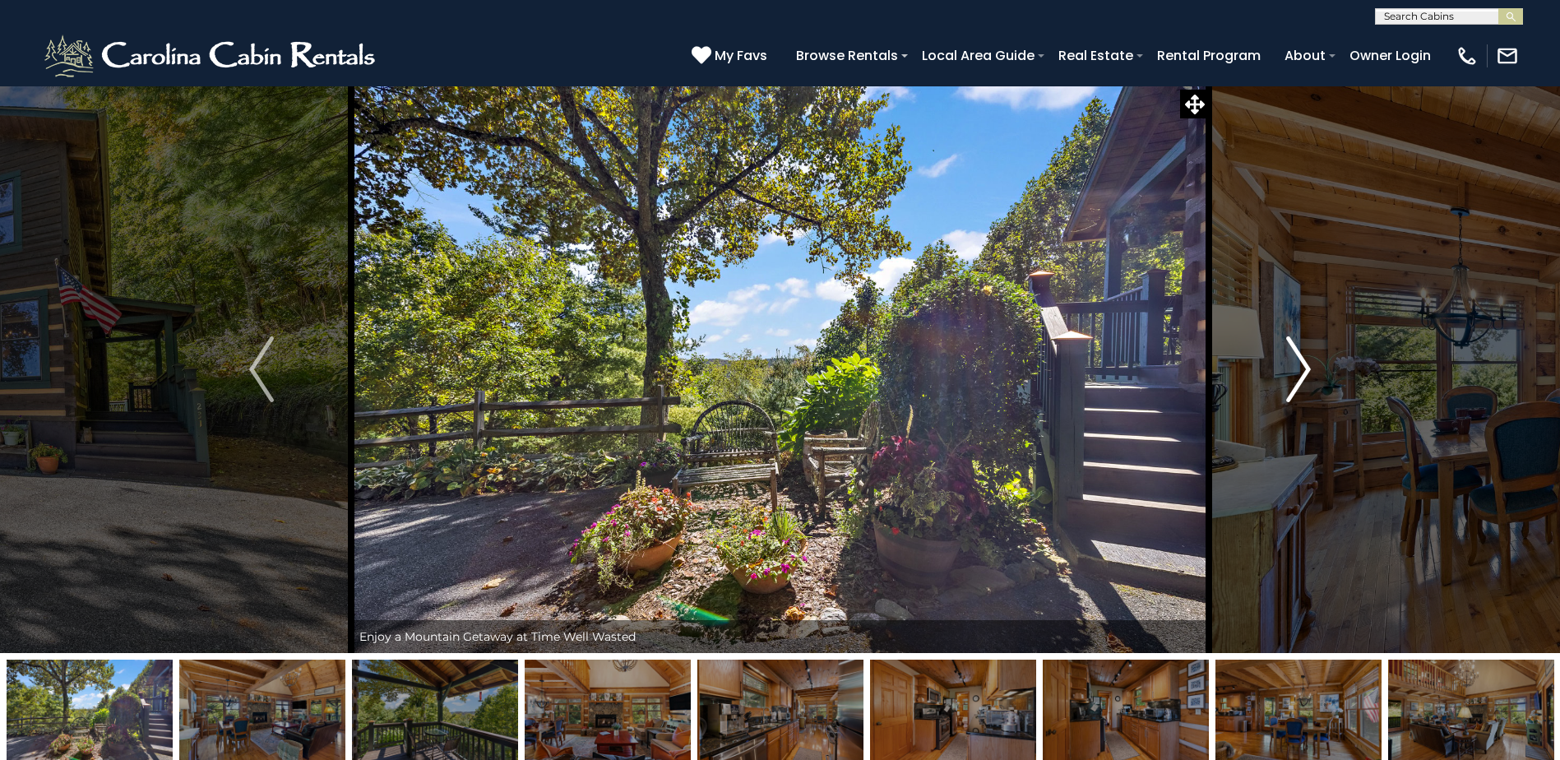
click at [1286, 391] on img "Next" at bounding box center [1298, 369] width 25 height 66
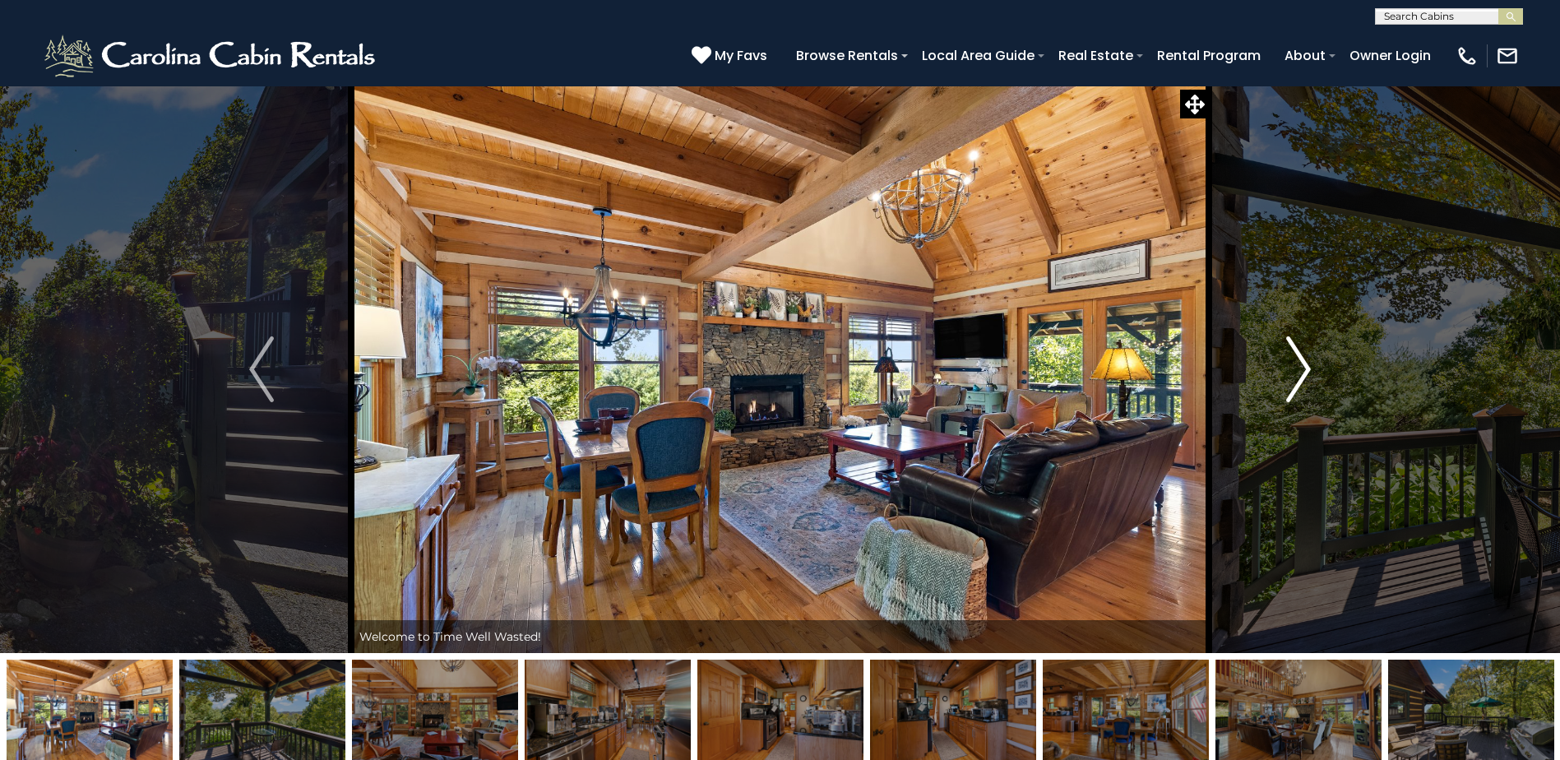
click at [1286, 391] on img "Next" at bounding box center [1298, 369] width 25 height 66
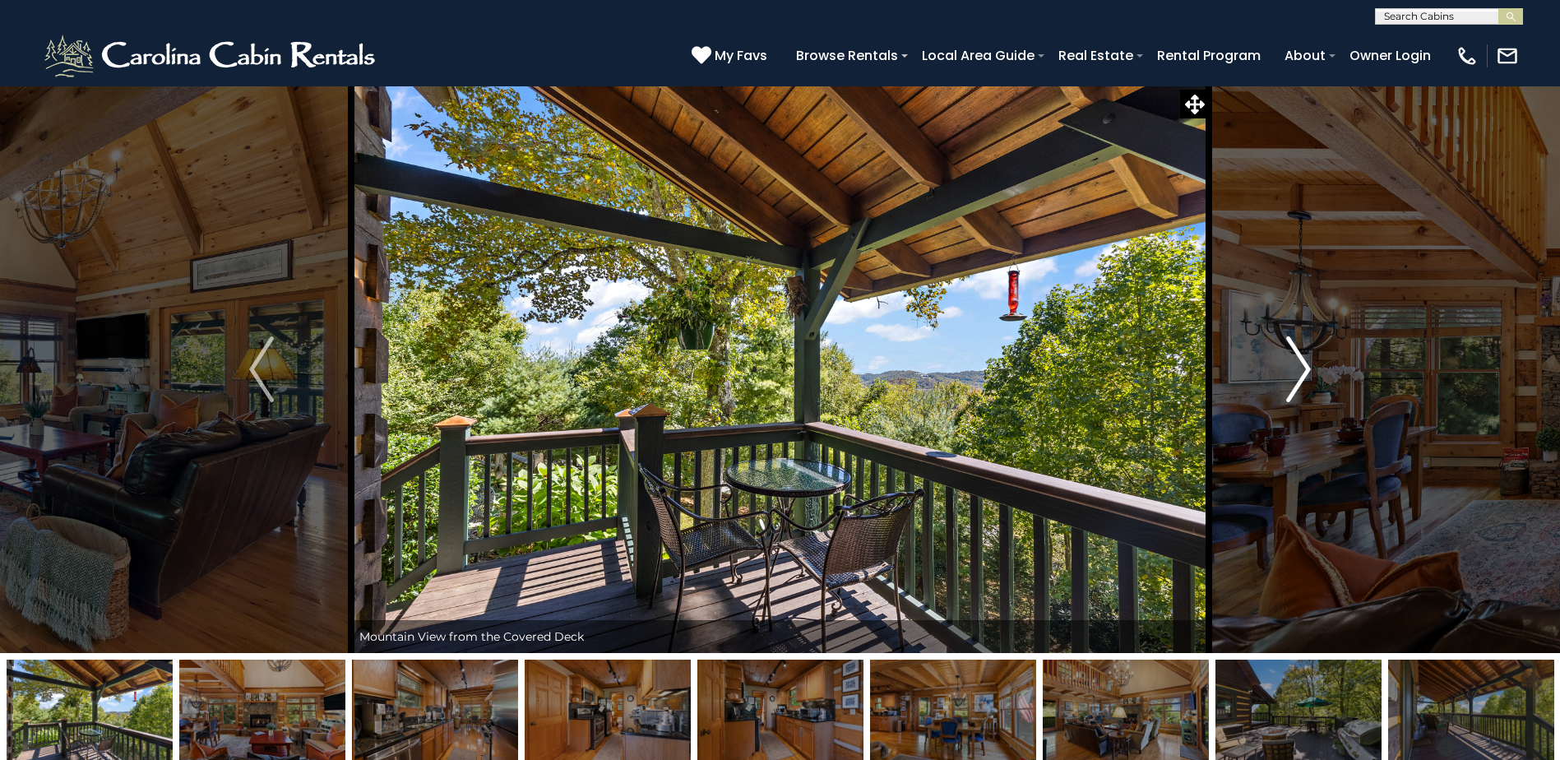
click at [1286, 391] on img "Next" at bounding box center [1298, 369] width 25 height 66
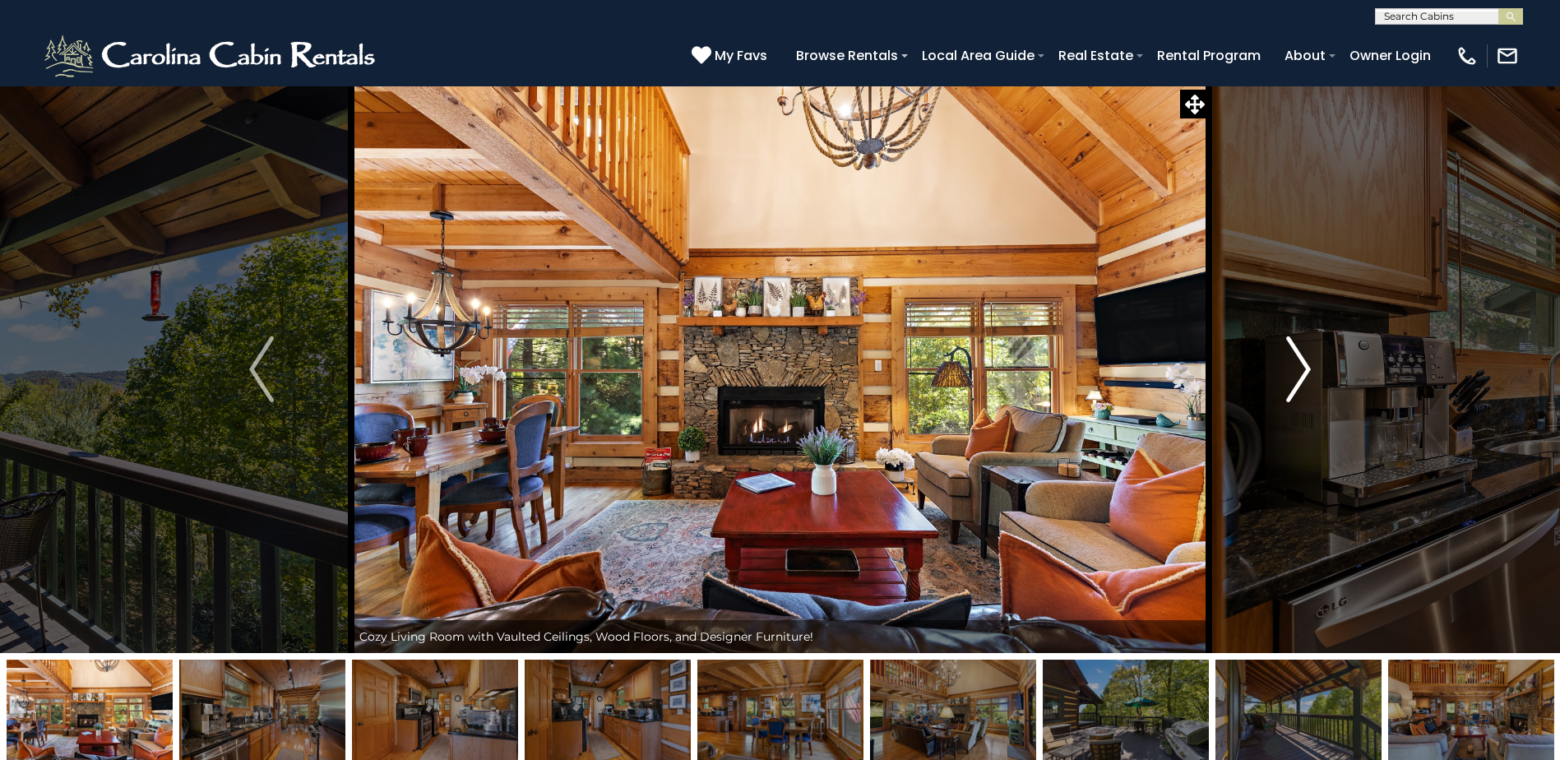
click at [1286, 394] on img "Next" at bounding box center [1298, 369] width 25 height 66
